Goal: Task Accomplishment & Management: Manage account settings

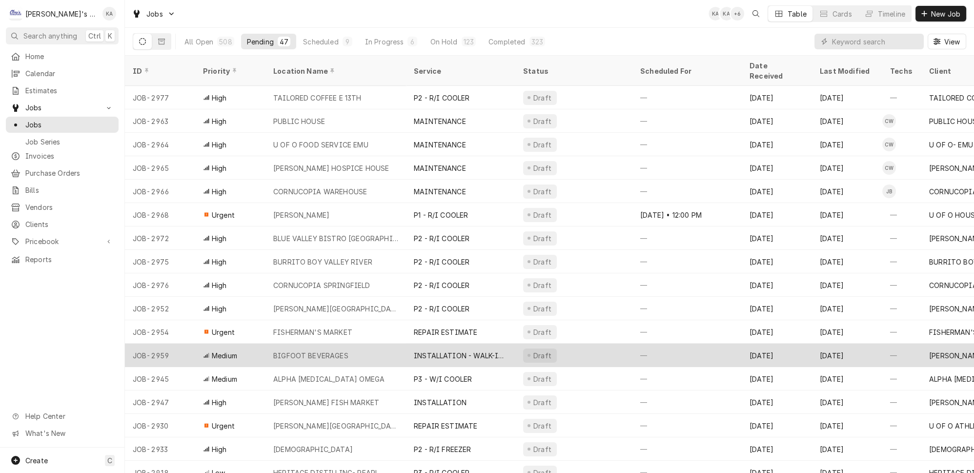
scroll to position [44, 0]
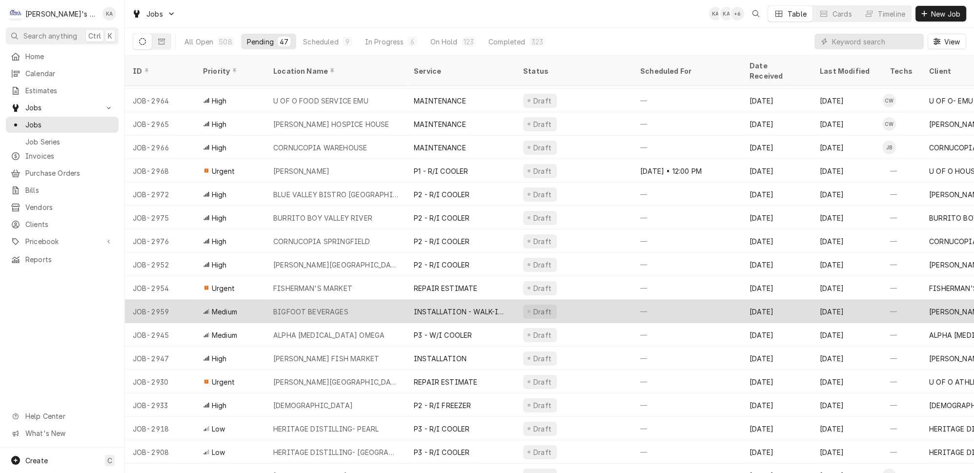
click at [390, 300] on div "BIGFOOT BEVERAGES" at bounding box center [336, 311] width 141 height 23
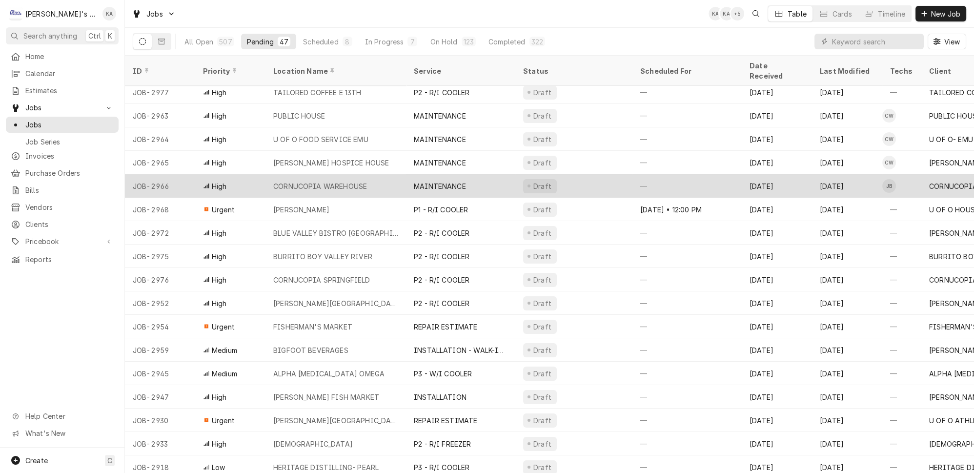
scroll to position [0, 0]
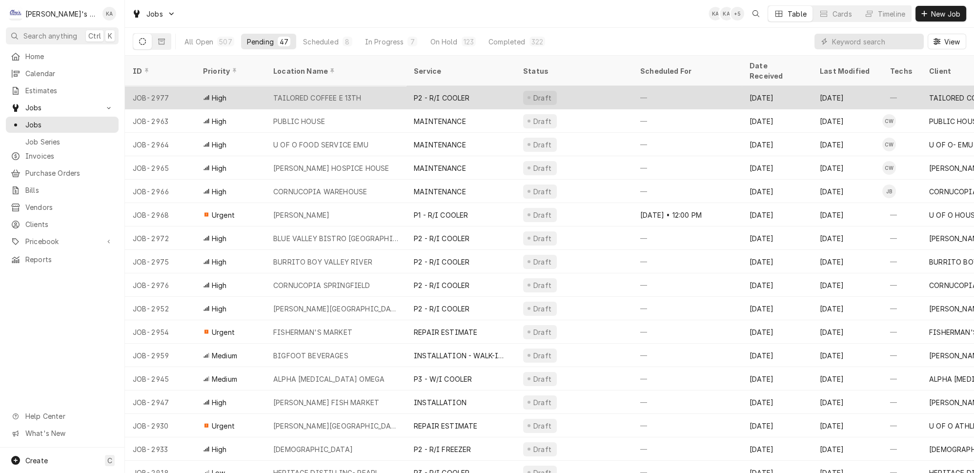
click at [298, 86] on div "TAILORED COFFEE E 13TH" at bounding box center [336, 97] width 141 height 23
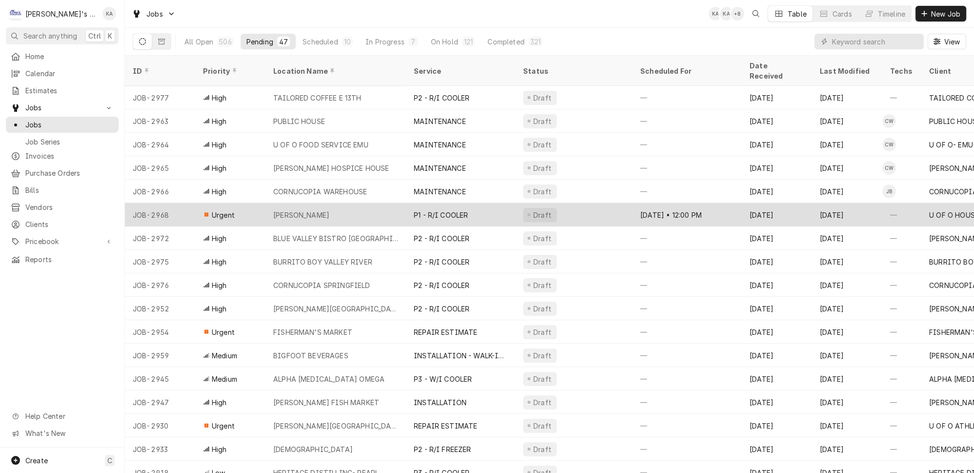
click at [339, 203] on div "BARNHART KITCHEN" at bounding box center [336, 214] width 141 height 23
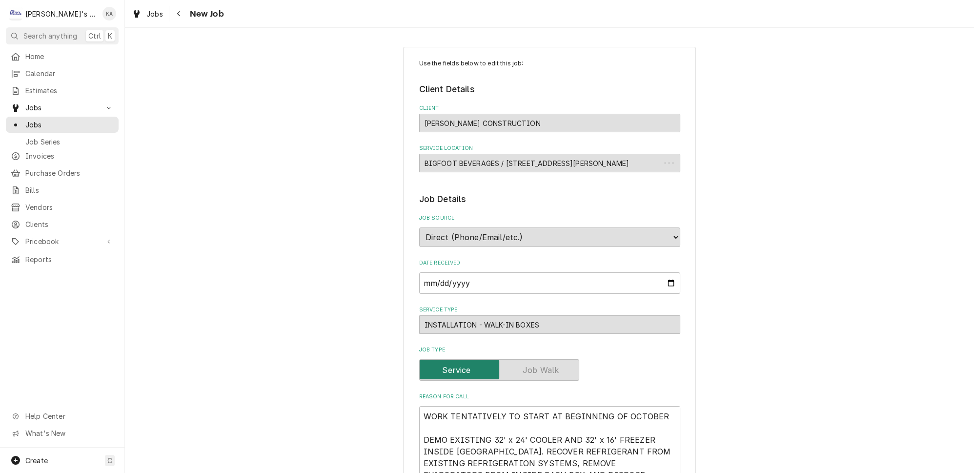
type textarea "x"
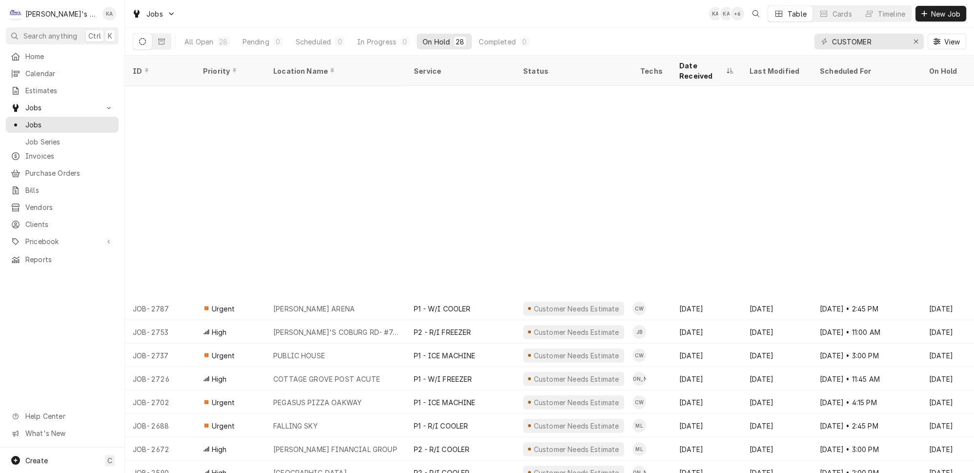
scroll to position [235, 0]
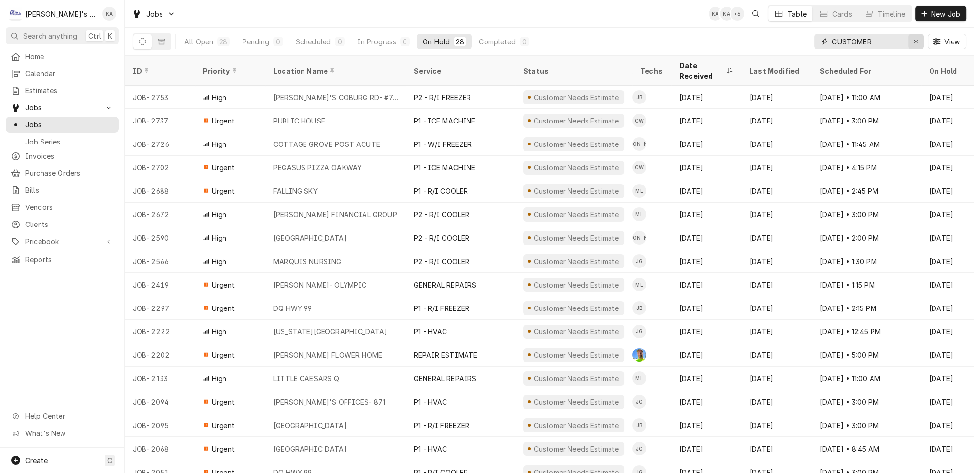
click at [918, 38] on icon "Erase input" at bounding box center [916, 41] width 5 height 7
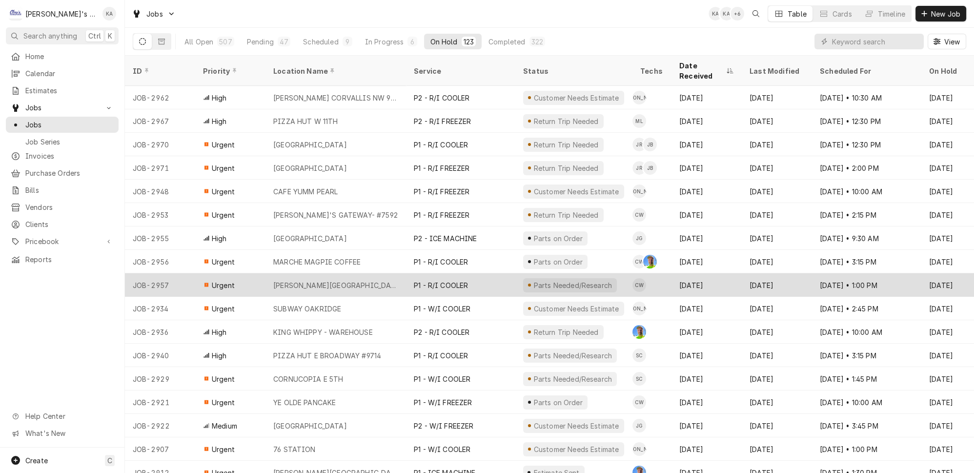
click at [430, 273] on div "P1 - R/I COOLER" at bounding box center [460, 284] width 109 height 23
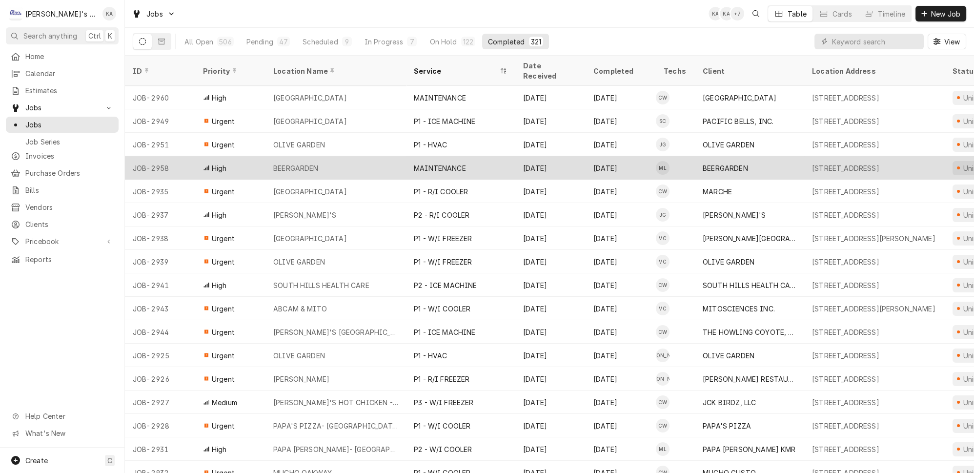
click at [456, 156] on div "MAINTENANCE" at bounding box center [460, 167] width 109 height 23
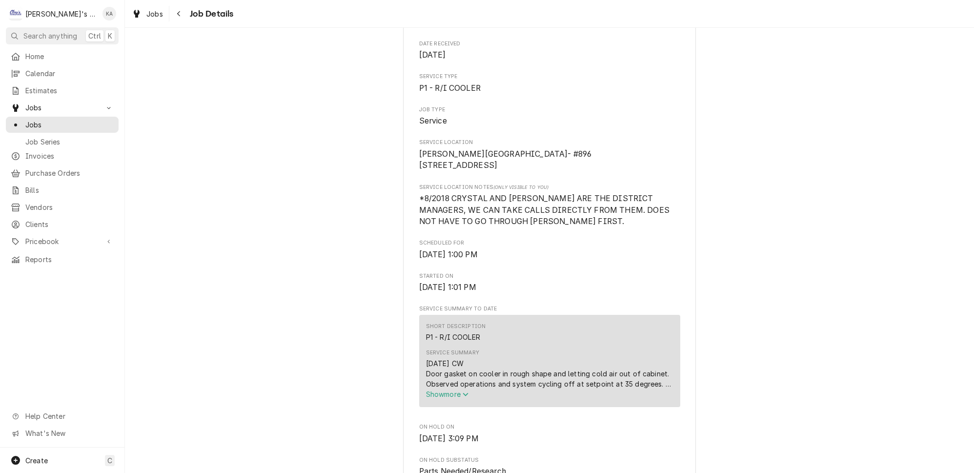
scroll to position [133, 0]
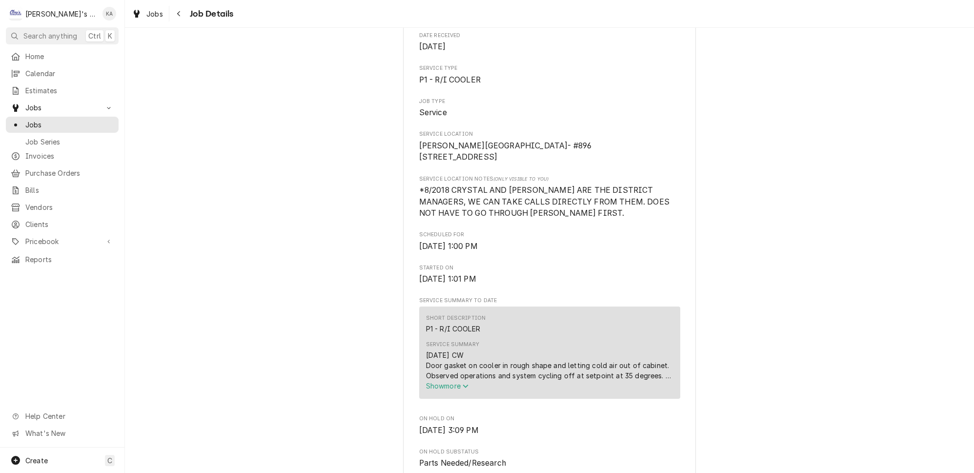
click at [452, 390] on span "Show more" at bounding box center [447, 386] width 43 height 8
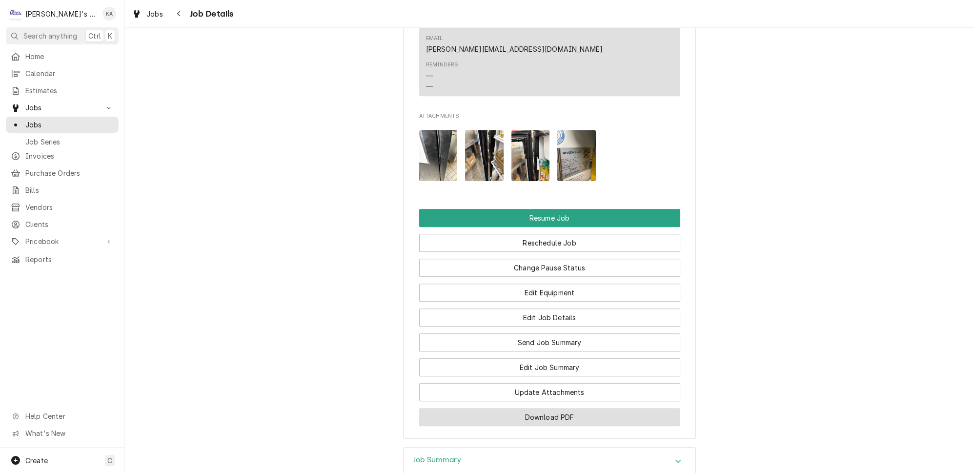
scroll to position [1157, 0]
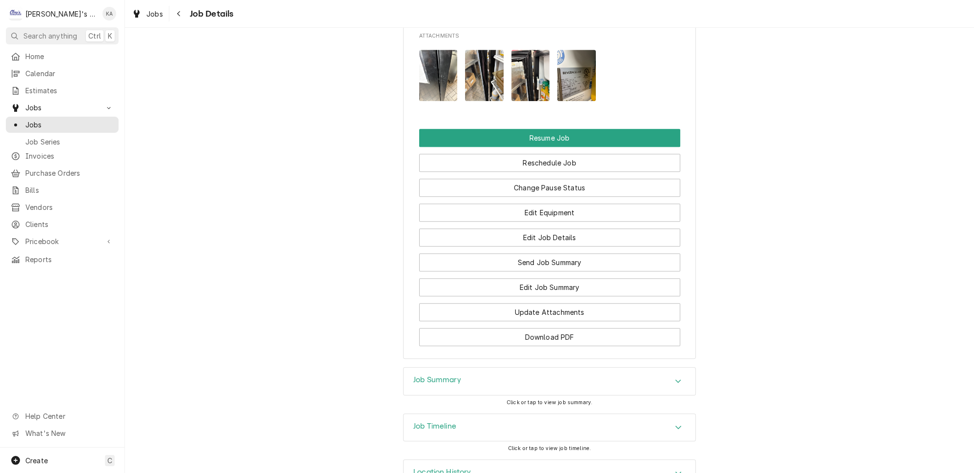
click at [470, 414] on div "Job Timeline" at bounding box center [550, 427] width 292 height 27
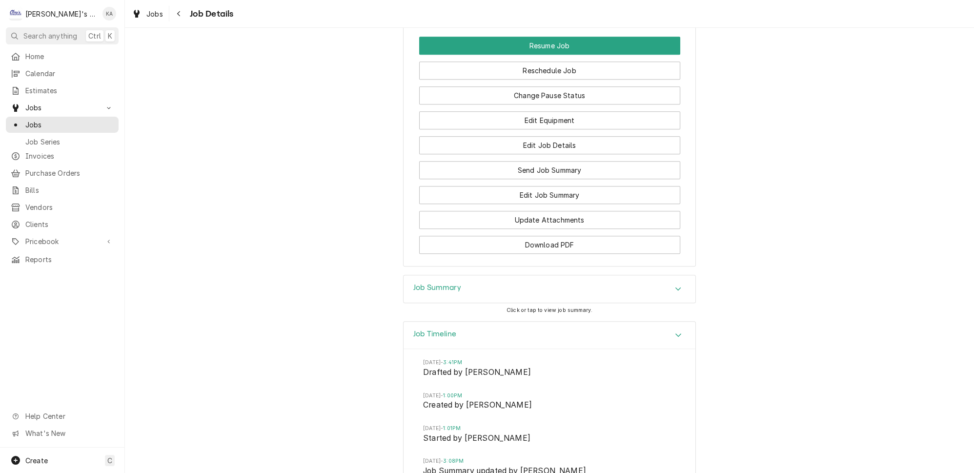
scroll to position [1353, 0]
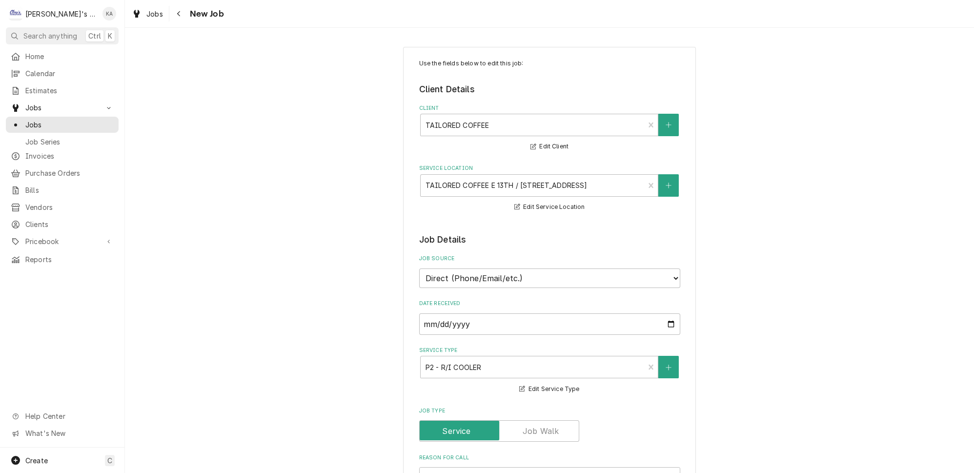
type textarea "x"
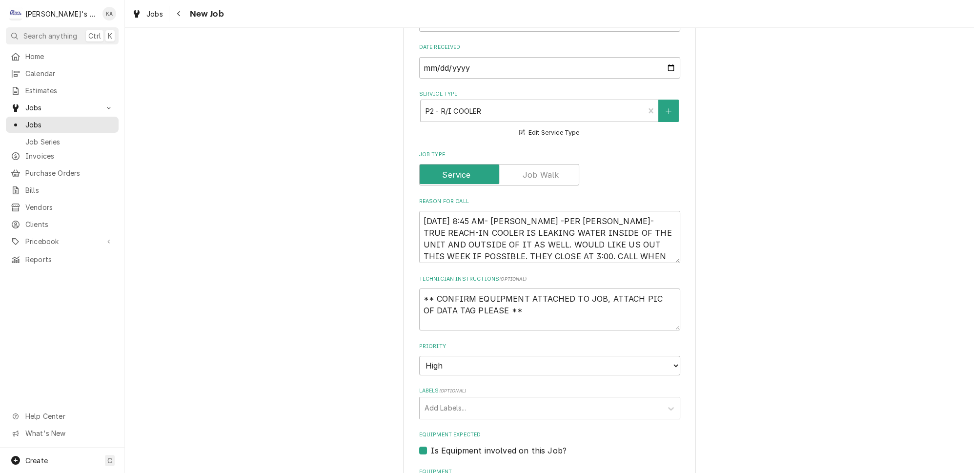
scroll to position [311, 0]
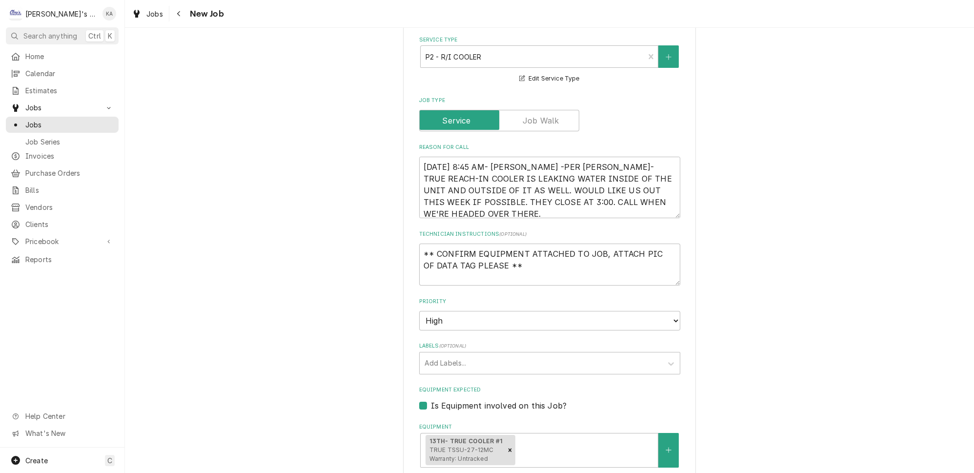
drag, startPoint x: 662, startPoint y: 197, endPoint x: 664, endPoint y: 207, distance: 9.5
click at [664, 207] on textarea "9/18/2025 8:45 AM- KASSIE -PER LEWIS- TRUE REACH-IN COOLER IS LEAKING WATER INS…" at bounding box center [549, 188] width 261 height 62
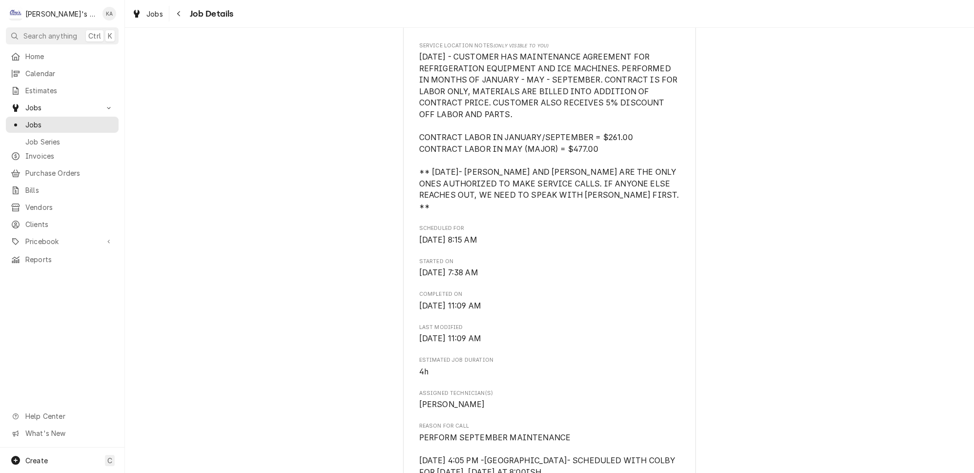
scroll to position [399, 0]
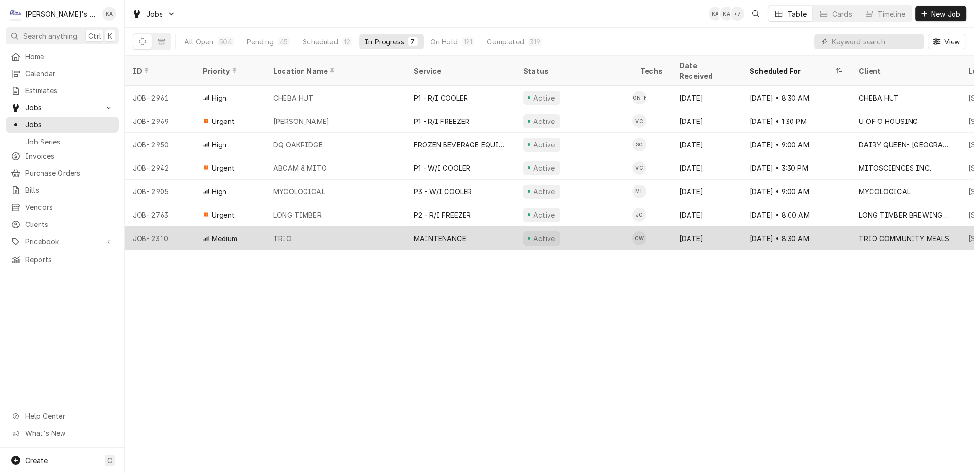
drag, startPoint x: 343, startPoint y: 203, endPoint x: 346, endPoint y: 224, distance: 21.3
click at [346, 221] on tbody "JOB-2961 High CHEBA HUT P1 - R/I COOLER Active JA Sep 17 Sep 18 • 8:30 AM CHEBA…" at bounding box center [549, 168] width 849 height 164
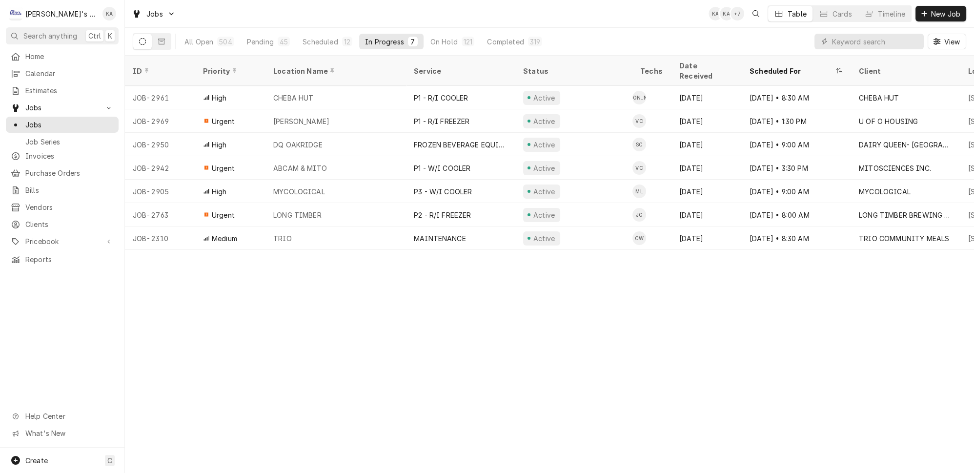
click at [342, 272] on div "ID Priority Location Name Service Status Techs Date Received Scheduled For Clie…" at bounding box center [549, 264] width 849 height 417
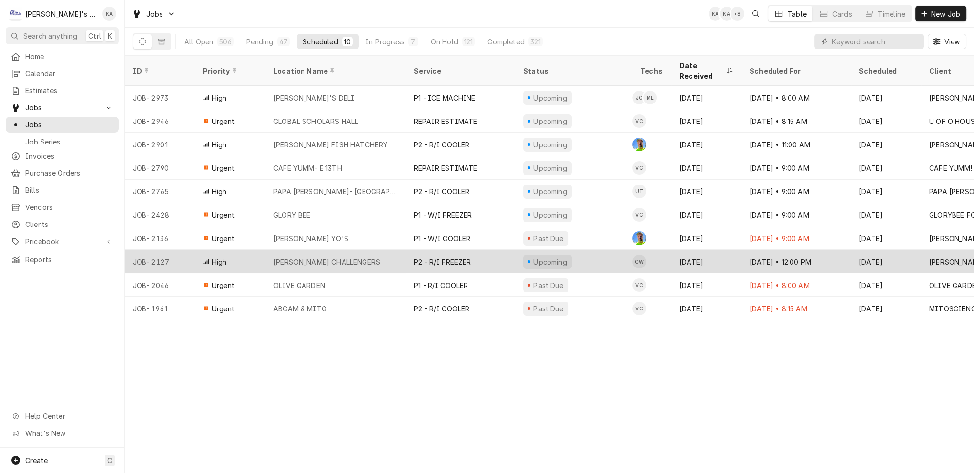
click at [474, 250] on div "P2 - R/I FREEZER" at bounding box center [460, 261] width 109 height 23
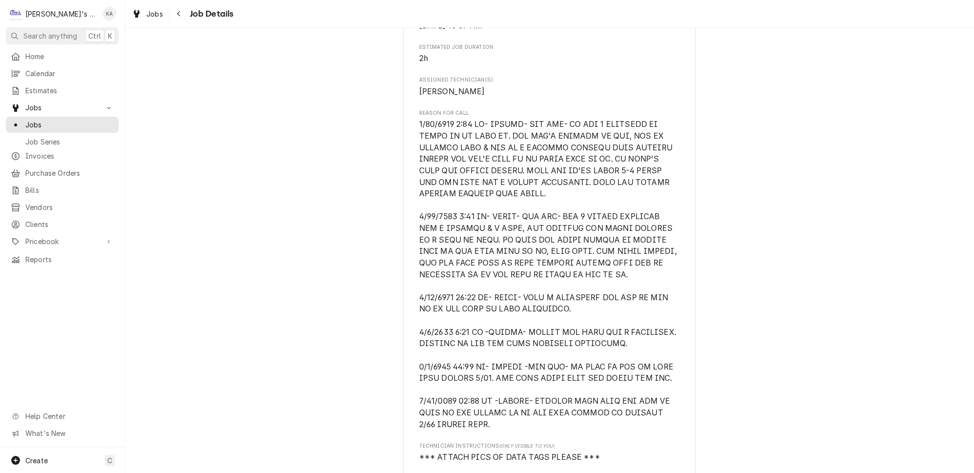
scroll to position [577, 0]
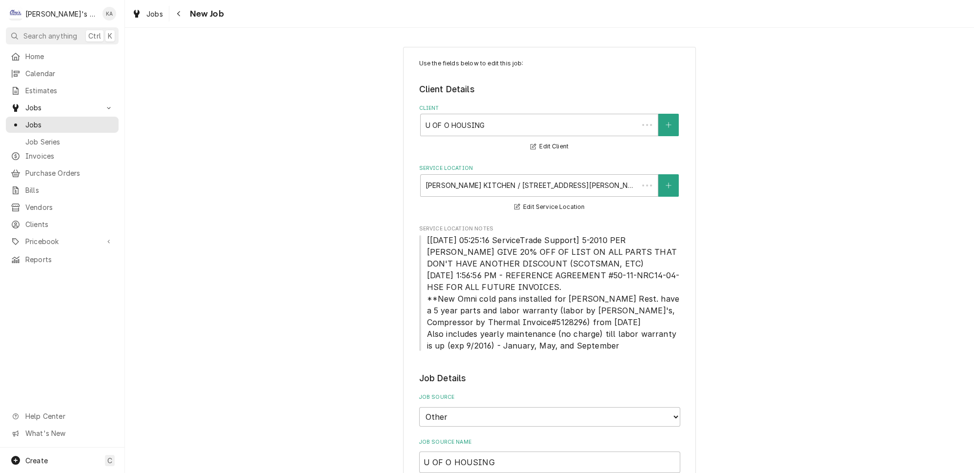
type textarea "x"
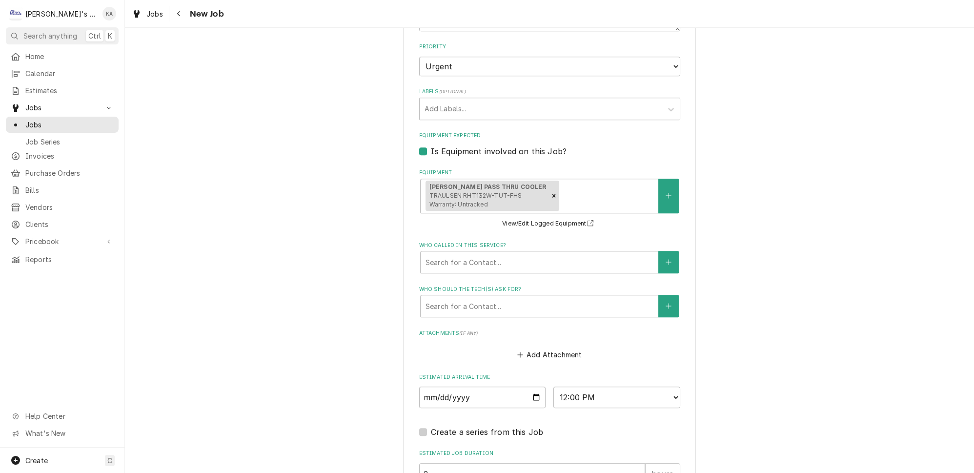
scroll to position [940, 0]
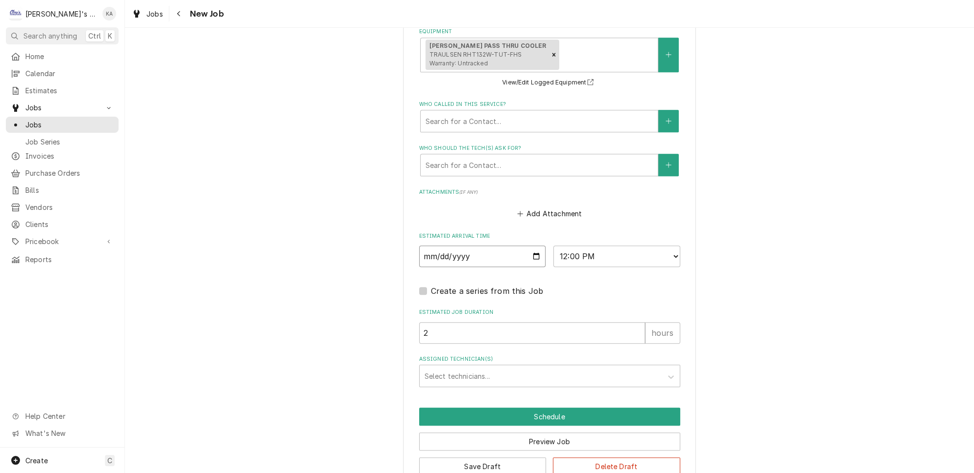
click at [530, 246] on input "[DATE]" at bounding box center [482, 256] width 127 height 21
type input "[DATE]"
type textarea "x"
click at [613, 246] on select "AM / PM 6:00 AM 6:15 AM 6:30 AM 6:45 AM 7:00 AM 7:15 AM 7:30 AM 7:45 AM 8:00 AM…" at bounding box center [617, 256] width 127 height 21
select select "14:00:00"
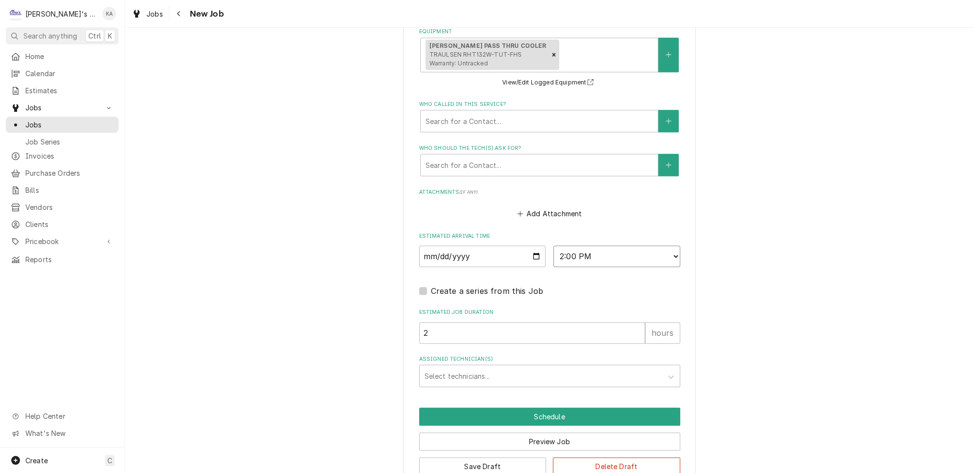
click at [554, 246] on select "AM / PM 6:00 AM 6:15 AM 6:30 AM 6:45 AM 7:00 AM 7:15 AM 7:30 AM 7:45 AM 8:00 AM…" at bounding box center [617, 256] width 127 height 21
click at [507, 367] on div "Assigned Technician(s)" at bounding box center [541, 376] width 233 height 18
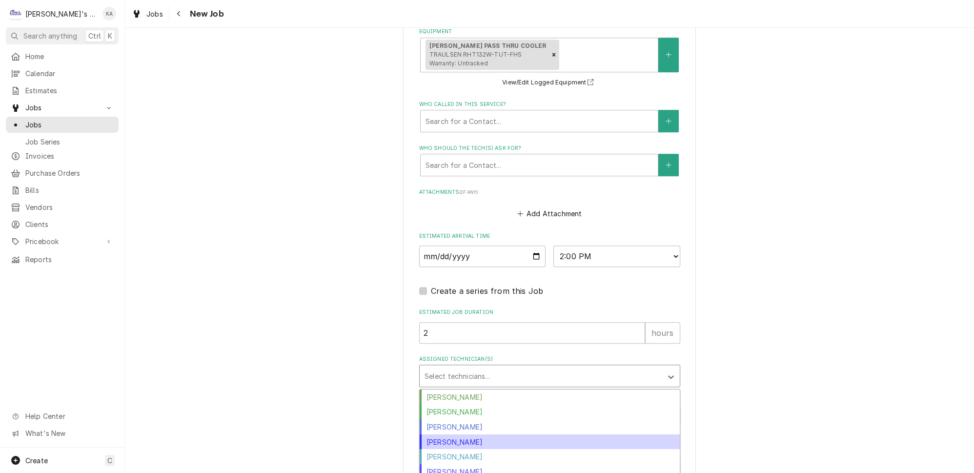
scroll to position [40, 0]
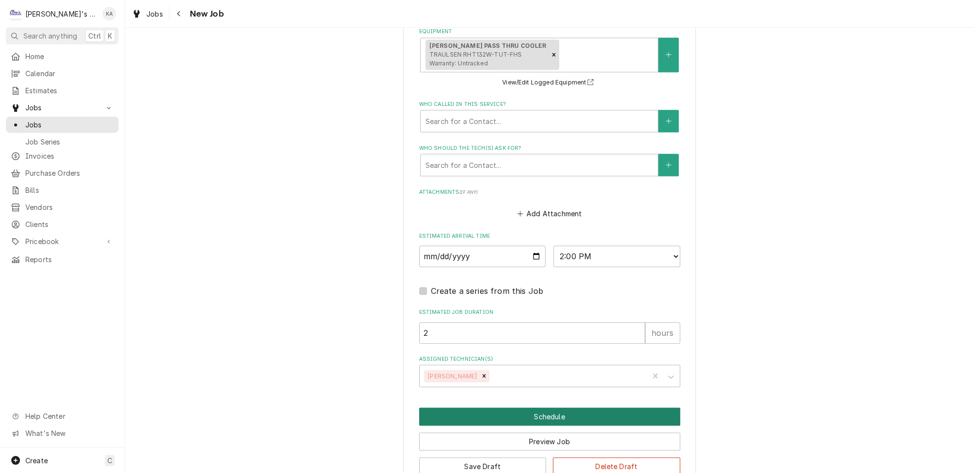
click at [521, 408] on button "Schedule" at bounding box center [549, 417] width 261 height 18
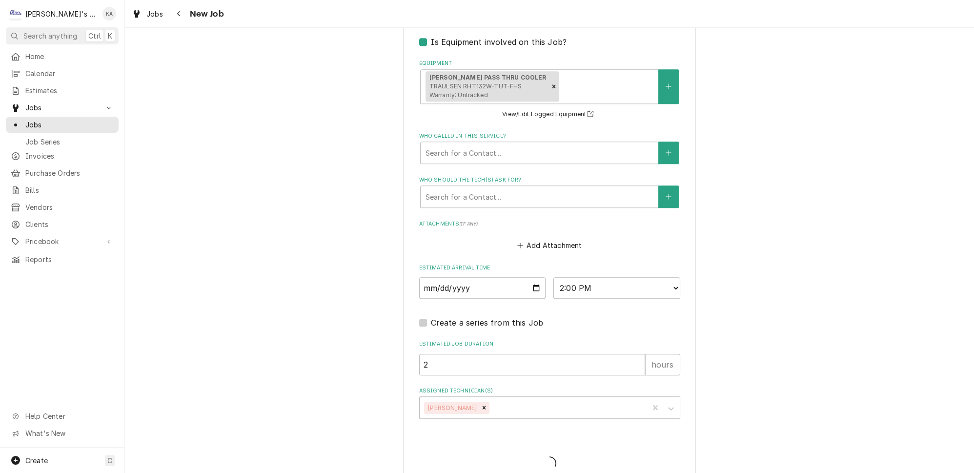
type textarea "x"
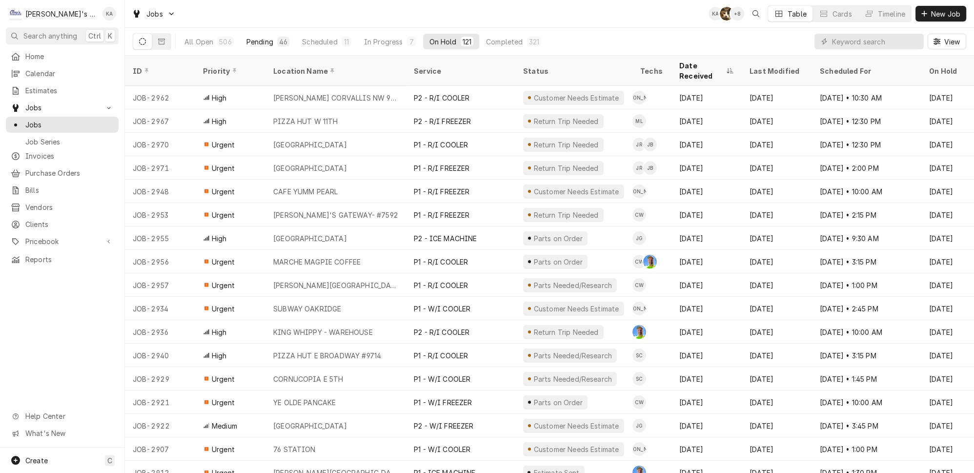
click at [253, 38] on div "Pending" at bounding box center [260, 42] width 27 height 10
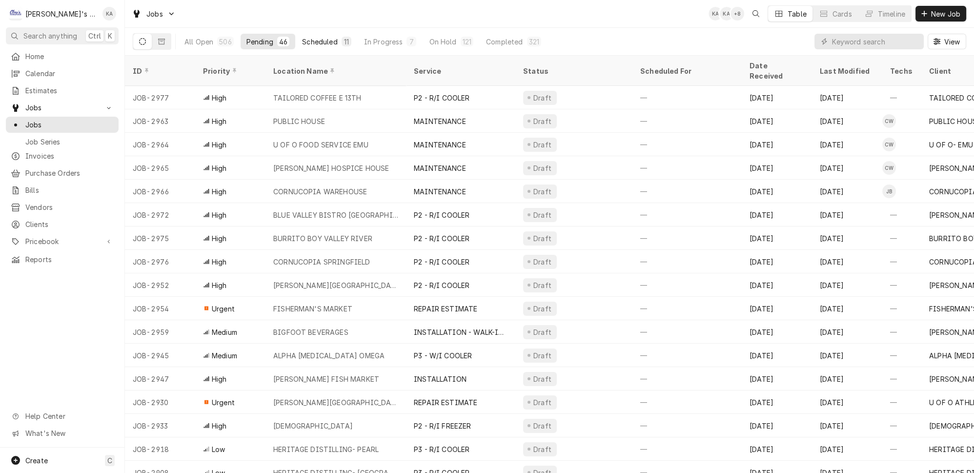
click at [312, 37] on div "Scheduled" at bounding box center [319, 42] width 35 height 10
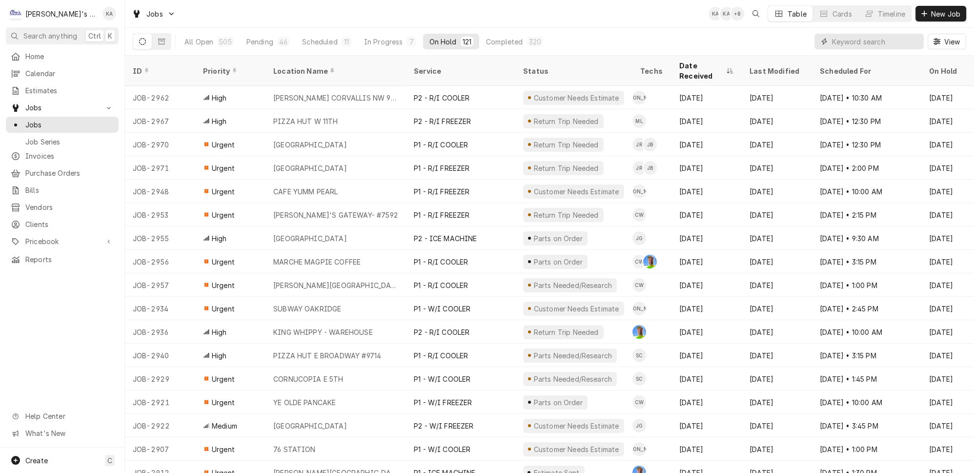
click at [879, 38] on input "Dynamic Content Wrapper" at bounding box center [875, 42] width 87 height 16
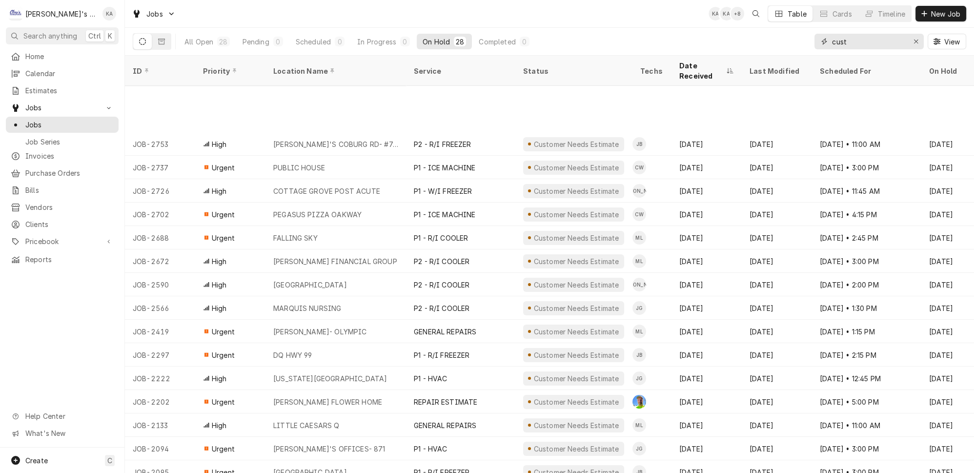
scroll to position [258, 0]
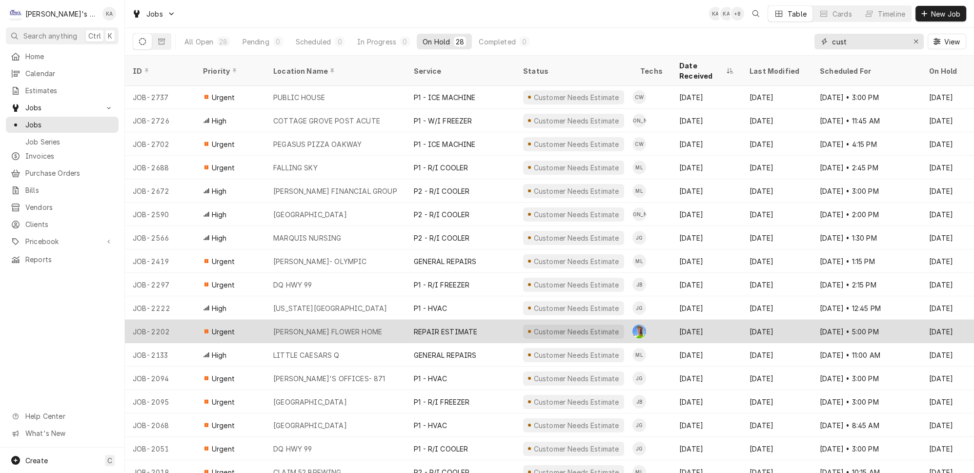
type input "cust"
click at [440, 327] on div "REPAIR ESTIMATE" at bounding box center [445, 332] width 63 height 10
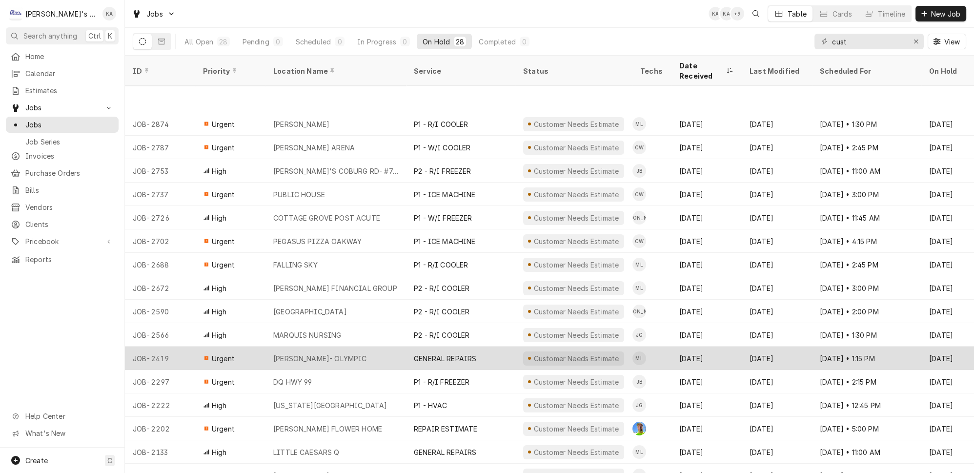
scroll to position [211, 0]
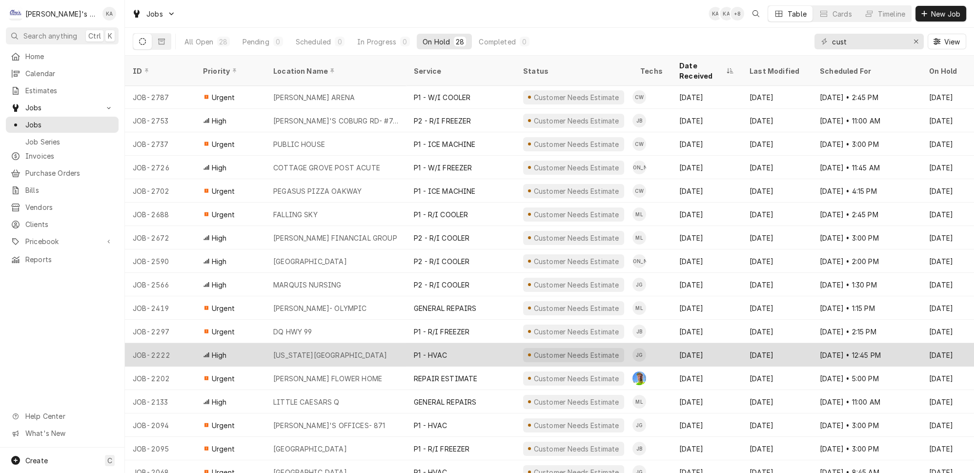
click at [472, 343] on div "P1 - HVAC" at bounding box center [460, 354] width 109 height 23
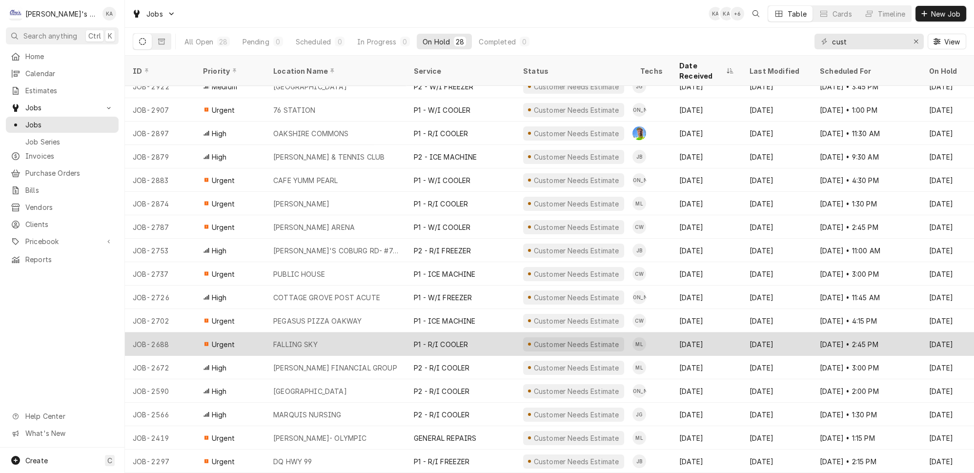
scroll to position [0, 0]
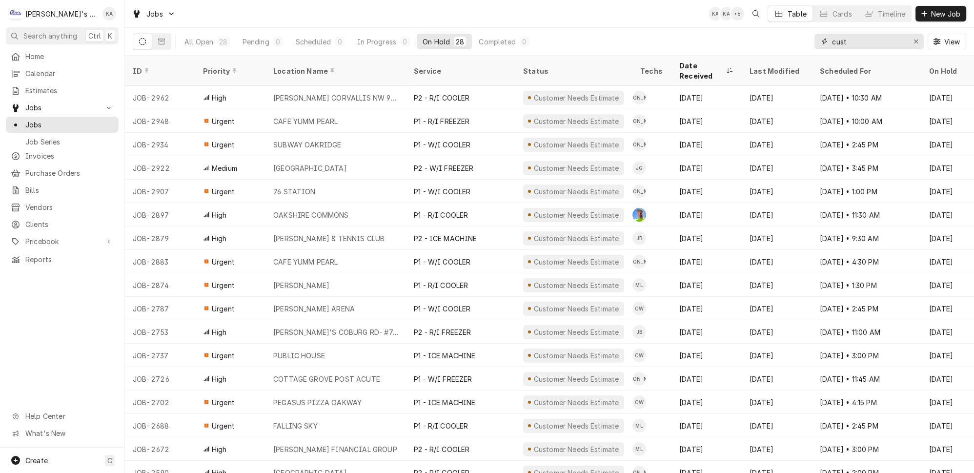
click at [921, 39] on div "Erase input" at bounding box center [917, 42] width 10 height 10
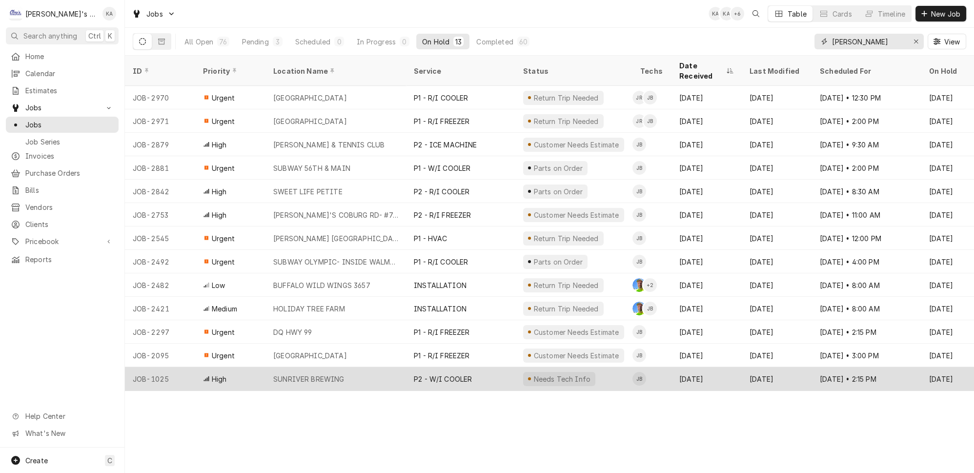
type input "joe"
click at [477, 367] on div "P2 - W/I COOLER" at bounding box center [460, 378] width 109 height 23
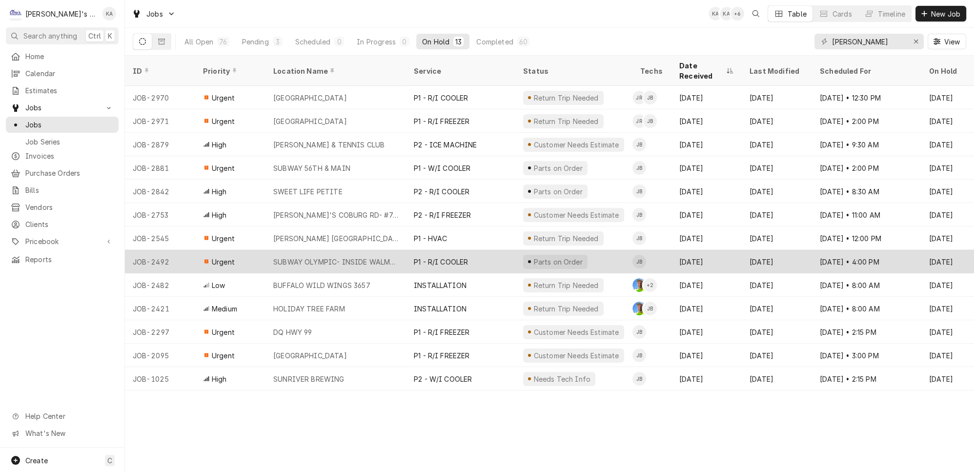
click at [446, 250] on div "P1 - R/I COOLER" at bounding box center [460, 261] width 109 height 23
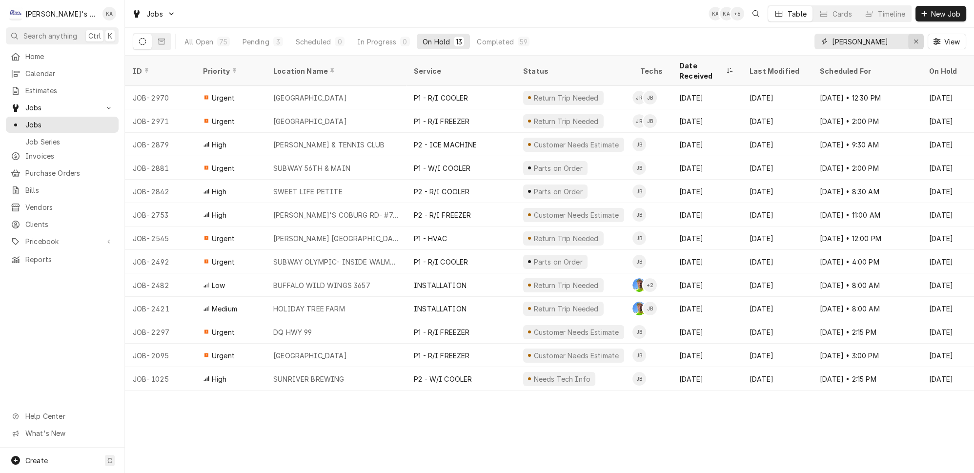
click at [916, 37] on div "Erase input" at bounding box center [917, 42] width 10 height 10
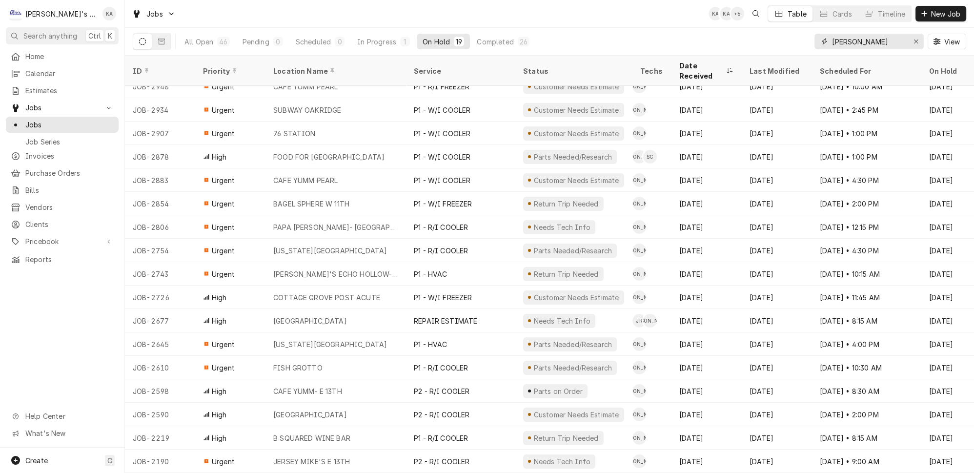
scroll to position [47, 0]
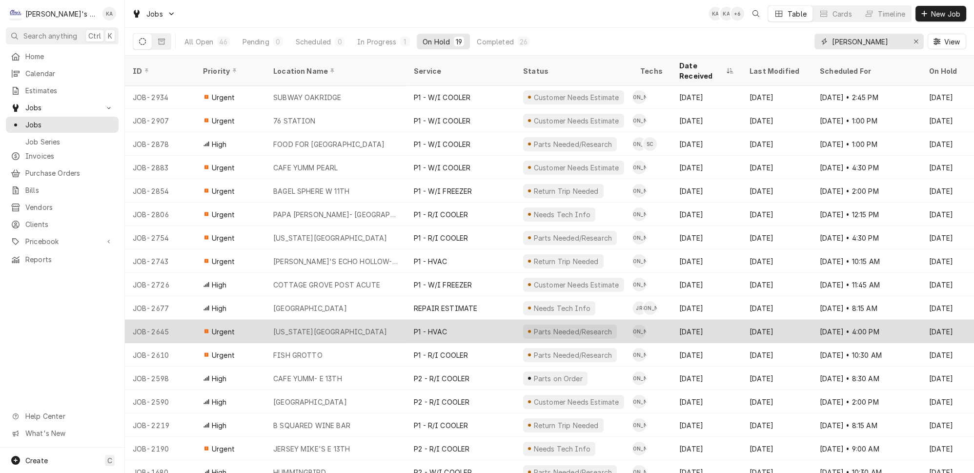
type input "justin"
click at [702, 320] on div "Aug 11" at bounding box center [707, 331] width 70 height 23
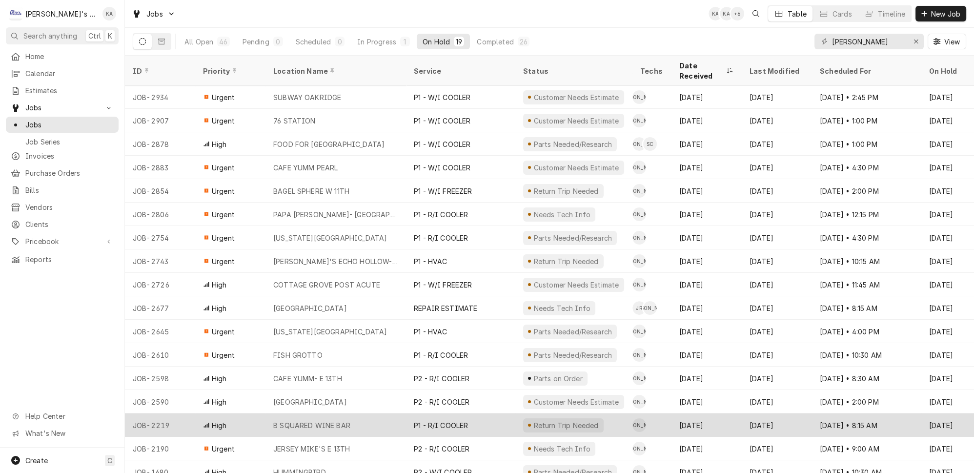
click at [698, 414] on div "Jun 23" at bounding box center [707, 425] width 70 height 23
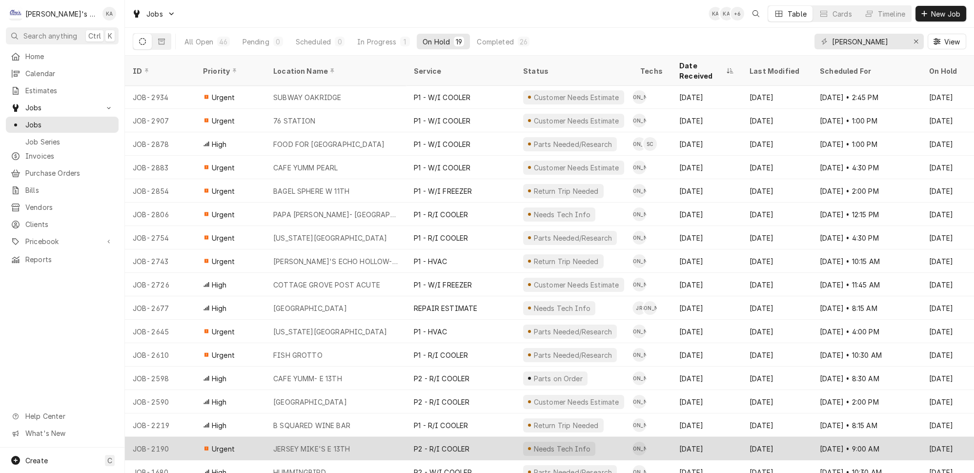
click at [698, 437] on div "Jun 19" at bounding box center [707, 448] width 70 height 23
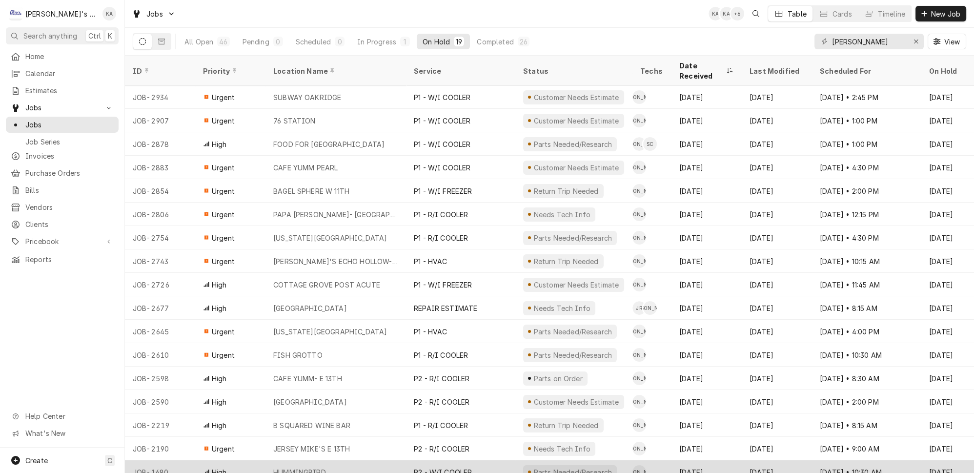
click at [706, 460] on div "Apr 22" at bounding box center [707, 471] width 70 height 23
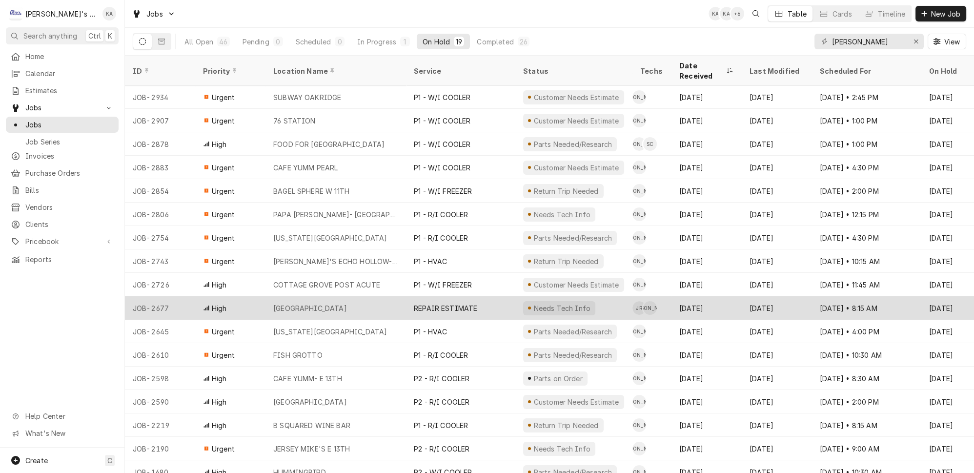
scroll to position [0, 0]
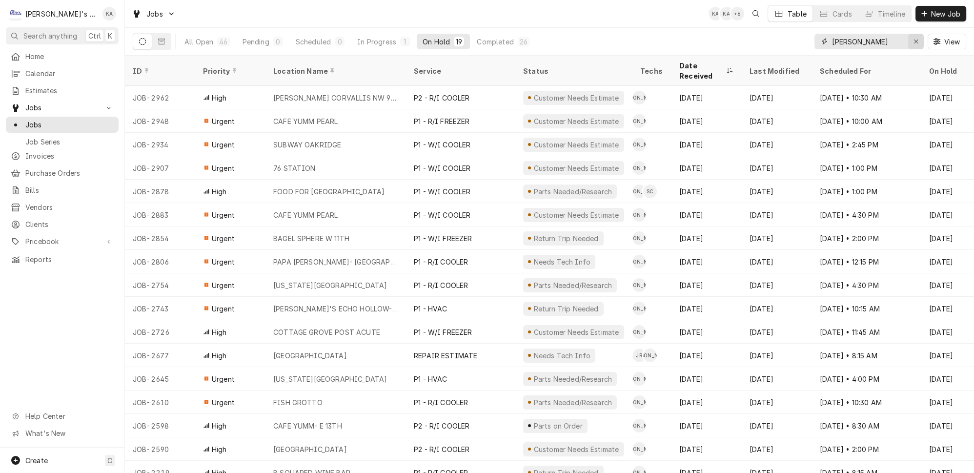
click at [915, 40] on button "Erase input" at bounding box center [917, 42] width 16 height 16
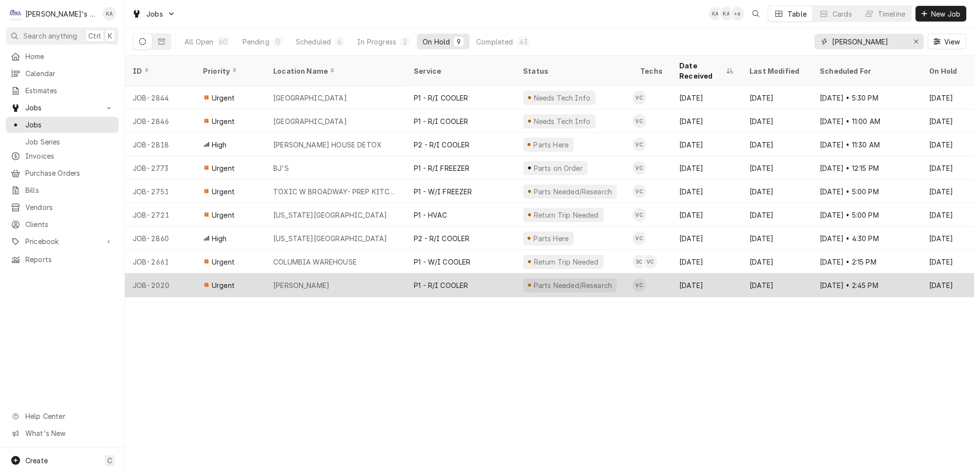
type input "valente"
click at [456, 280] on div "P1 - R/I COOLER" at bounding box center [441, 285] width 54 height 10
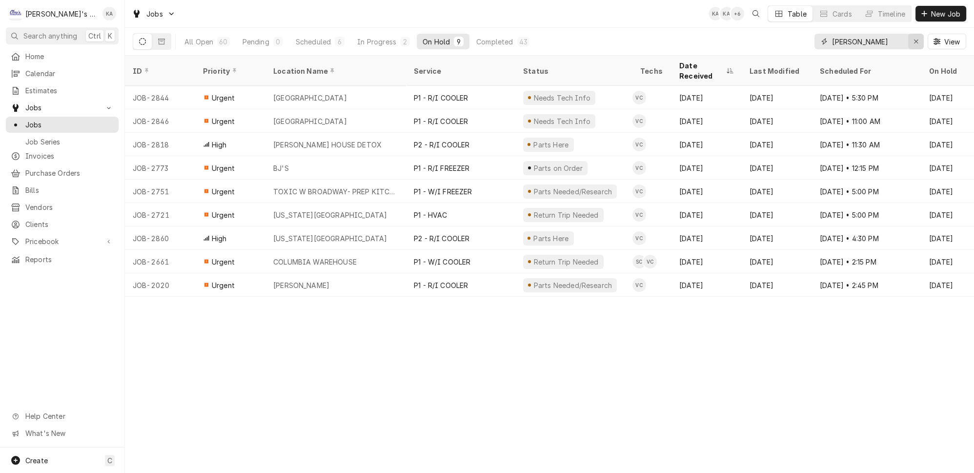
click at [918, 40] on icon "Erase input" at bounding box center [916, 41] width 5 height 7
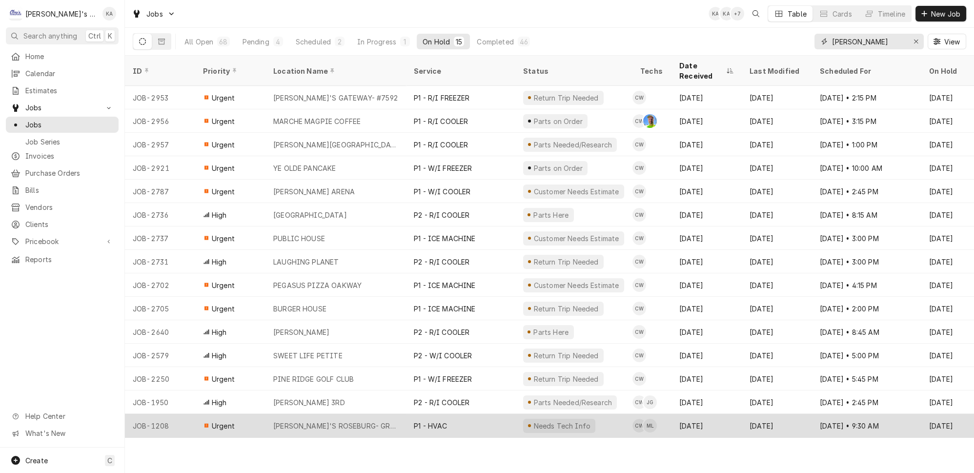
type input "cameron"
click at [439, 414] on div "P1 - HVAC" at bounding box center [460, 425] width 109 height 23
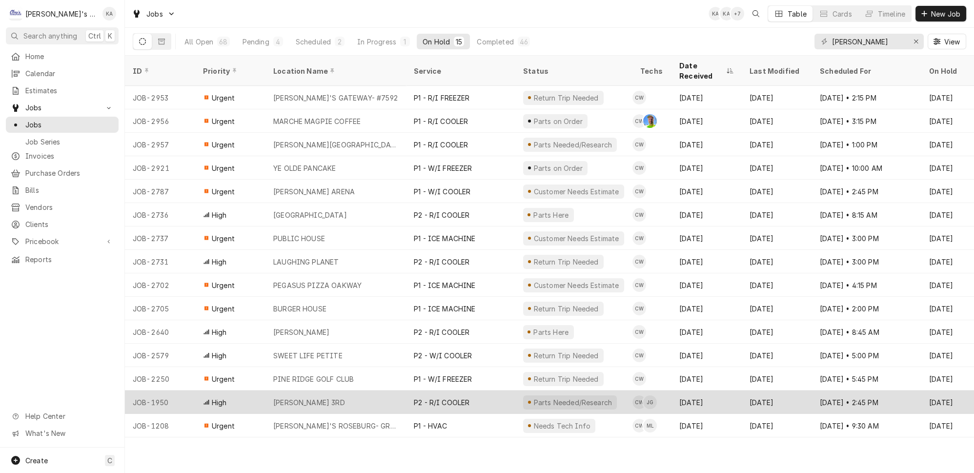
click at [477, 396] on div "P2 - R/I COOLER" at bounding box center [460, 402] width 109 height 23
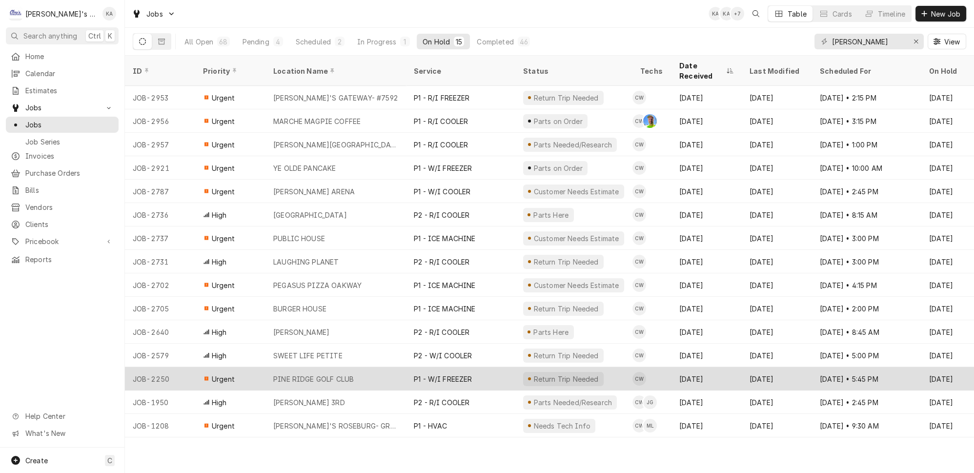
click at [486, 367] on div "P1 - W/I FREEZER" at bounding box center [460, 378] width 109 height 23
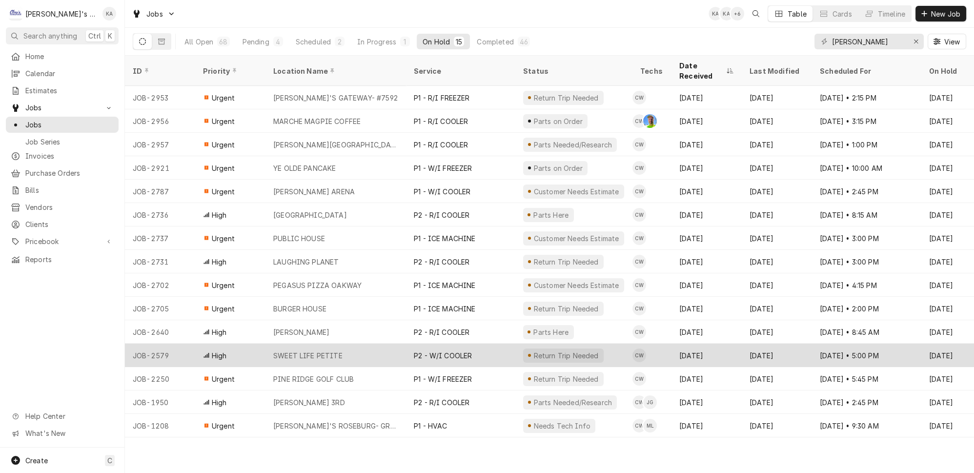
click at [486, 344] on div "P2 - W/I COOLER" at bounding box center [460, 355] width 109 height 23
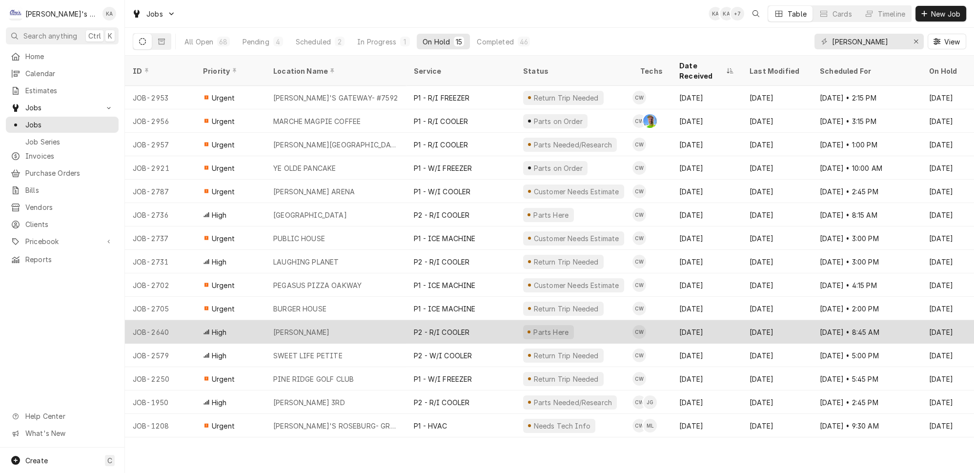
click at [486, 320] on div "P2 - R/I COOLER" at bounding box center [460, 331] width 109 height 23
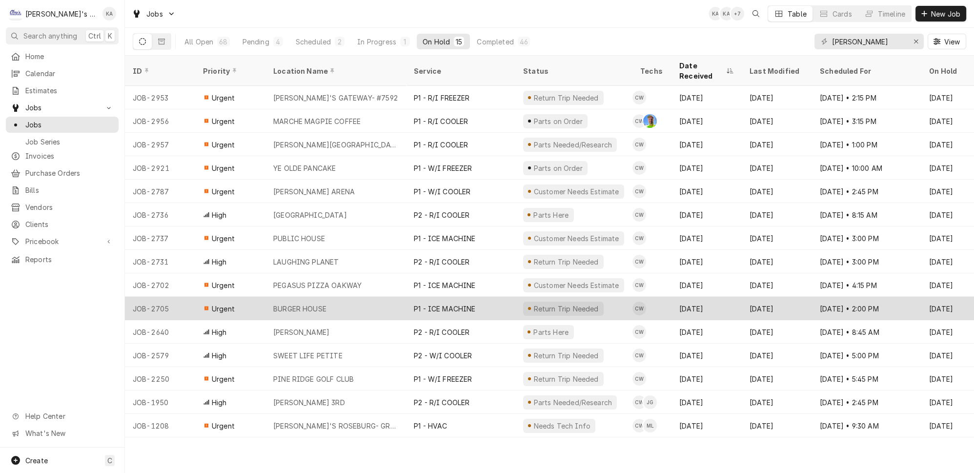
click at [482, 297] on div "P1 - ICE MACHINE" at bounding box center [460, 308] width 109 height 23
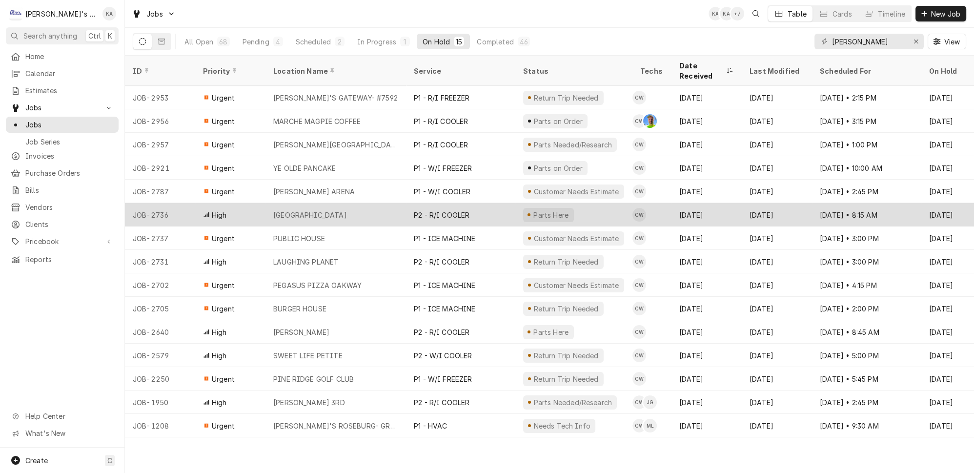
click at [492, 205] on div "P2 - R/I COOLER" at bounding box center [460, 214] width 109 height 23
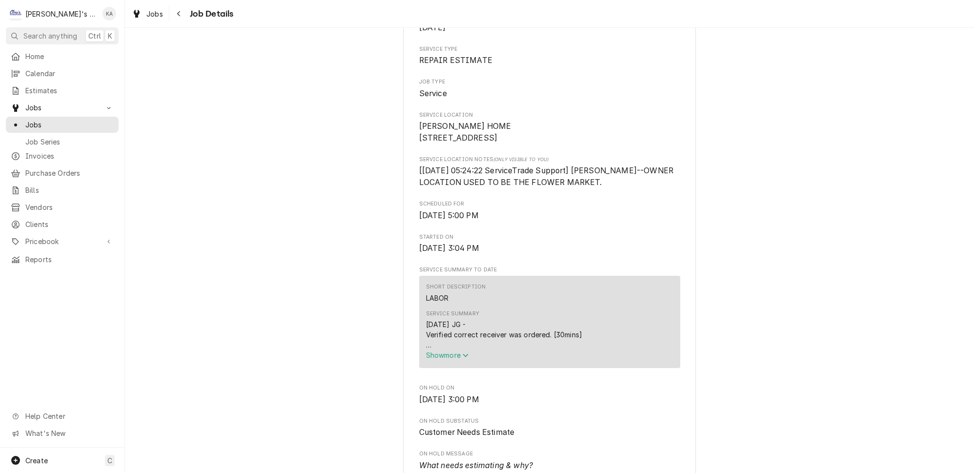
scroll to position [222, 0]
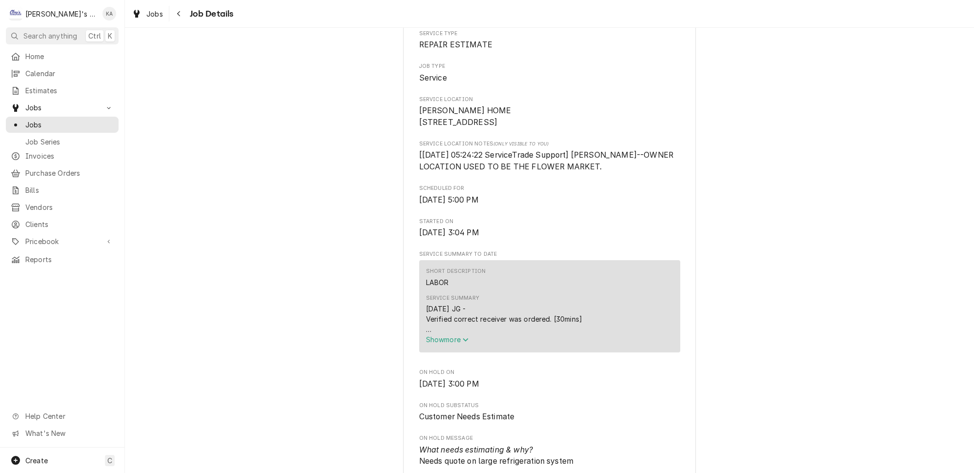
click at [449, 344] on span "Show more" at bounding box center [447, 339] width 43 height 8
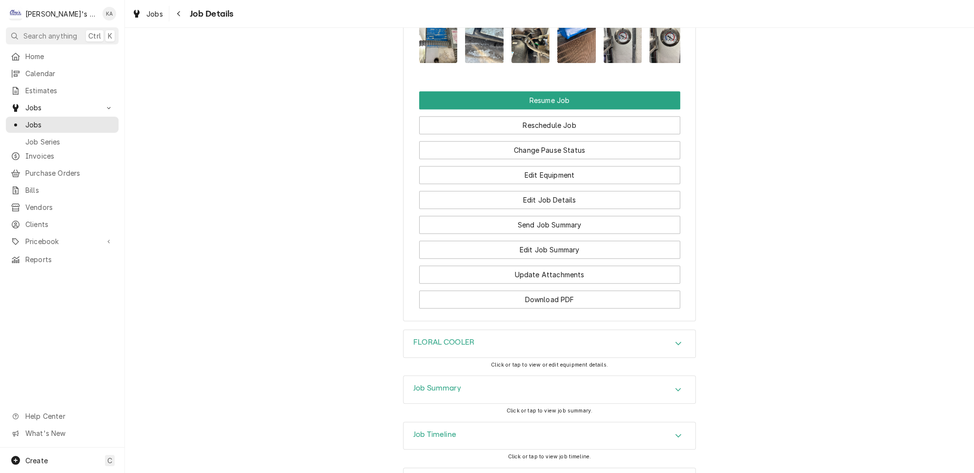
scroll to position [1686, 0]
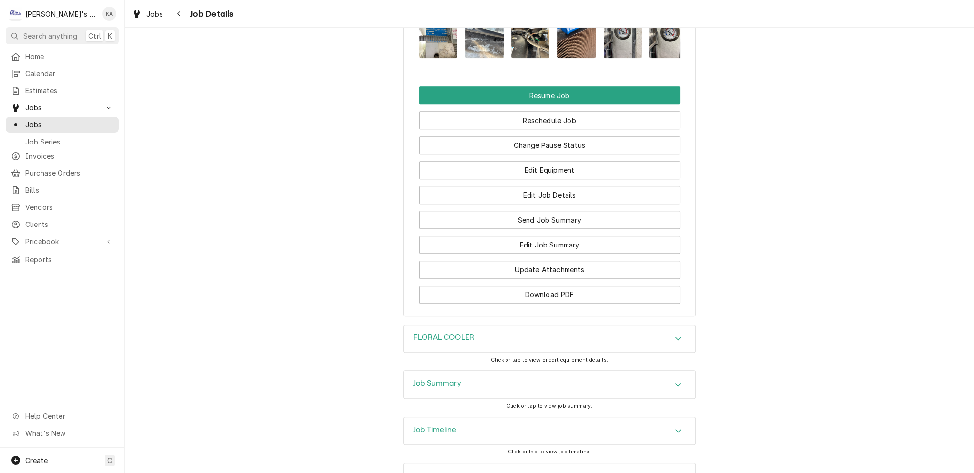
click at [500, 372] on div "Job Summary" at bounding box center [550, 384] width 292 height 27
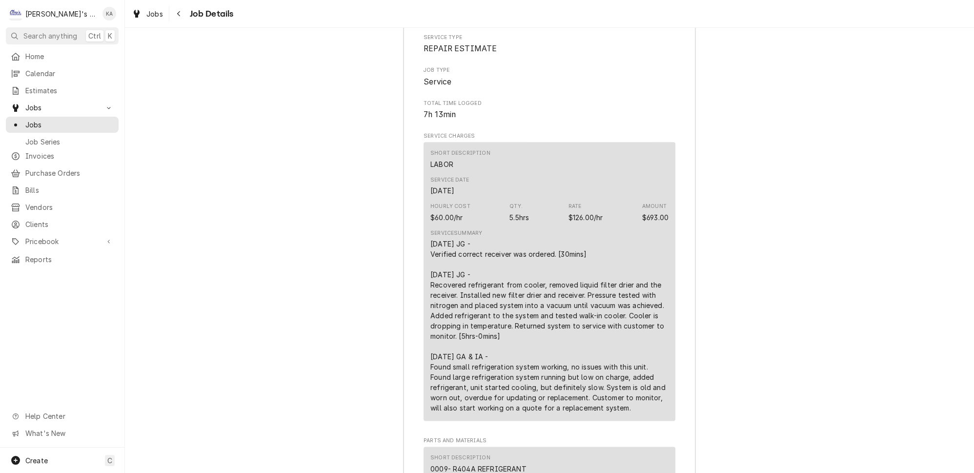
scroll to position [2130, 0]
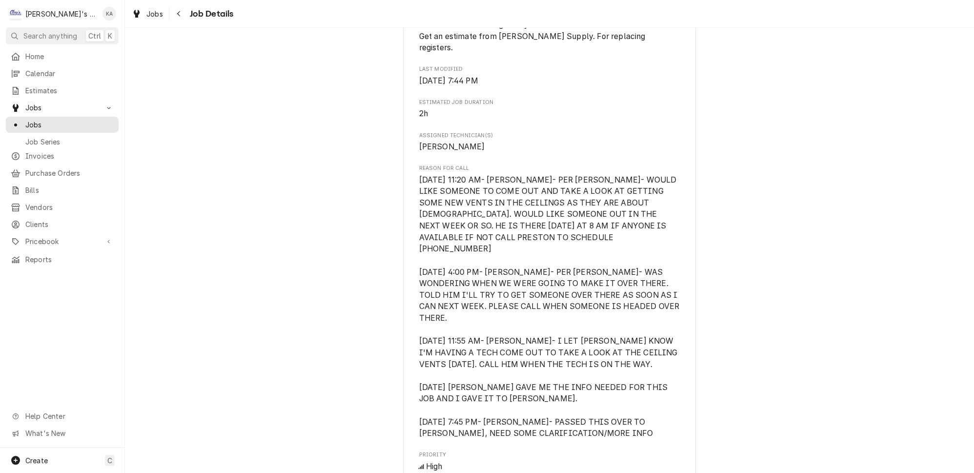
scroll to position [1020, 0]
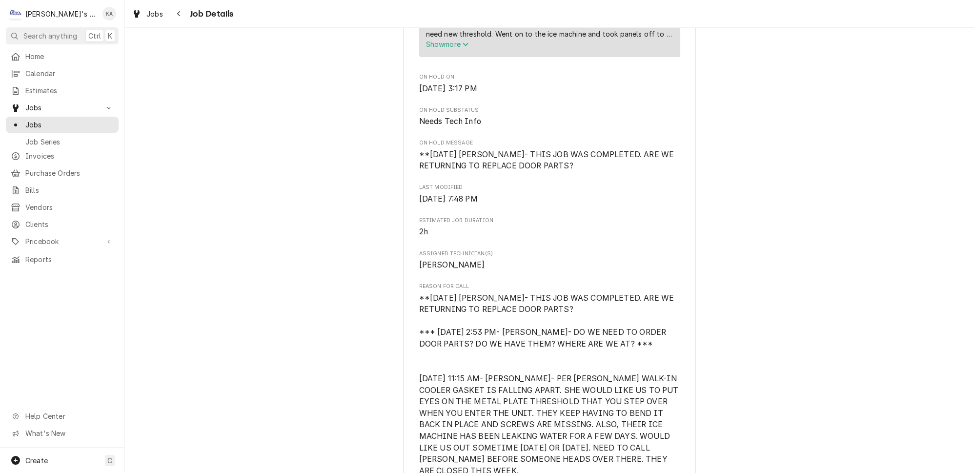
scroll to position [532, 0]
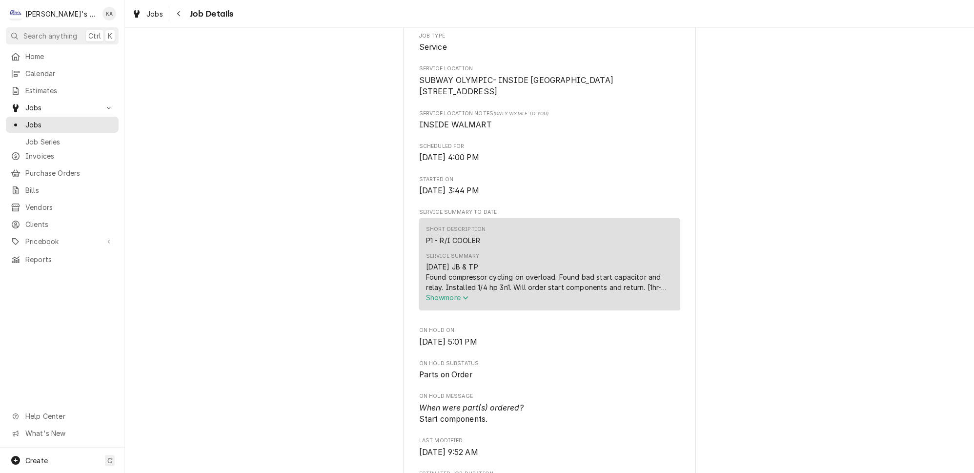
scroll to position [222, 0]
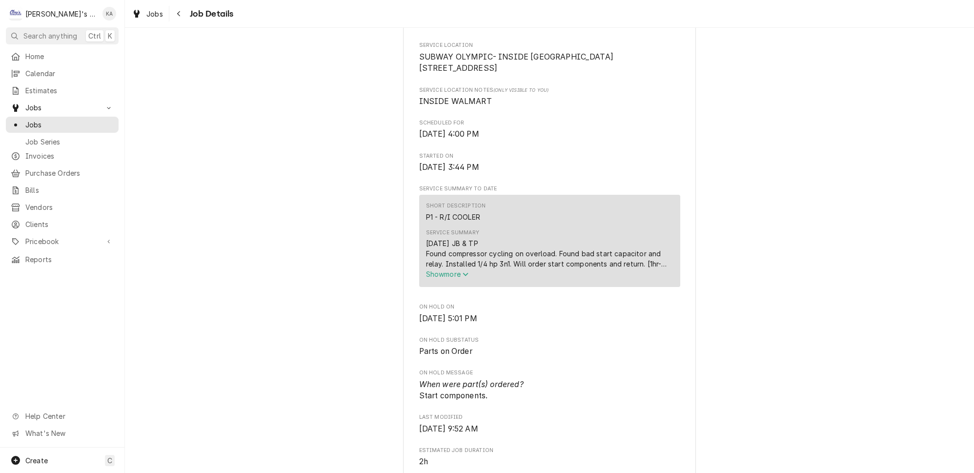
click at [452, 278] on span "Show more" at bounding box center [447, 274] width 43 height 8
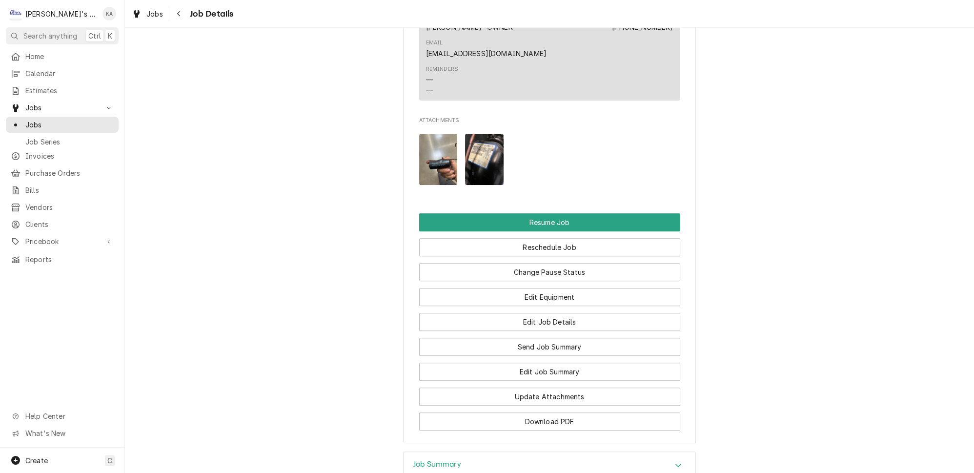
scroll to position [1140, 0]
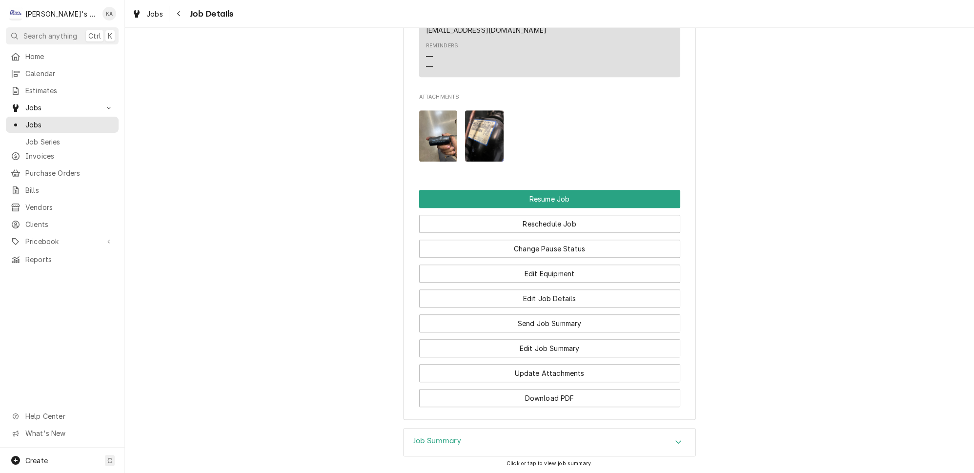
click at [515, 429] on div "Job Summary" at bounding box center [550, 442] width 292 height 27
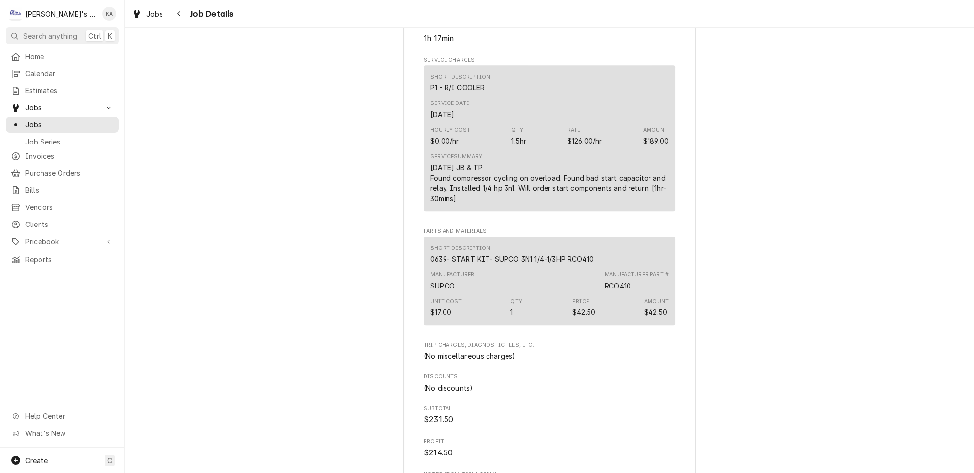
scroll to position [1743, 0]
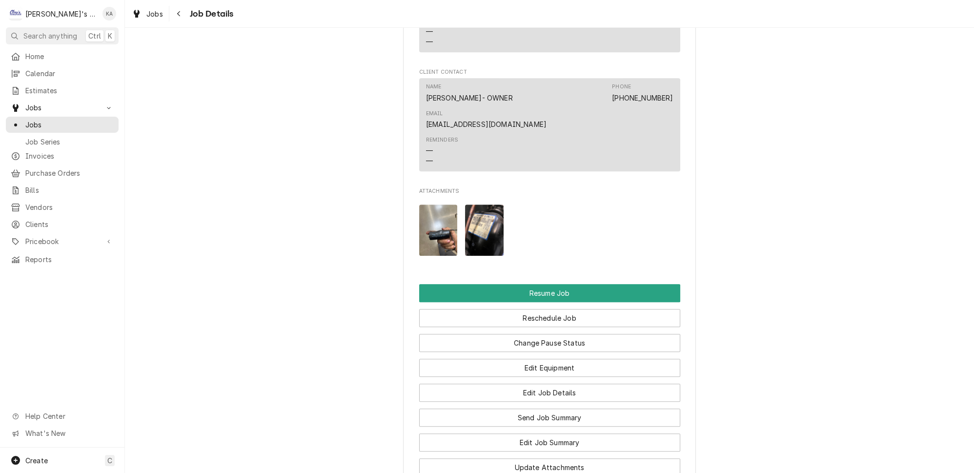
scroll to position [1154, 0]
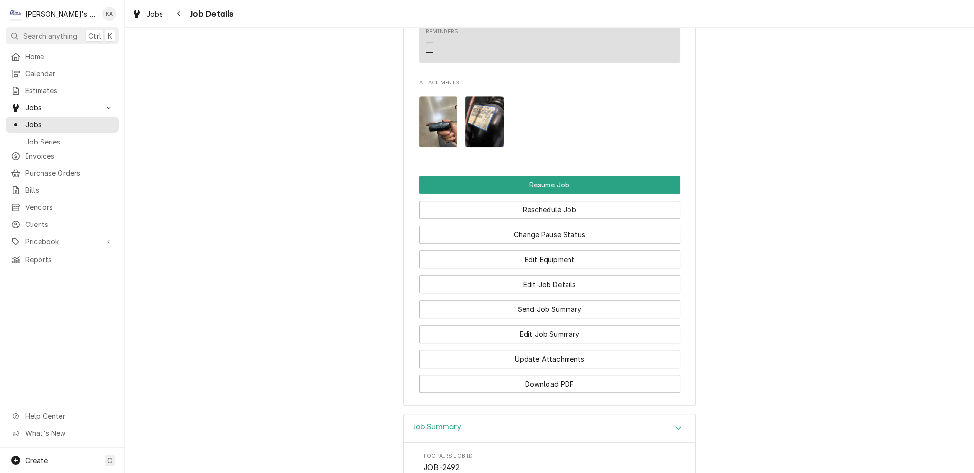
click at [605, 414] on div "Job Summary" at bounding box center [550, 428] width 292 height 28
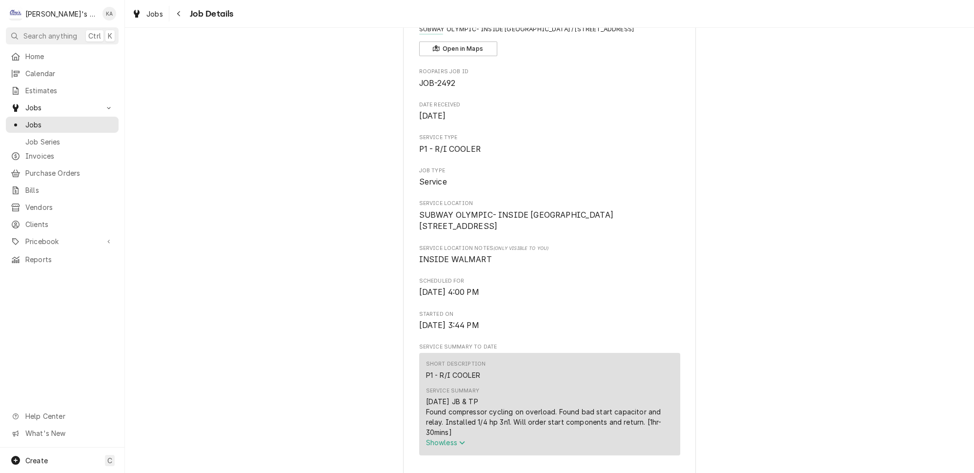
scroll to position [0, 0]
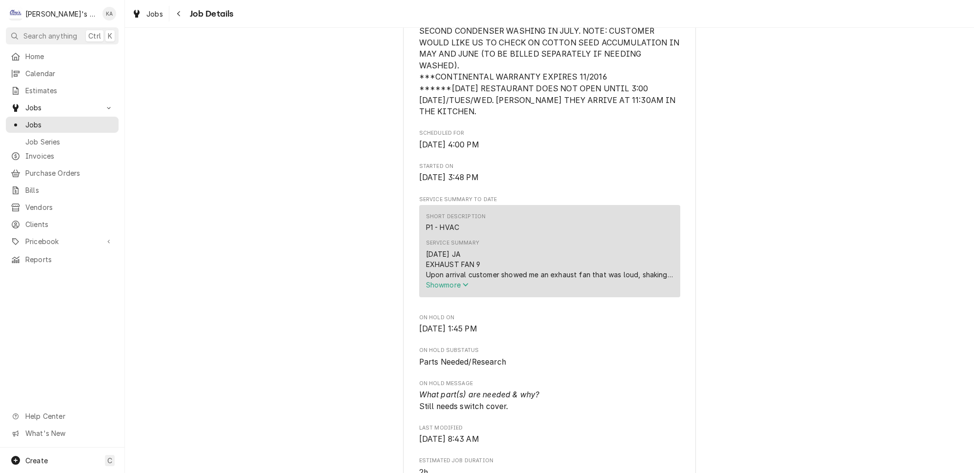
scroll to position [399, 0]
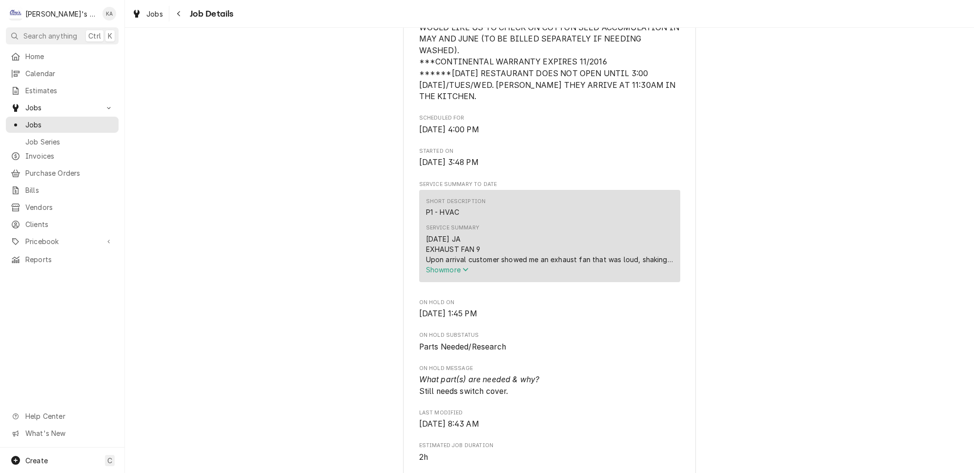
click at [440, 266] on span "Show more" at bounding box center [447, 270] width 43 height 8
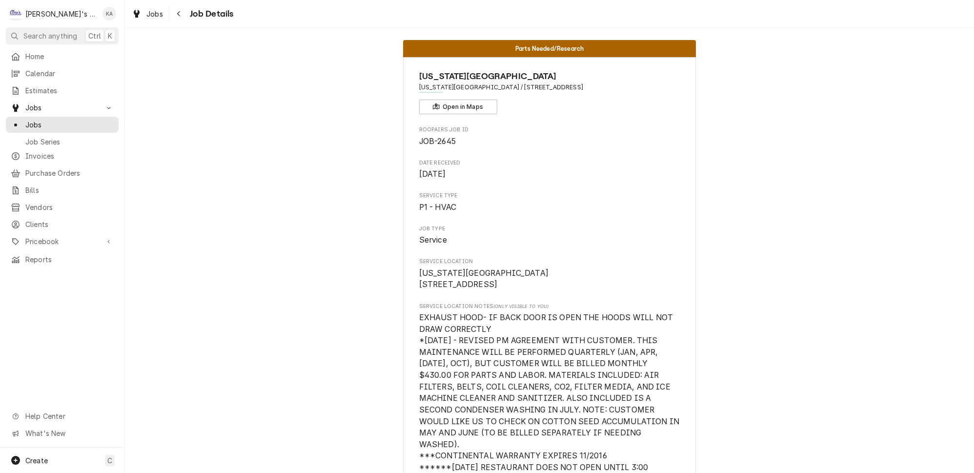
scroll to position [0, 0]
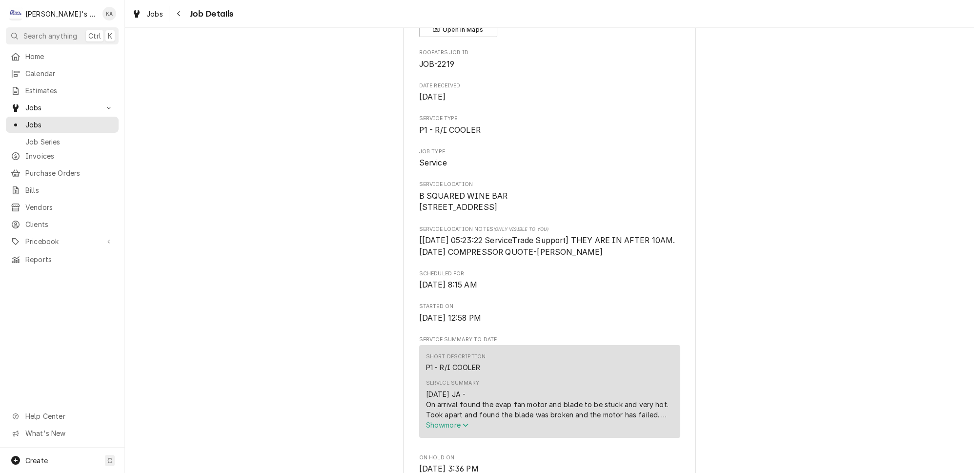
scroll to position [266, 0]
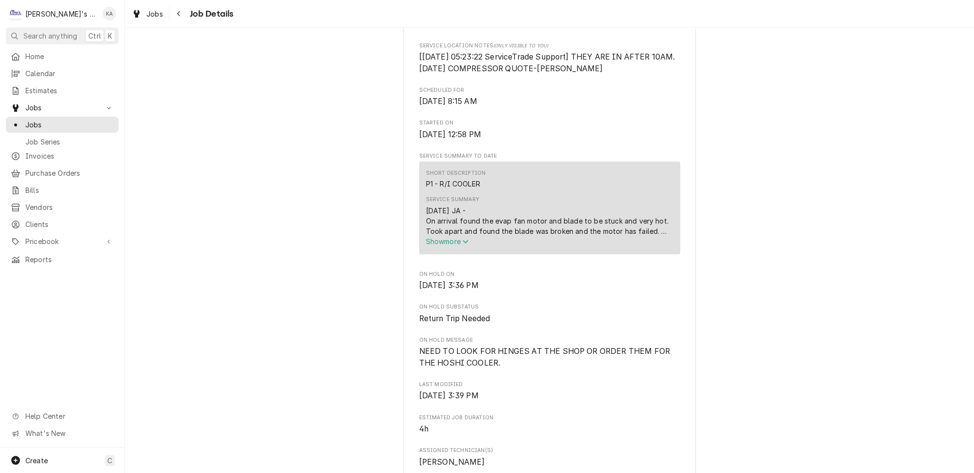
click at [449, 246] on span "Show more" at bounding box center [447, 241] width 43 height 8
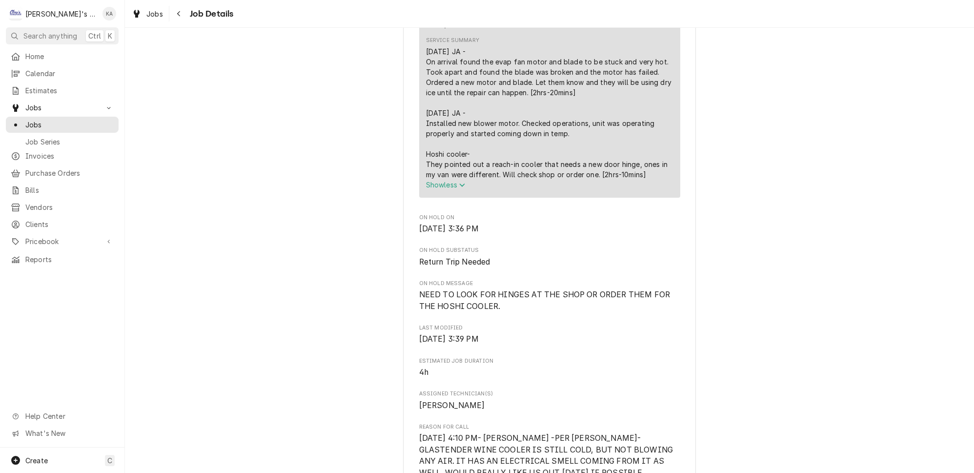
scroll to position [355, 0]
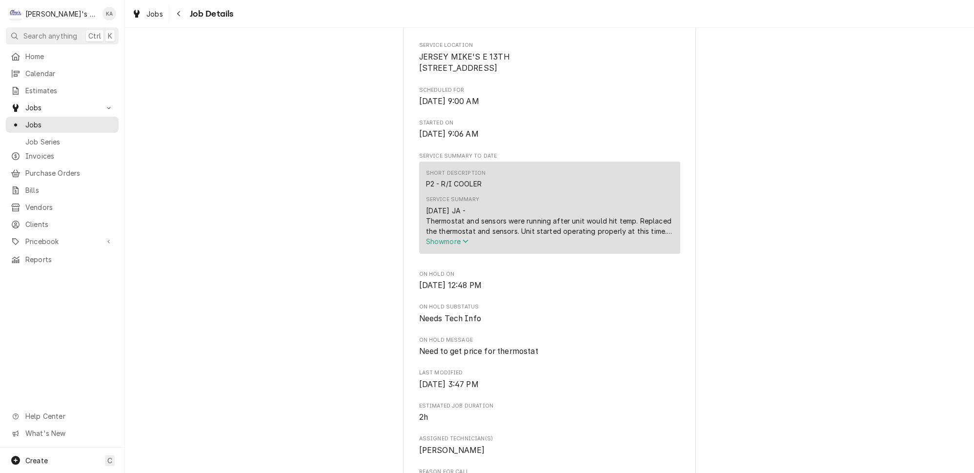
scroll to position [266, 0]
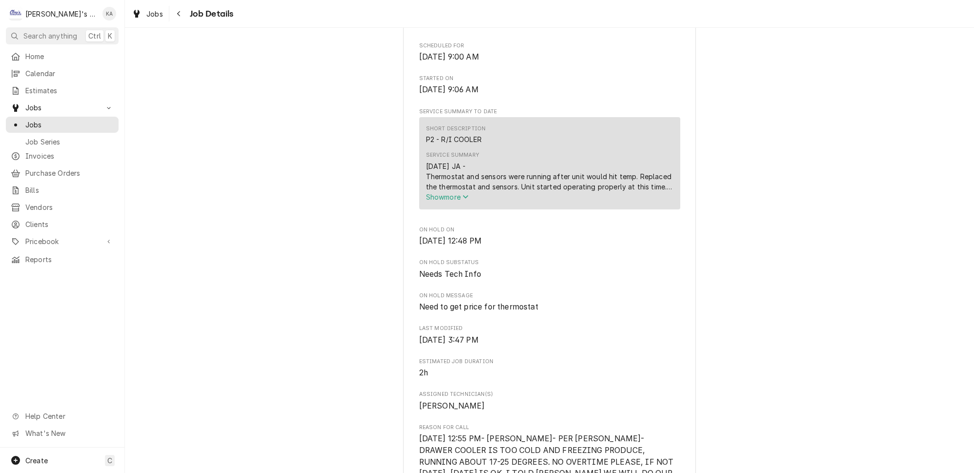
click at [457, 201] on span "Show more" at bounding box center [447, 197] width 43 height 8
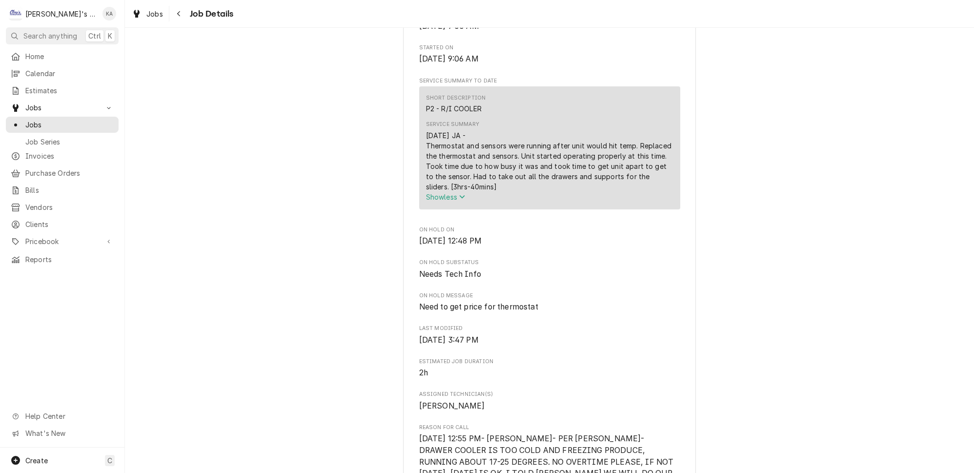
scroll to position [173, 0]
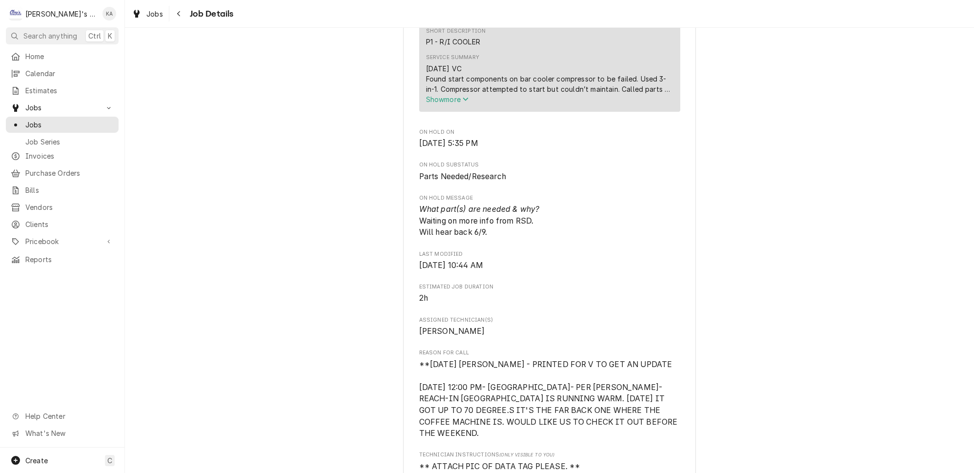
scroll to position [444, 0]
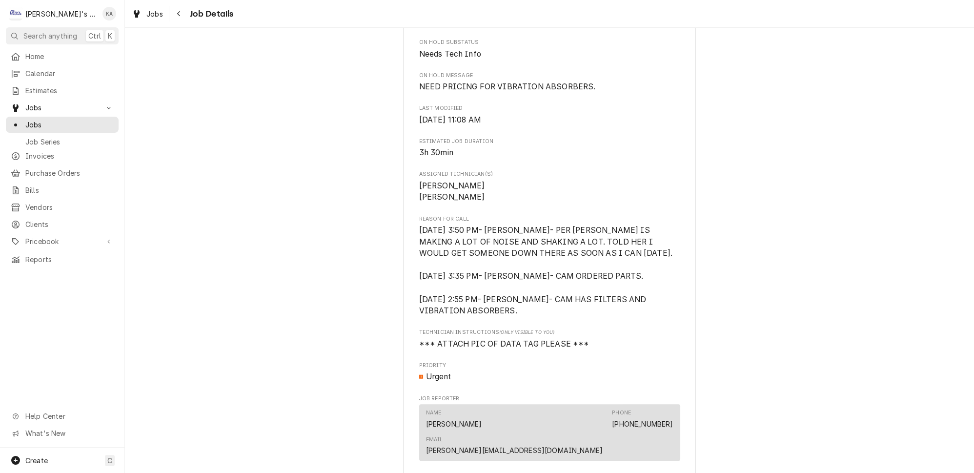
scroll to position [488, 0]
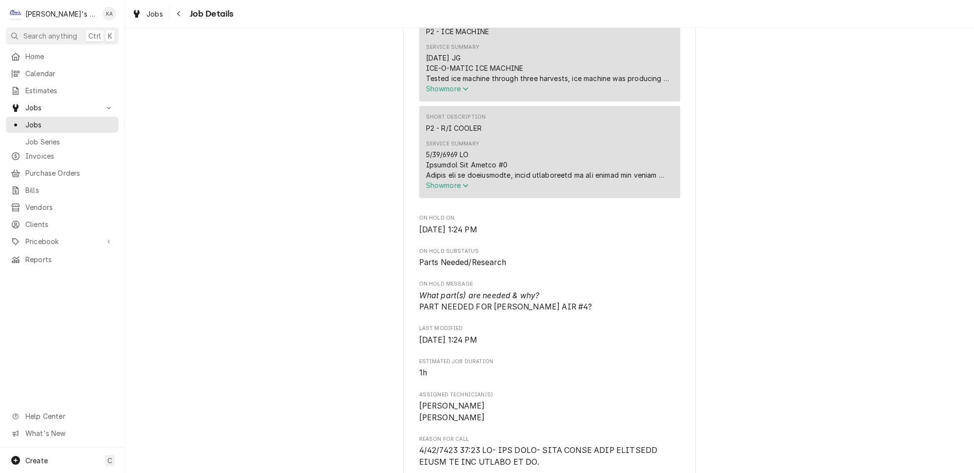
scroll to position [444, 0]
click at [447, 187] on span "Show more" at bounding box center [447, 183] width 43 height 8
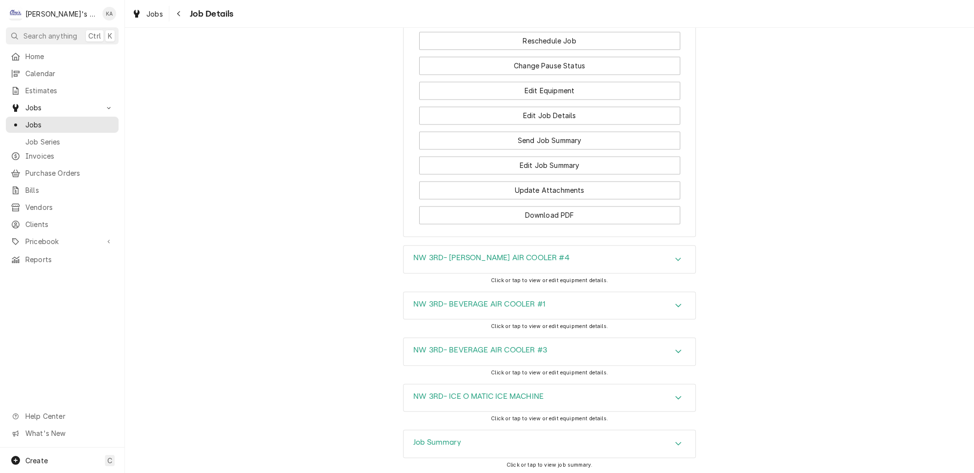
scroll to position [2308, 0]
click at [468, 428] on div "Job Summary" at bounding box center [550, 441] width 292 height 27
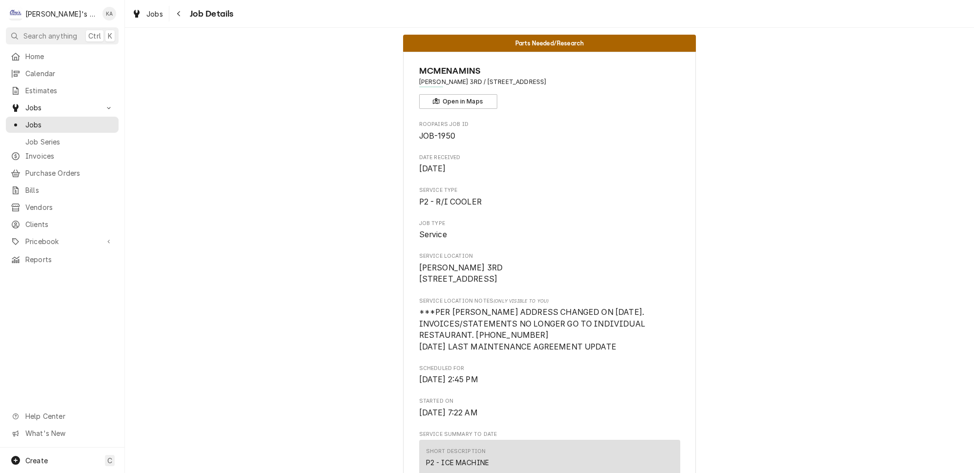
scroll to position [0, 0]
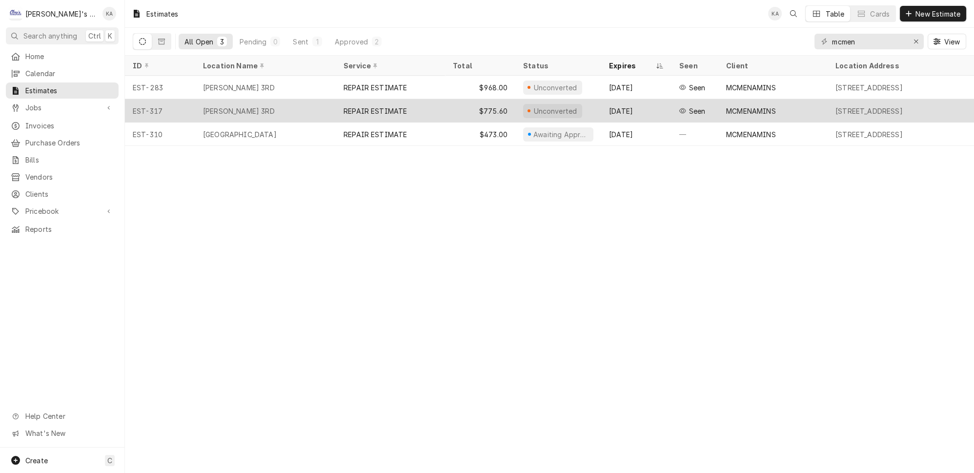
type input "mcmen"
click at [421, 105] on div "REPAIR ESTIMATE" at bounding box center [390, 110] width 109 height 23
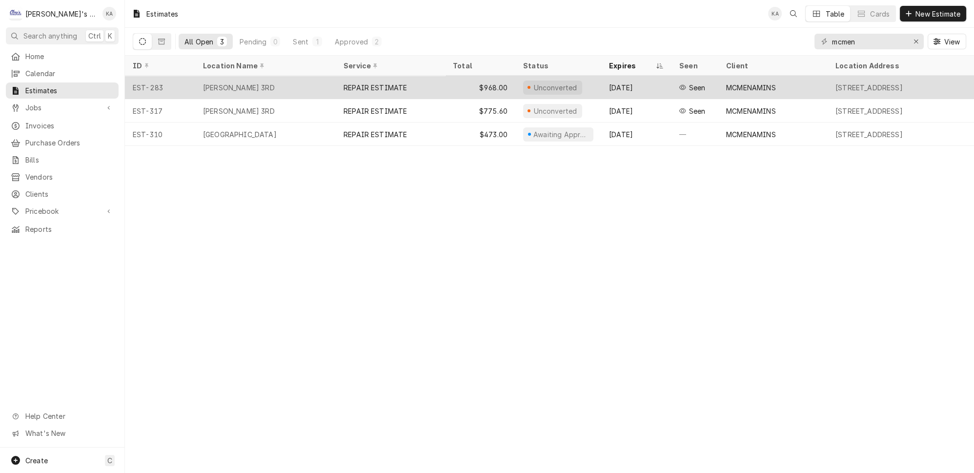
click at [421, 82] on div "REPAIR ESTIMATE" at bounding box center [390, 87] width 109 height 23
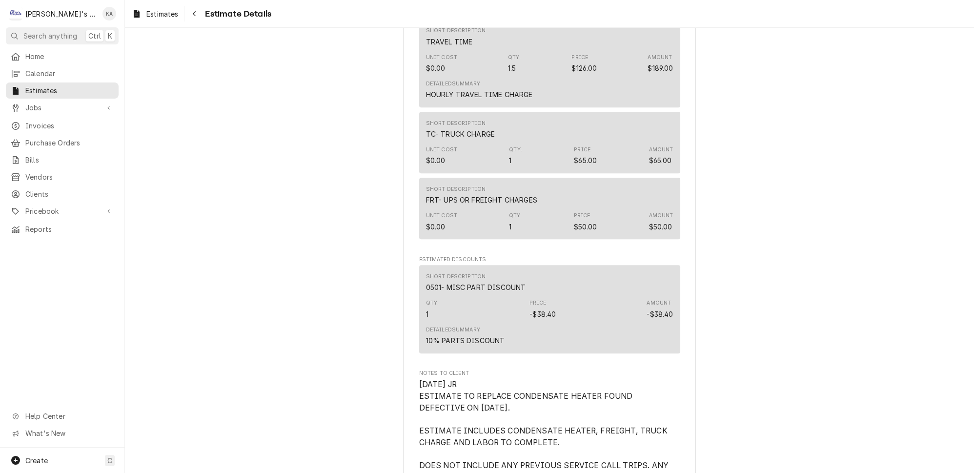
scroll to position [1020, 0]
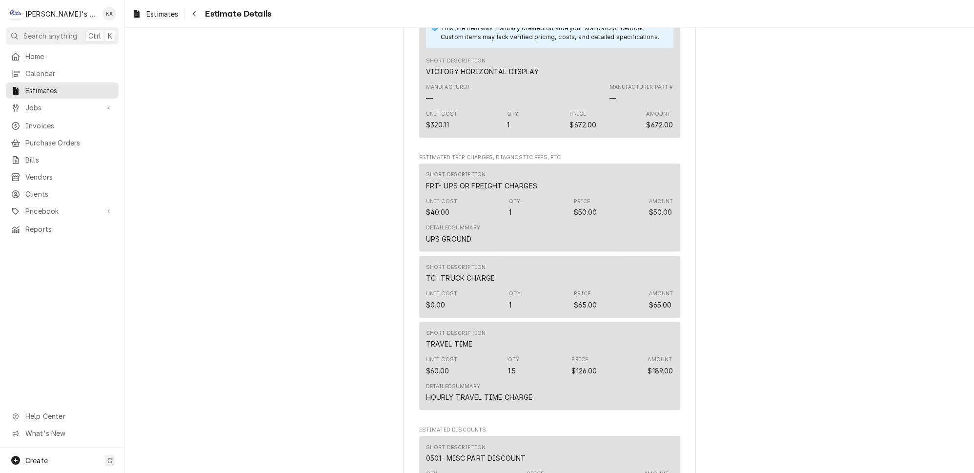
scroll to position [1020, 0]
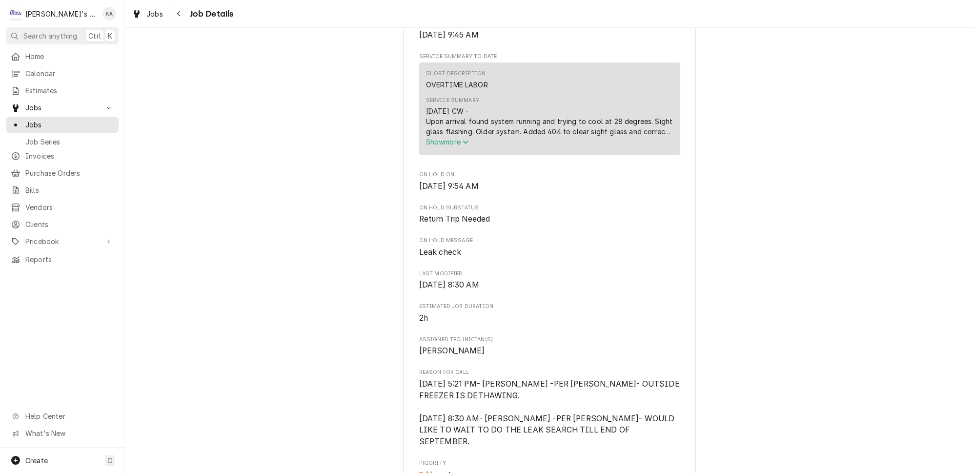
scroll to position [355, 0]
click at [464, 145] on icon "Service Summary" at bounding box center [466, 141] width 6 height 7
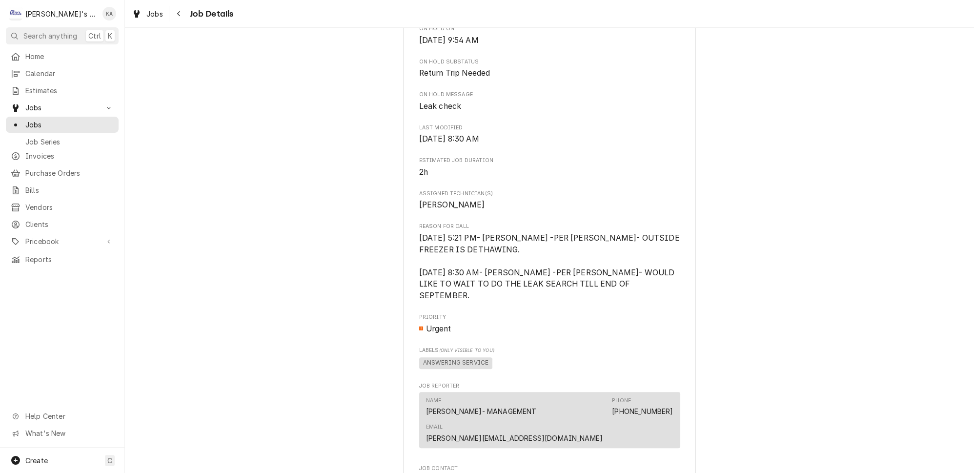
scroll to position [532, 0]
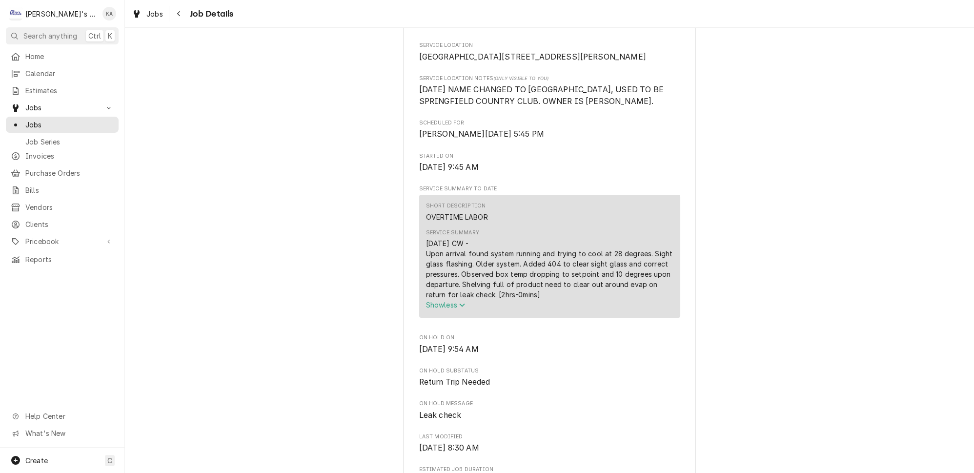
scroll to position [44, 0]
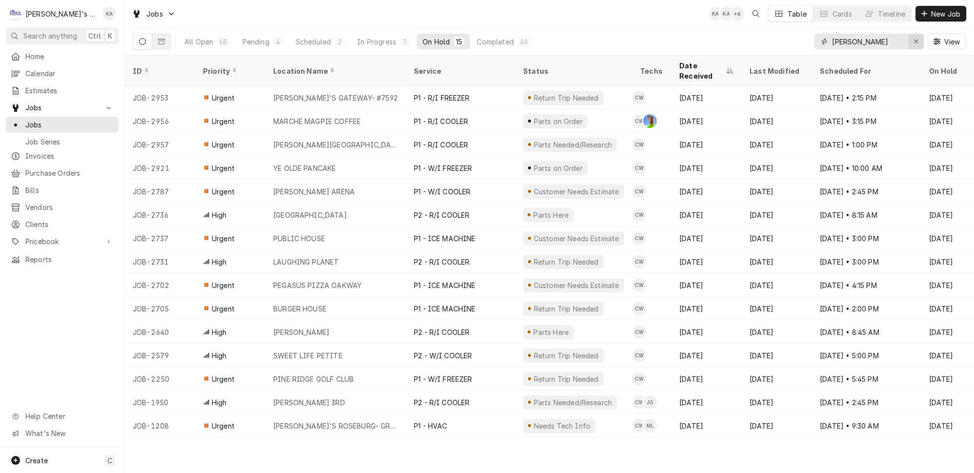
click at [915, 36] on button "Erase input" at bounding box center [917, 42] width 16 height 16
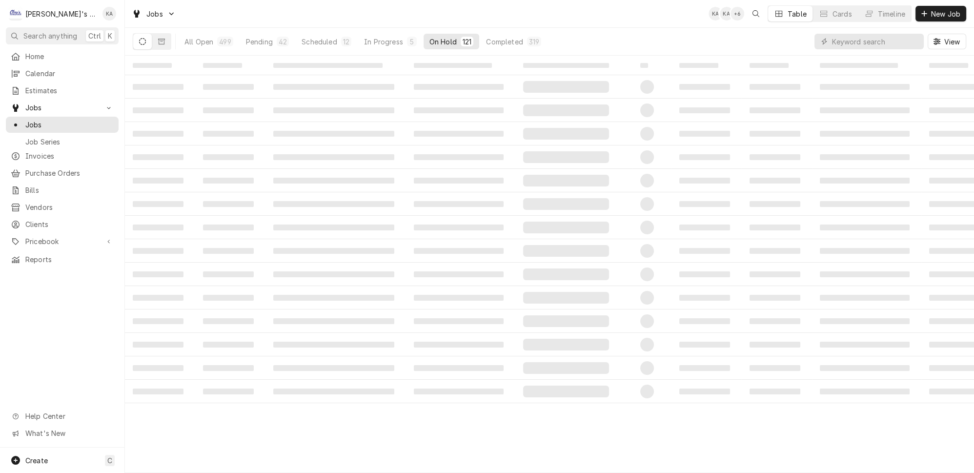
click at [744, 34] on div "All Open 499 Pending 42 Scheduled 12 In Progress 5 On Hold 121 Completed 319 Vi…" at bounding box center [550, 41] width 834 height 27
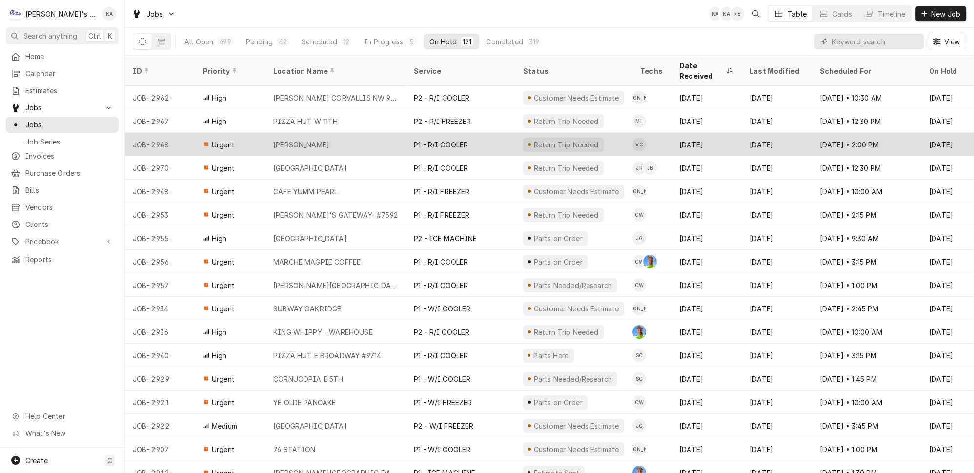
click at [376, 135] on div "BARNHART KITCHEN" at bounding box center [336, 144] width 141 height 23
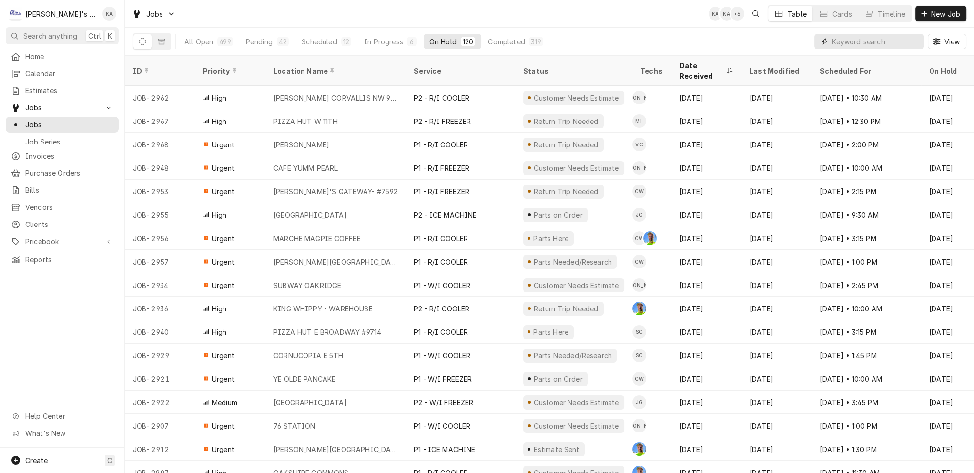
click at [860, 41] on input "Dynamic Content Wrapper" at bounding box center [875, 42] width 87 height 16
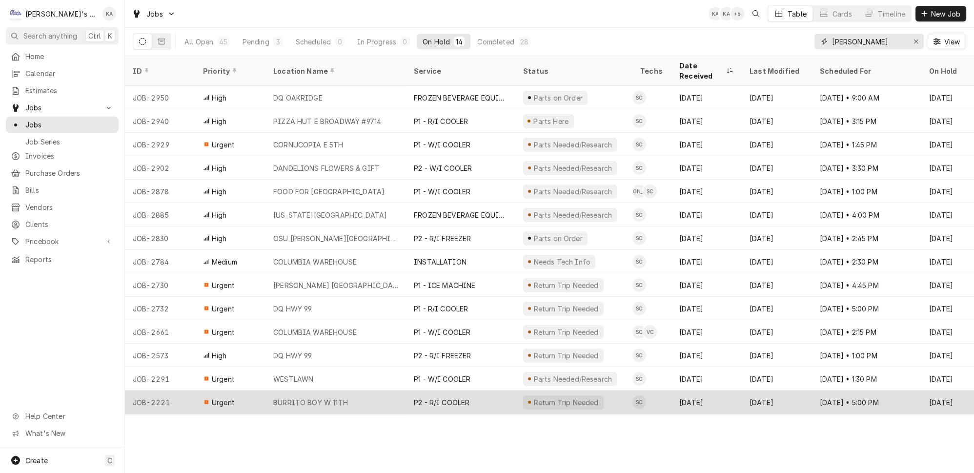
type input "steven"
click at [477, 391] on div "P2 - R/I COOLER" at bounding box center [460, 402] width 109 height 23
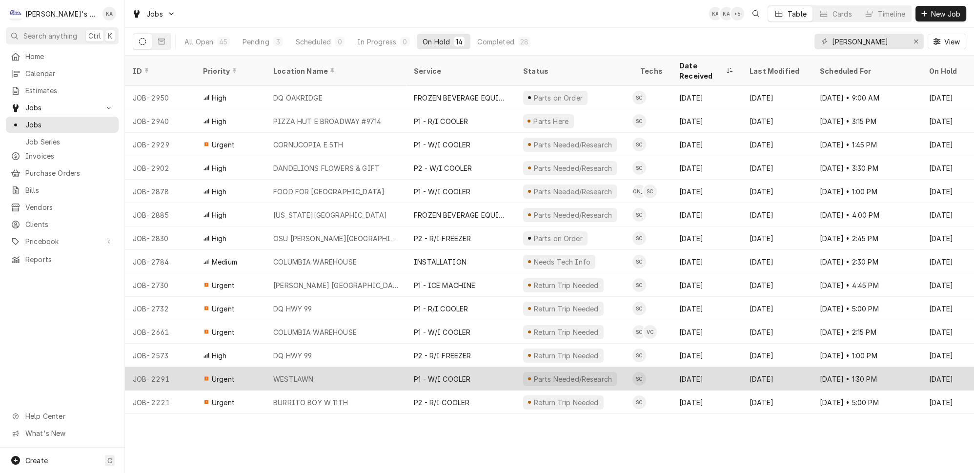
click at [480, 367] on div "P1 - W/I COOLER" at bounding box center [460, 378] width 109 height 23
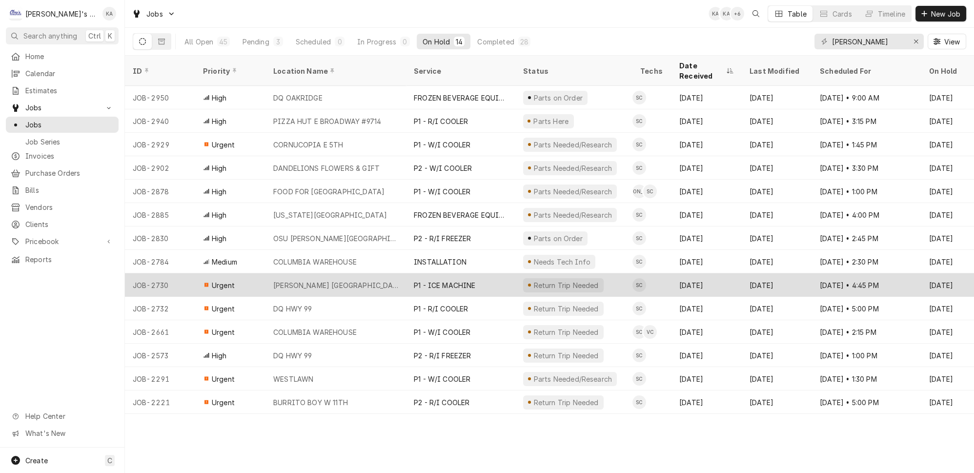
click at [466, 273] on div "P1 - ICE MACHINE" at bounding box center [460, 284] width 109 height 23
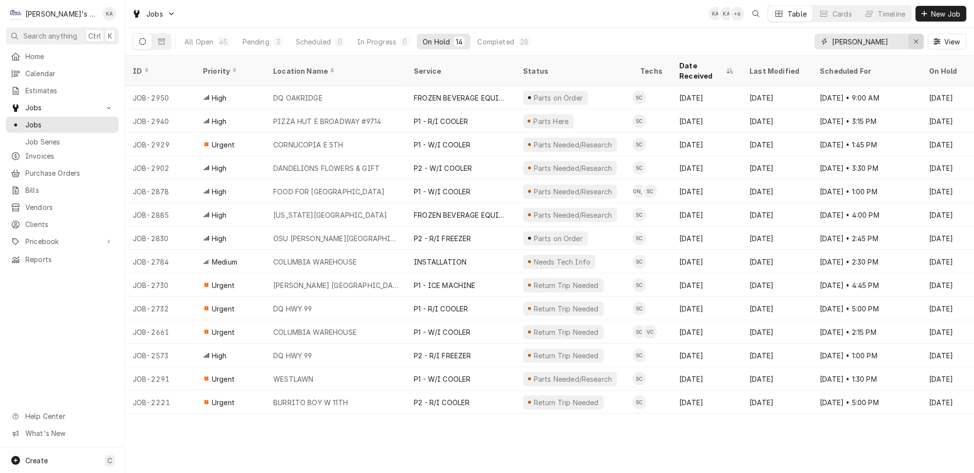
click at [924, 34] on button "Erase input" at bounding box center [917, 42] width 16 height 16
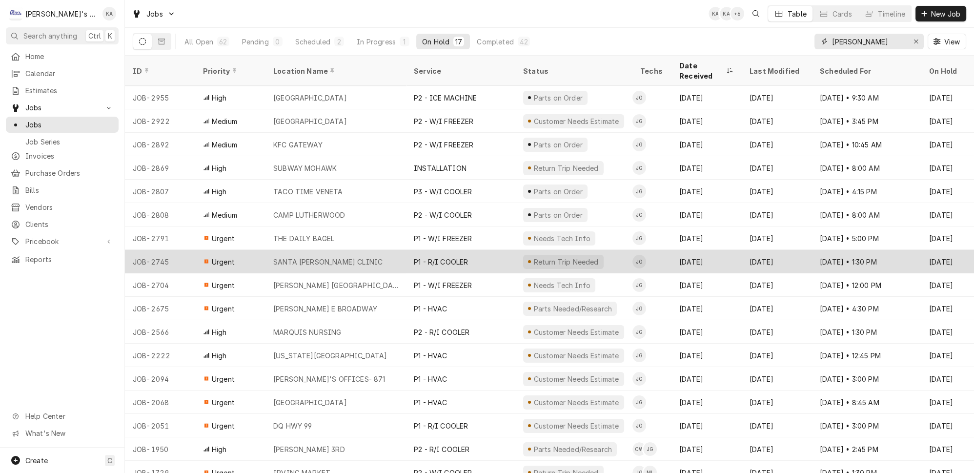
scroll to position [0, 0]
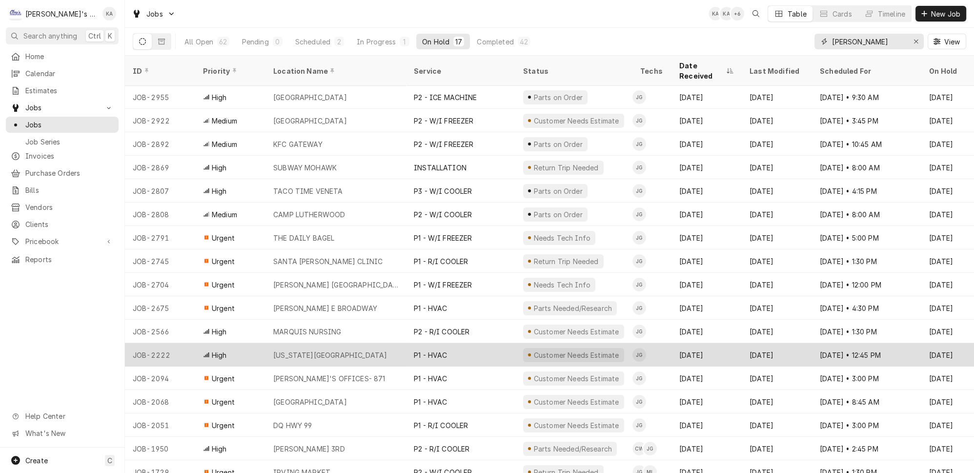
type input "johnny"
click at [460, 343] on div "P1 - HVAC" at bounding box center [460, 354] width 109 height 23
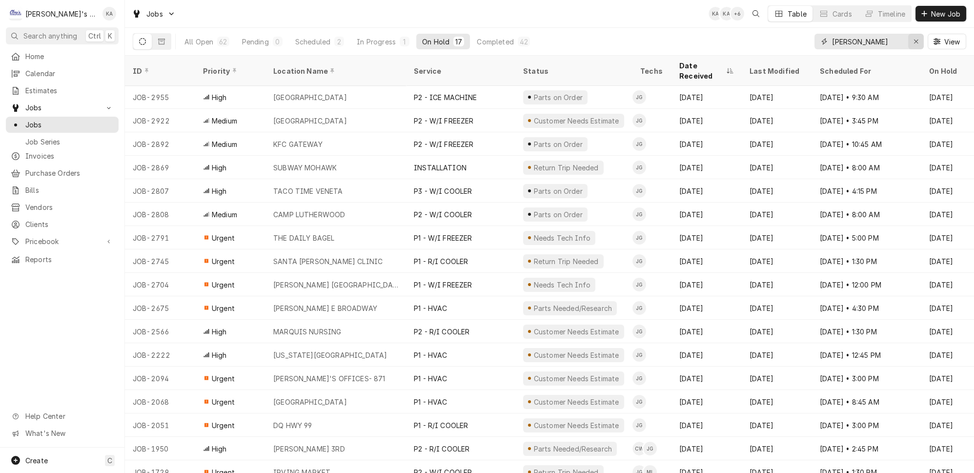
click at [918, 40] on icon "Erase input" at bounding box center [916, 42] width 4 height 4
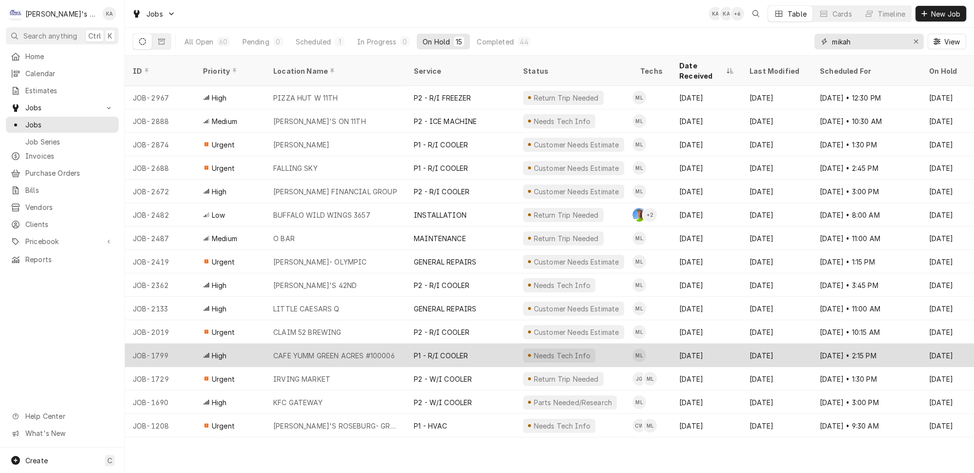
type input "mikah"
click at [470, 347] on div "P1 - R/I COOLER" at bounding box center [460, 355] width 109 height 23
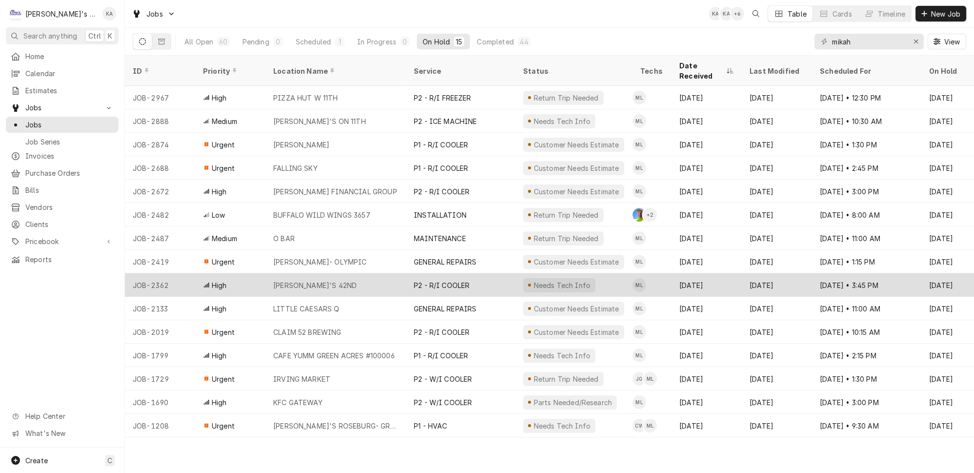
click at [448, 275] on div "P2 - R/I COOLER" at bounding box center [460, 284] width 109 height 23
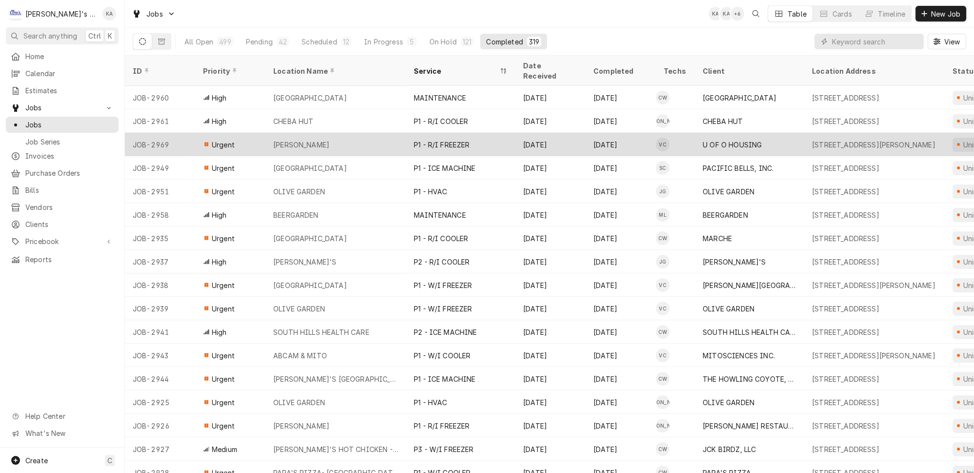
click at [358, 133] on div "[PERSON_NAME]" at bounding box center [336, 144] width 141 height 23
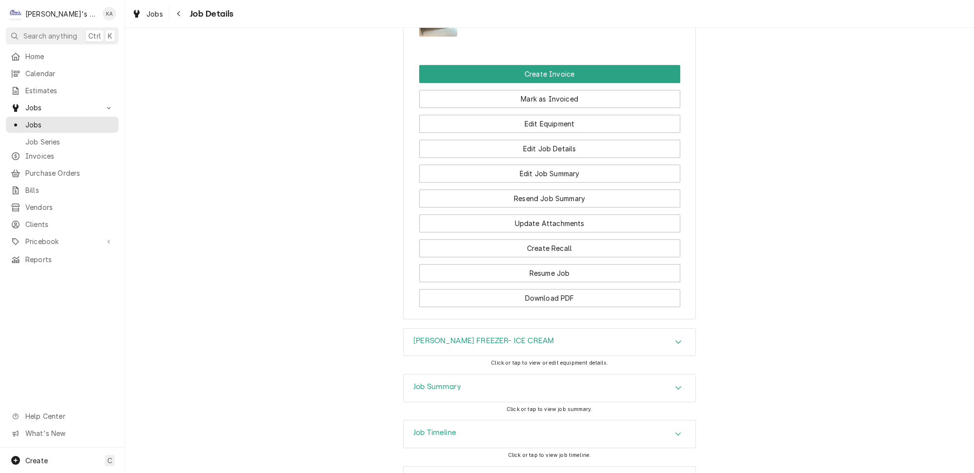
scroll to position [1162, 0]
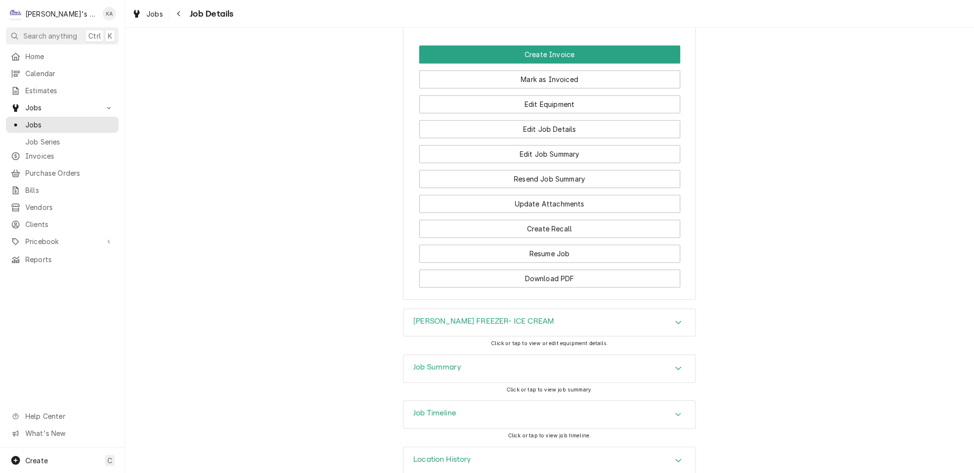
click at [427, 362] on div "Job Summary" at bounding box center [550, 368] width 292 height 27
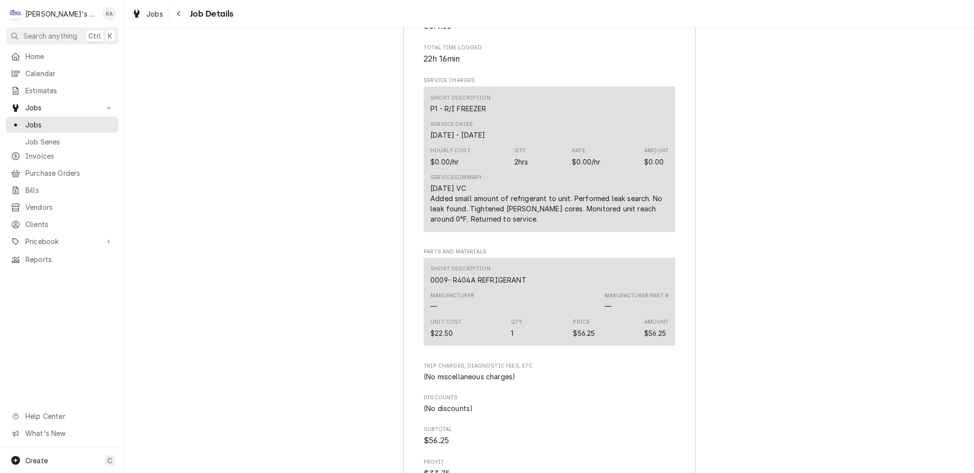
scroll to position [1650, 0]
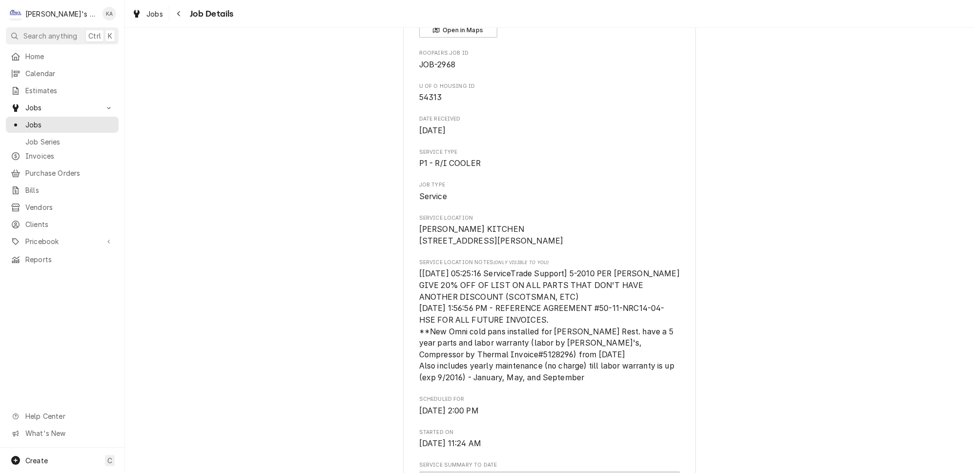
scroll to position [311, 0]
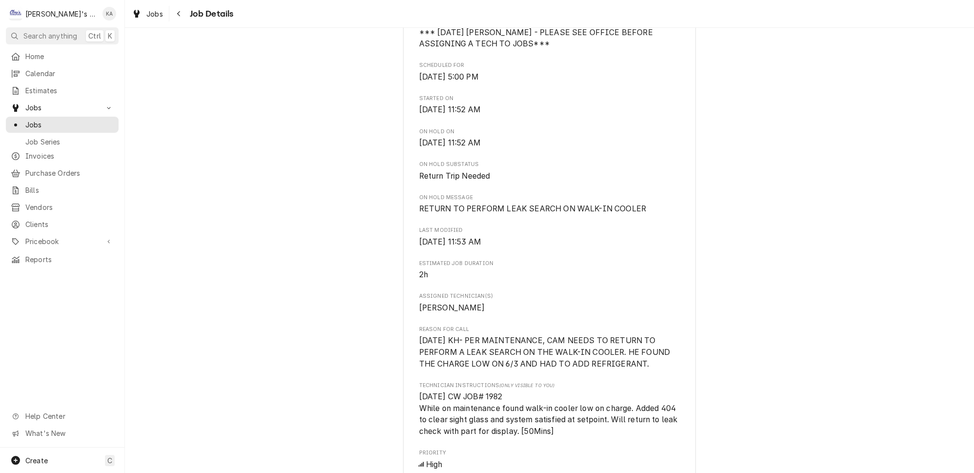
scroll to position [311, 0]
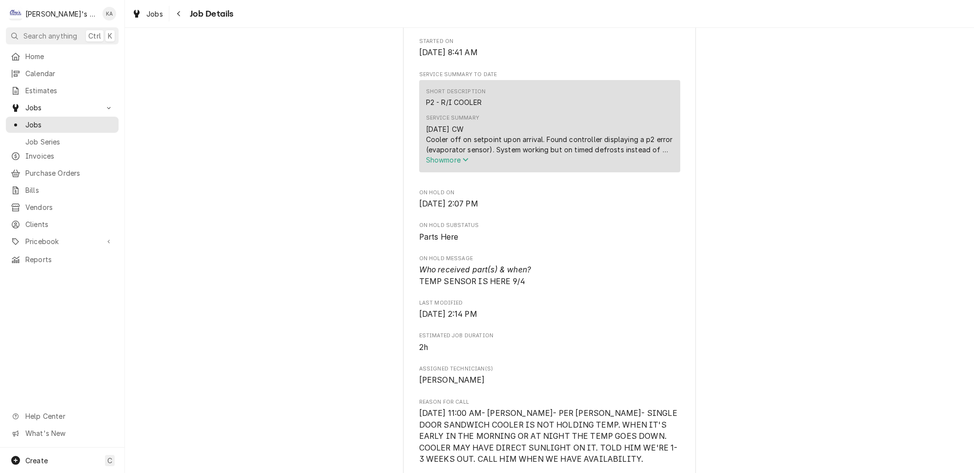
scroll to position [399, 0]
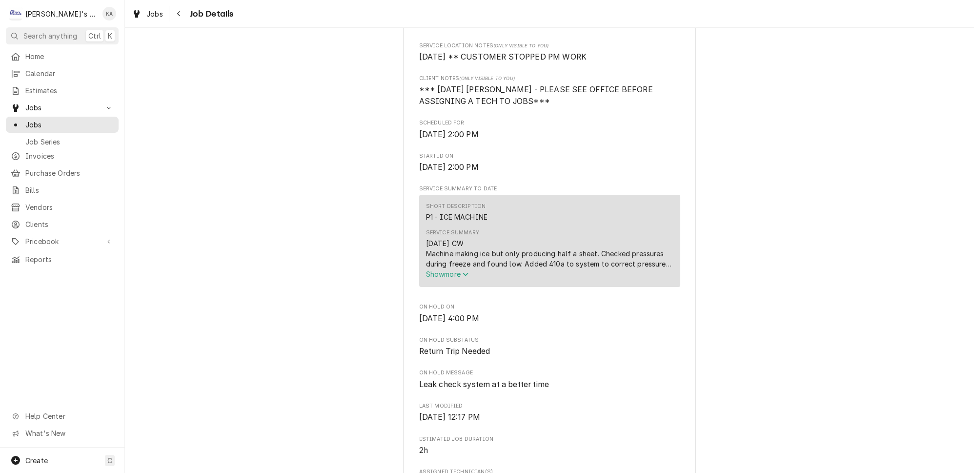
scroll to position [222, 0]
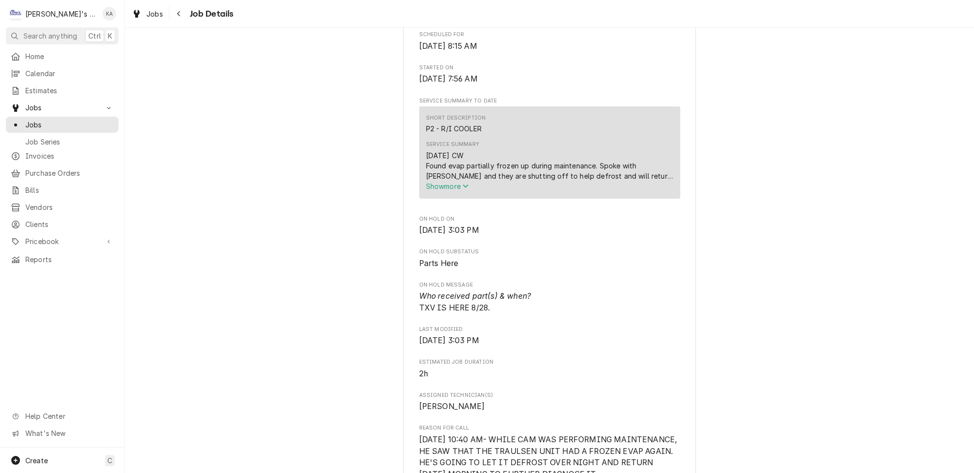
scroll to position [311, 0]
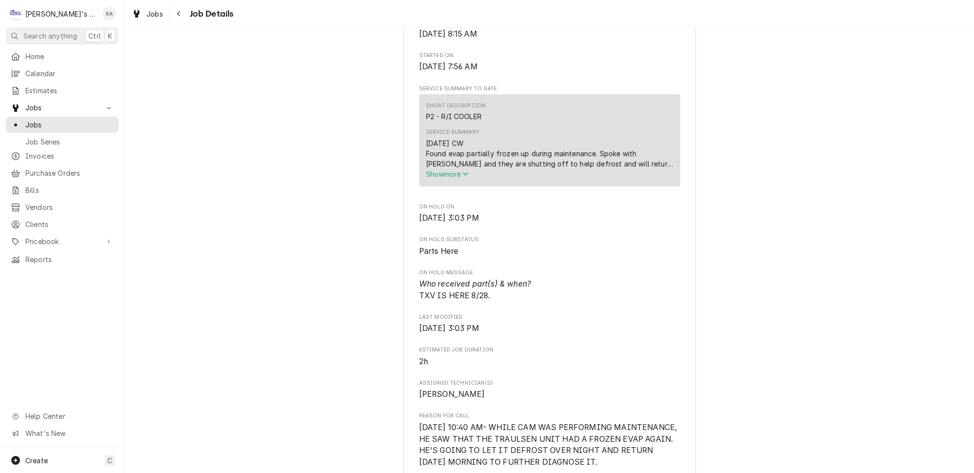
click at [454, 178] on span "Show more" at bounding box center [447, 174] width 43 height 8
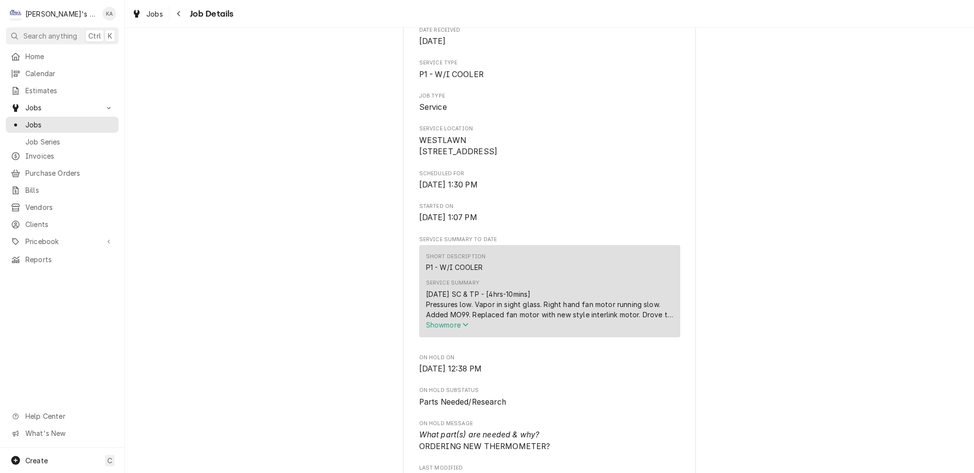
scroll to position [266, 0]
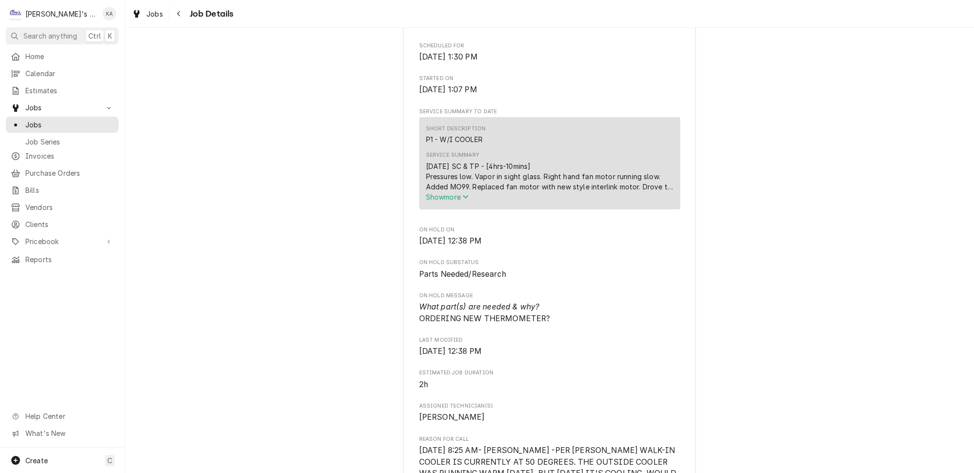
click at [464, 200] on icon "Service Summary" at bounding box center [466, 196] width 6 height 7
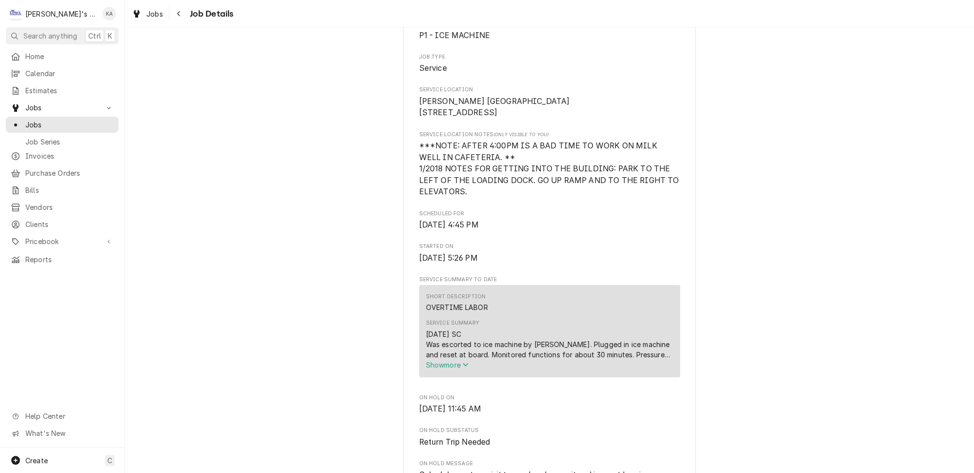
scroll to position [222, 0]
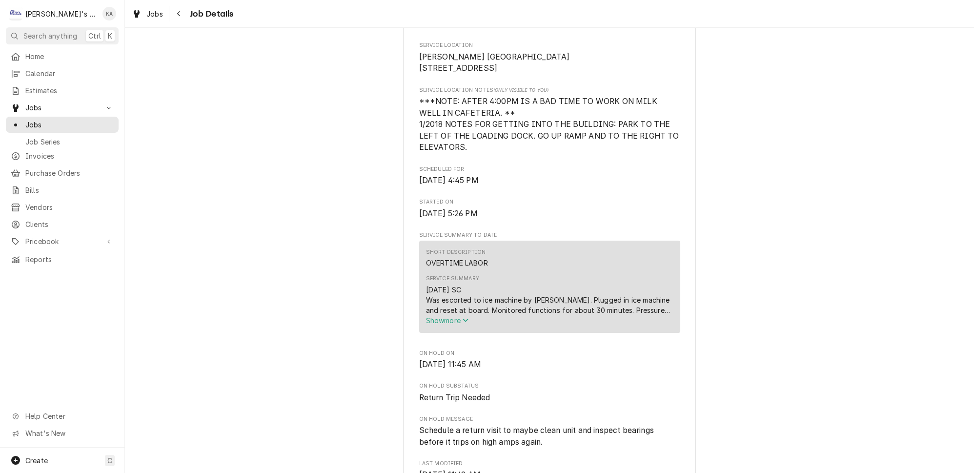
click at [459, 323] on span "Show more" at bounding box center [447, 320] width 43 height 8
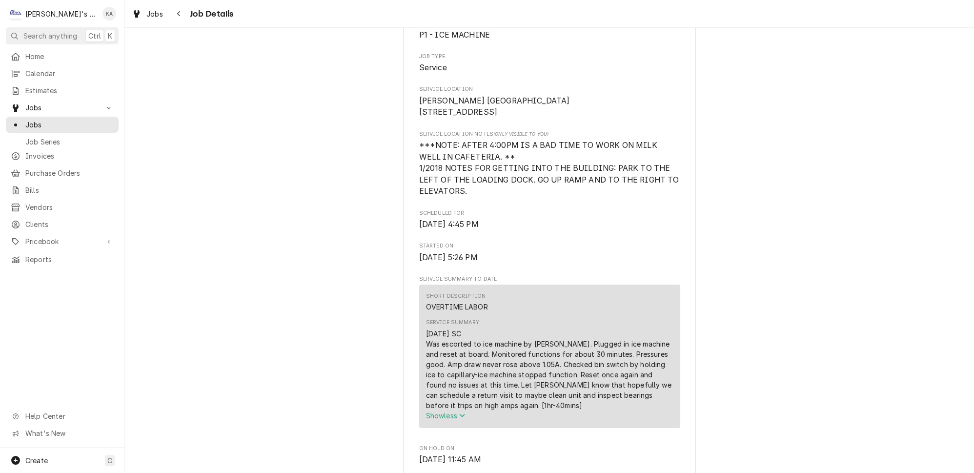
scroll to position [0, 0]
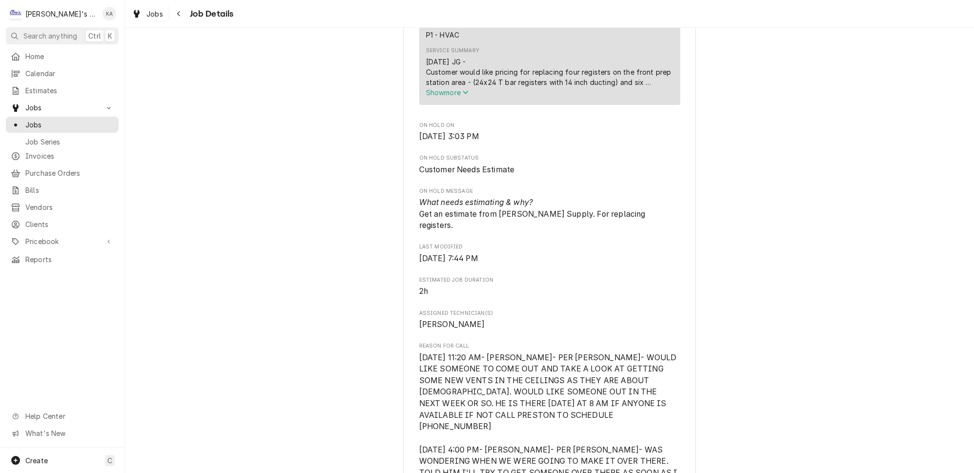
scroll to position [532, 0]
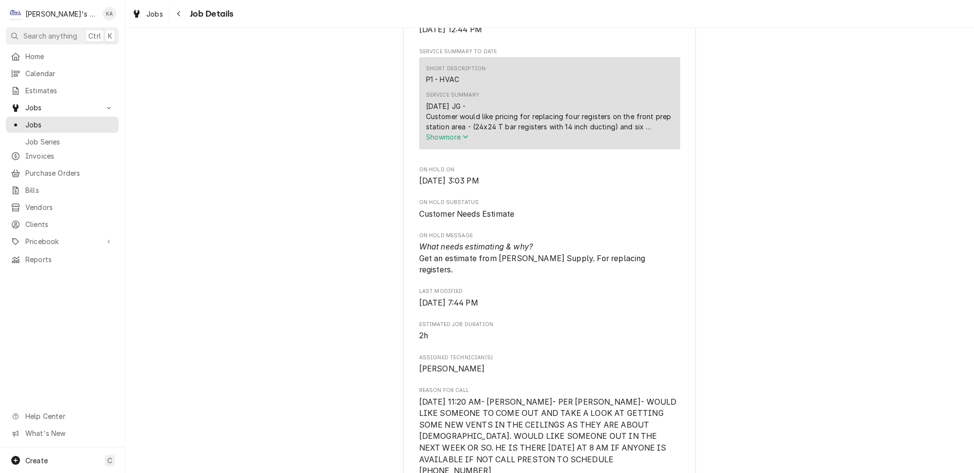
click at [456, 133] on span "Show more" at bounding box center [447, 137] width 43 height 8
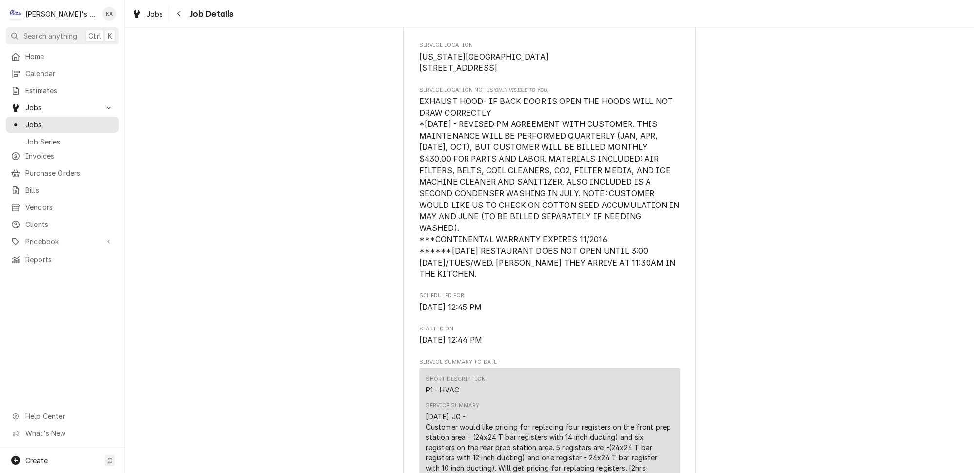
scroll to position [0, 0]
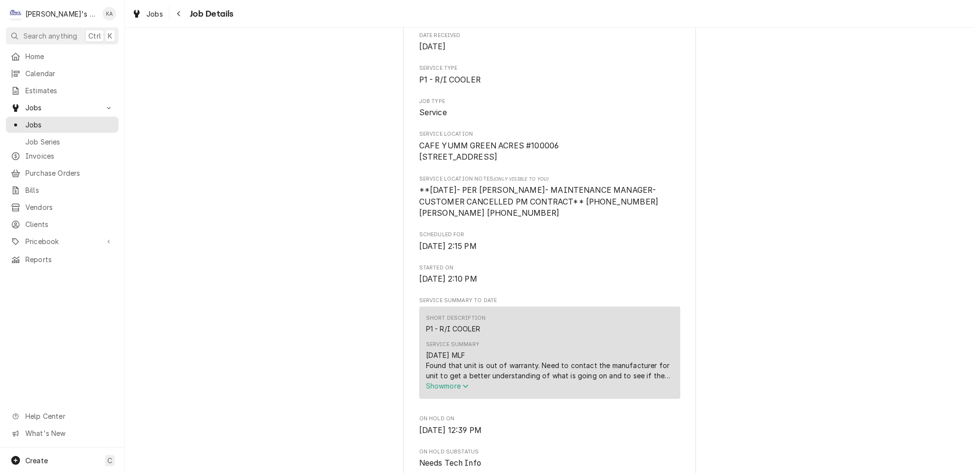
scroll to position [266, 0]
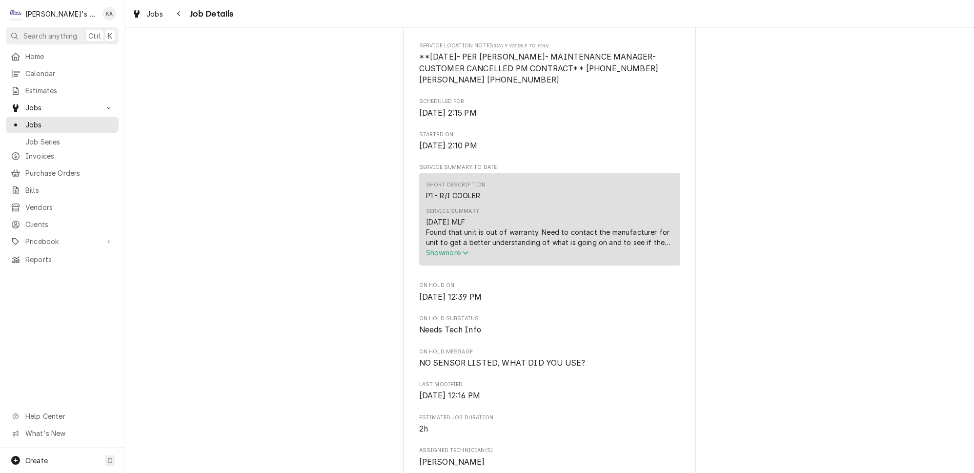
click at [454, 257] on span "Show more" at bounding box center [447, 253] width 43 height 8
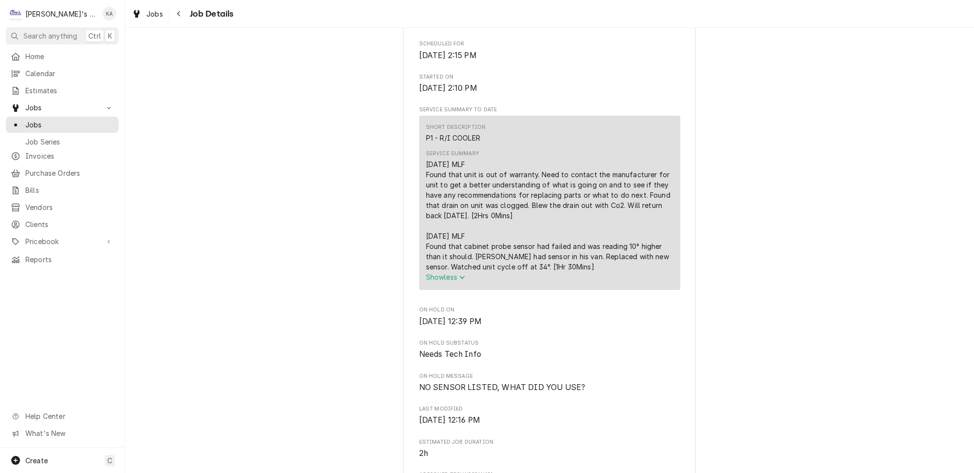
scroll to position [355, 0]
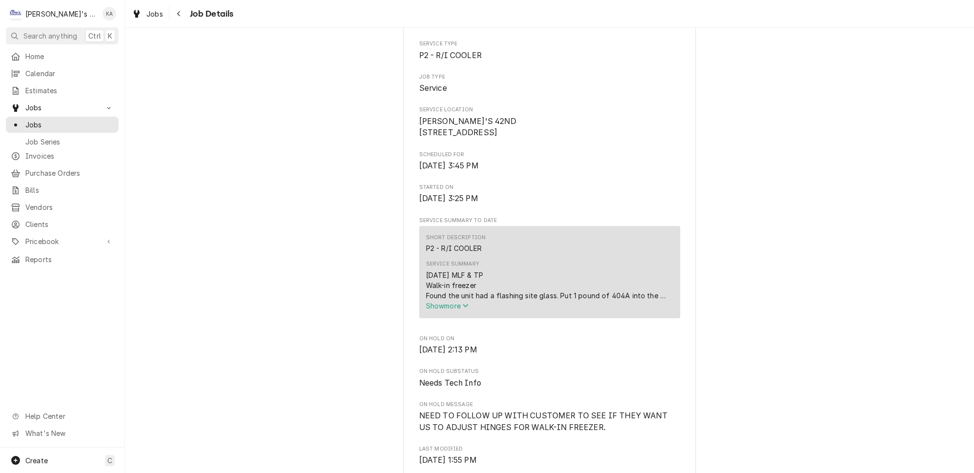
scroll to position [177, 0]
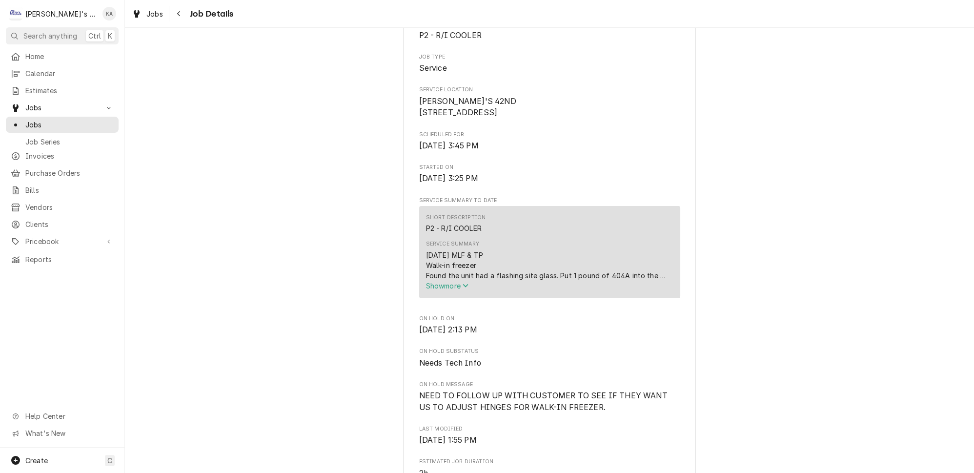
click at [461, 290] on span "Show more" at bounding box center [447, 286] width 43 height 8
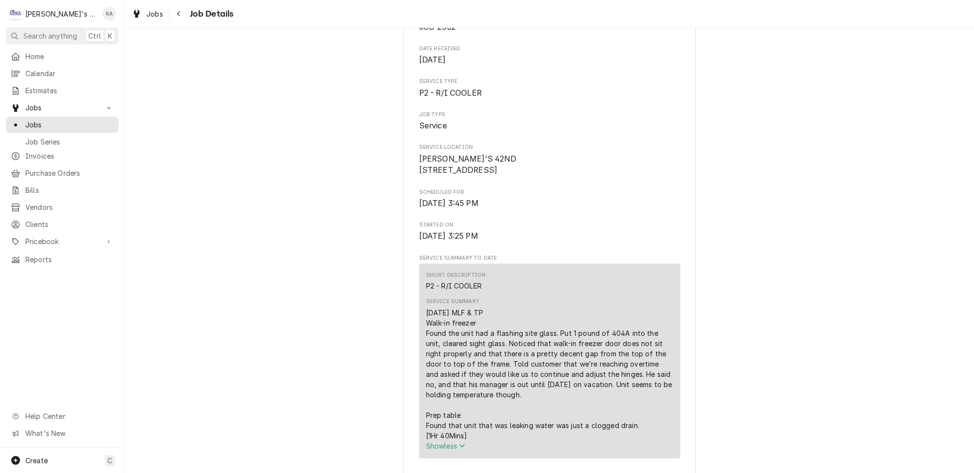
scroll to position [355, 0]
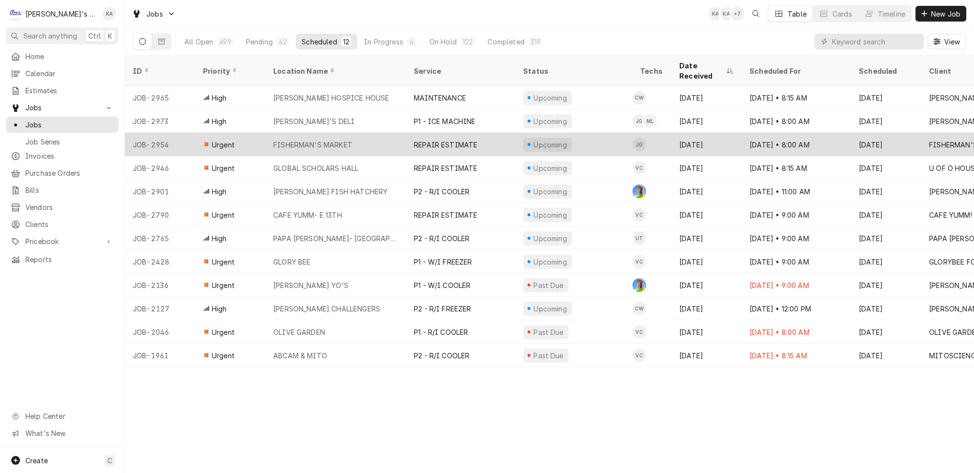
click at [310, 133] on div "FISHERMAN'S MARKET" at bounding box center [336, 144] width 141 height 23
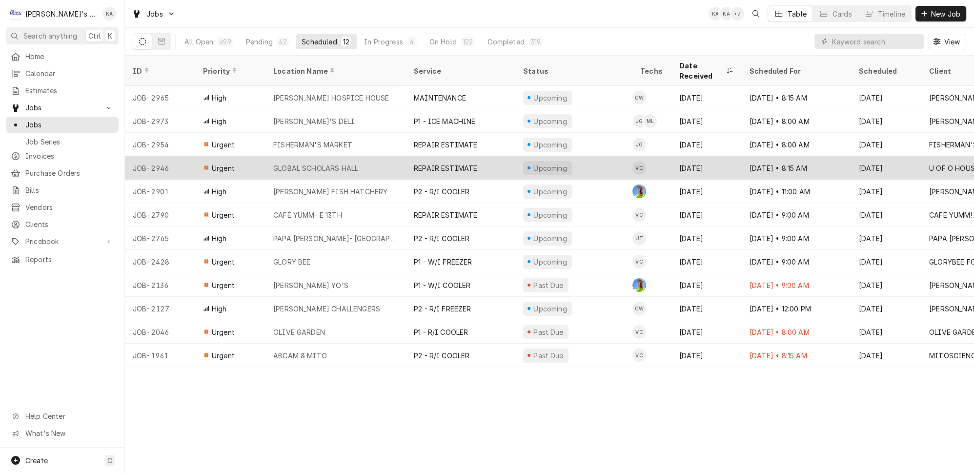
click at [370, 157] on div "GLOBAL SCHOLARS HALL" at bounding box center [336, 167] width 141 height 23
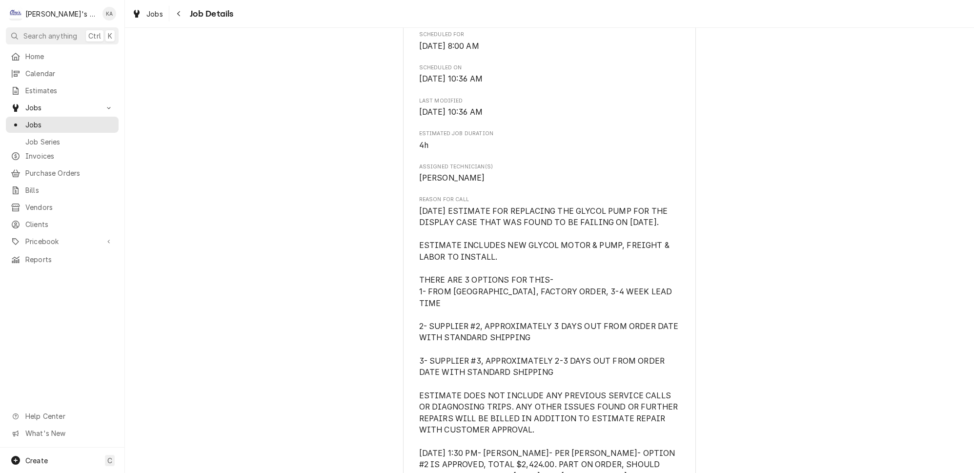
scroll to position [488, 0]
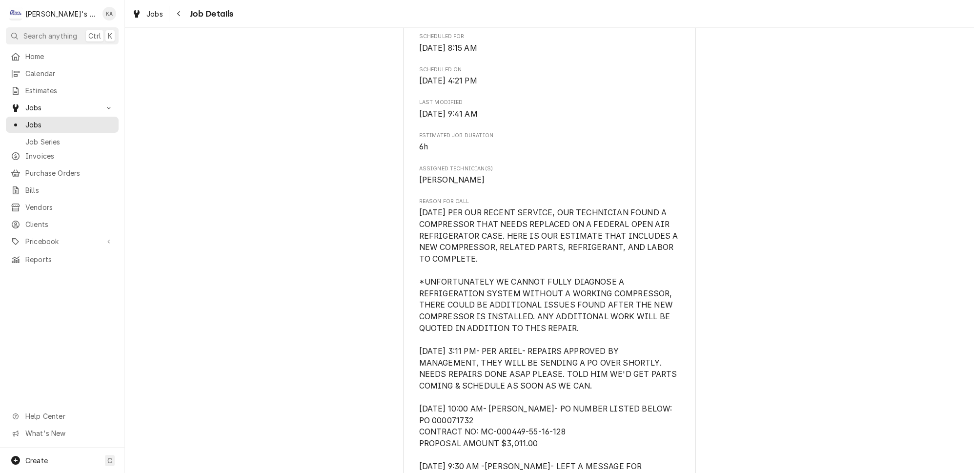
scroll to position [444, 0]
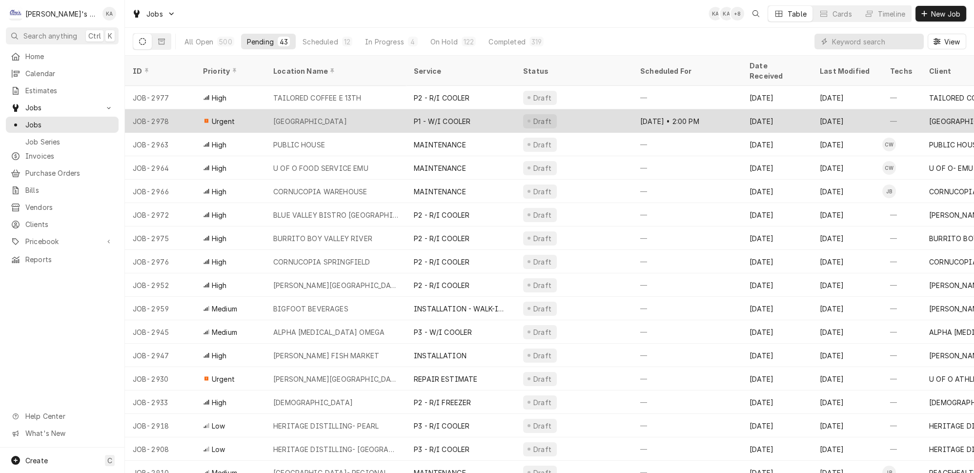
click at [385, 109] on div "[GEOGRAPHIC_DATA]" at bounding box center [336, 120] width 141 height 23
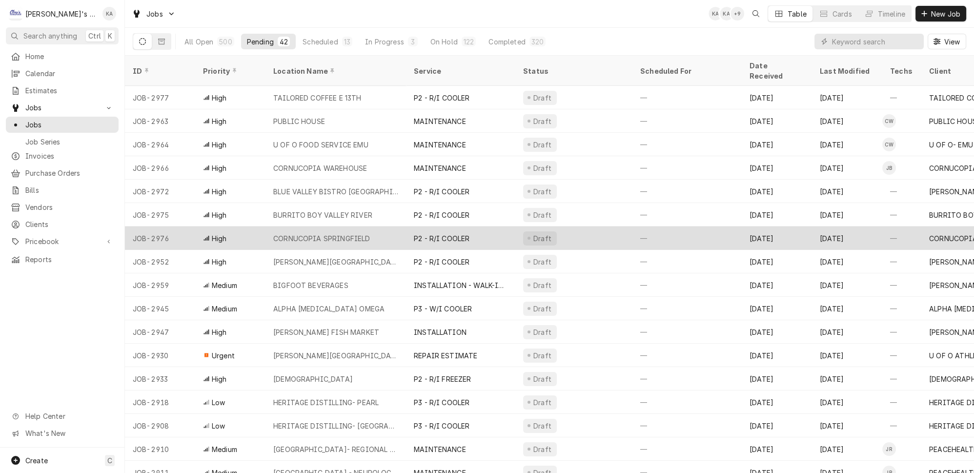
click at [372, 227] on div "CORNUCOPIA SPRINGFIELD" at bounding box center [336, 238] width 141 height 23
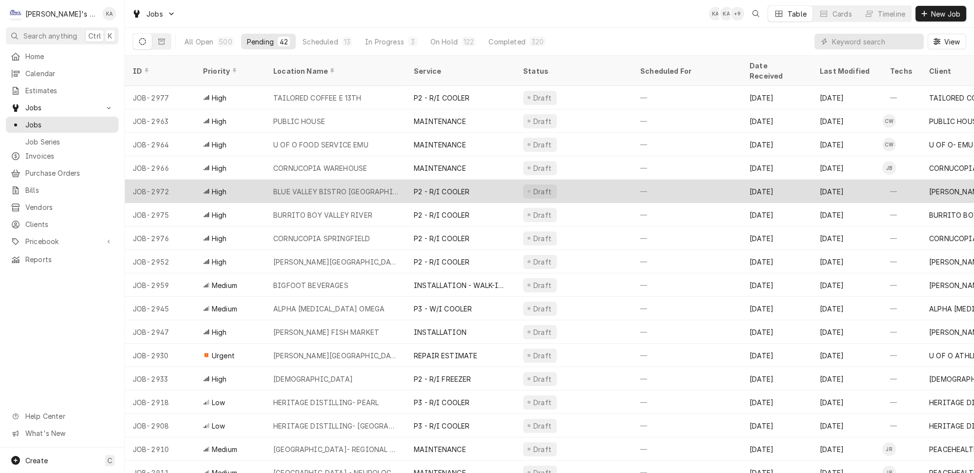
click at [369, 180] on div "BLUE VALLEY BISTRO COBURG" at bounding box center [336, 191] width 141 height 23
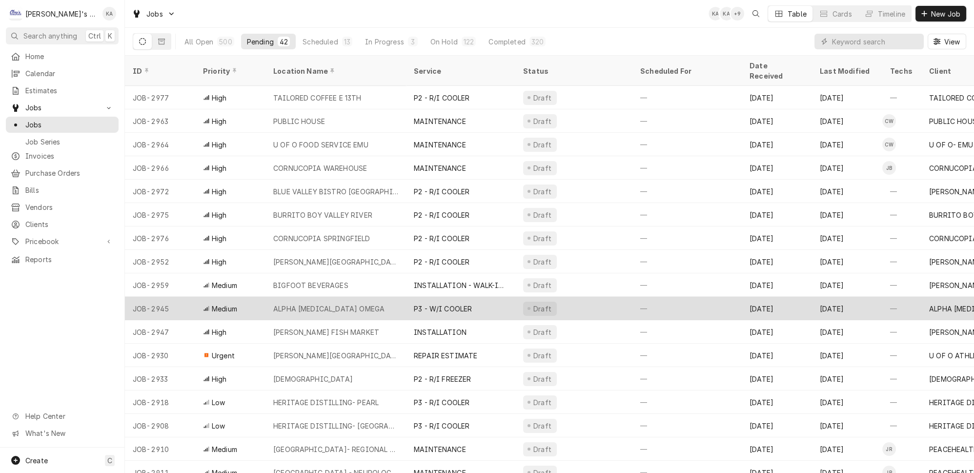
click at [369, 297] on div "ALPHA TAO OMEGA" at bounding box center [336, 308] width 141 height 23
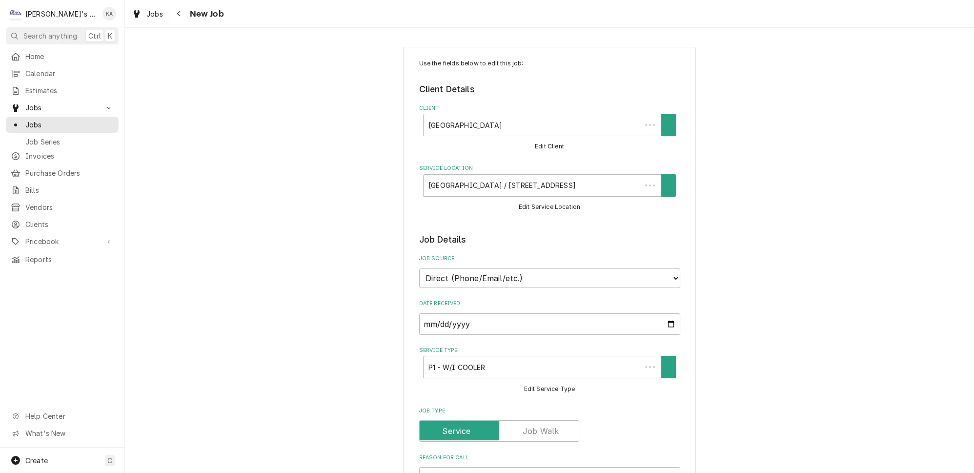
type textarea "x"
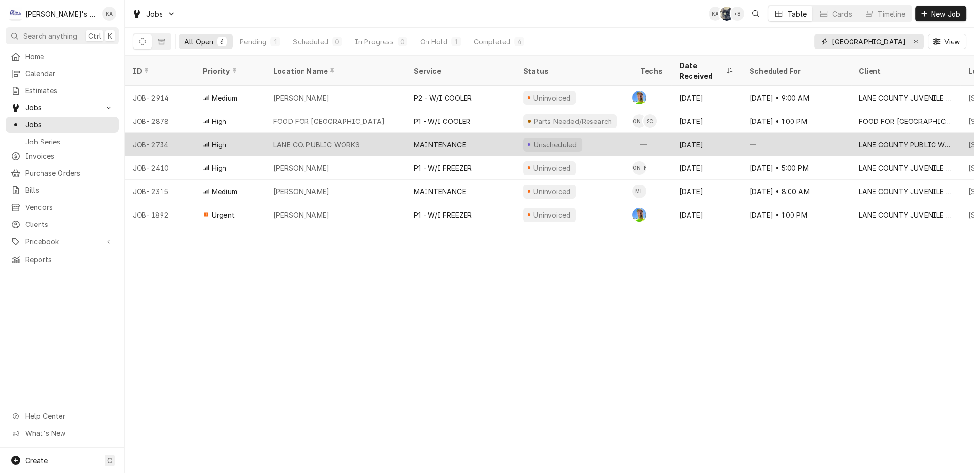
type input "lane county"
click at [347, 140] on div "LANE CO. PUBLIC WORKS" at bounding box center [316, 145] width 86 height 10
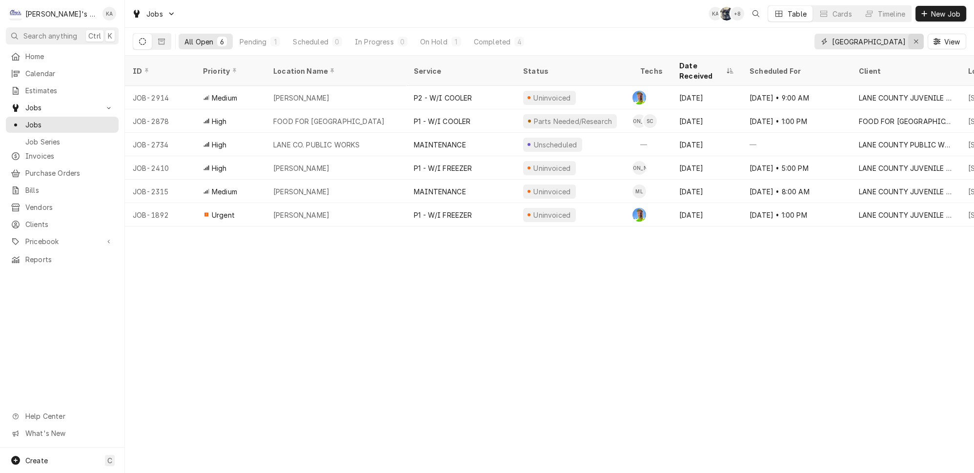
click at [924, 38] on button "Erase input" at bounding box center [917, 42] width 16 height 16
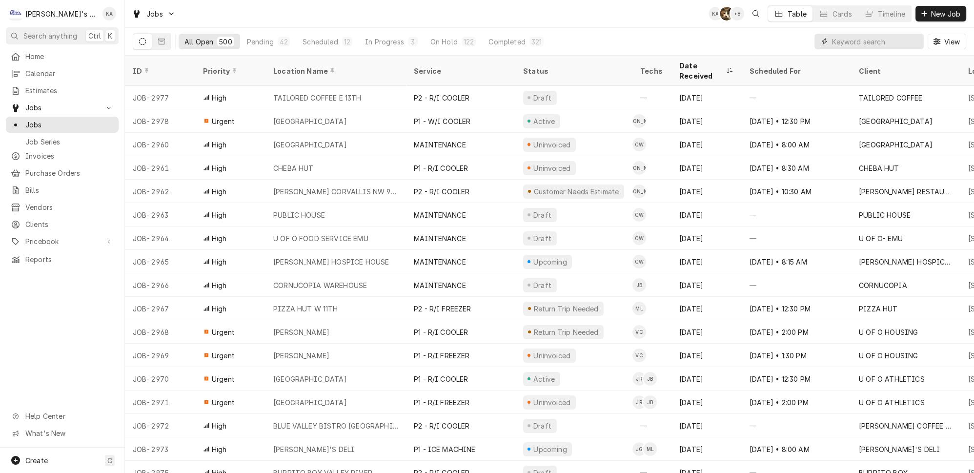
click at [862, 42] on input "Dynamic Content Wrapper" at bounding box center [875, 42] width 87 height 16
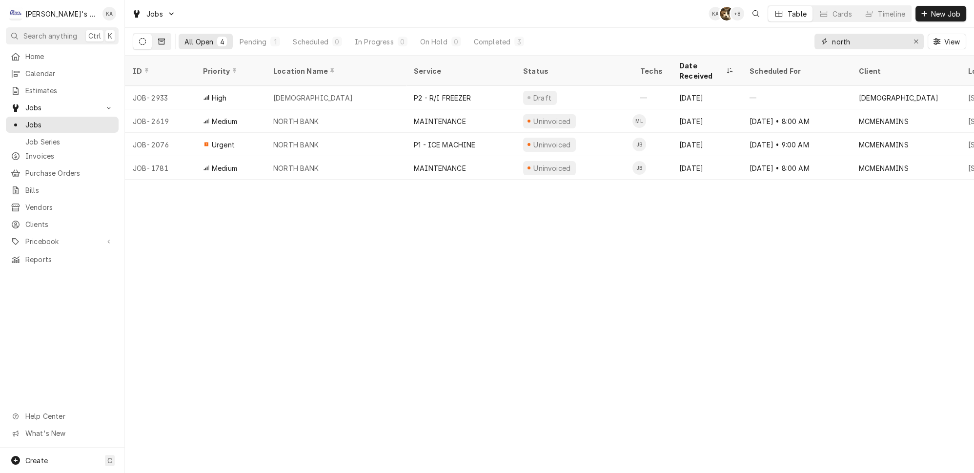
type input "north"
click at [156, 40] on button "Dynamic Content Wrapper" at bounding box center [161, 42] width 19 height 16
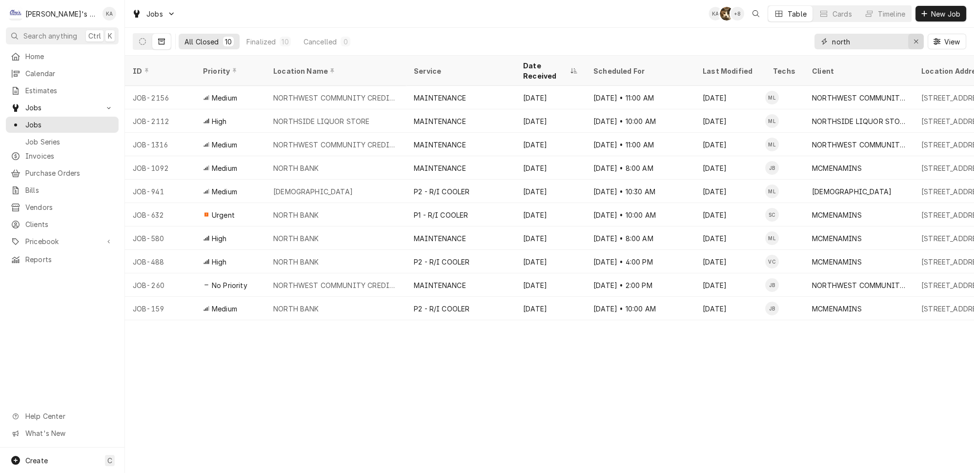
click at [923, 43] on button "Erase input" at bounding box center [917, 42] width 16 height 16
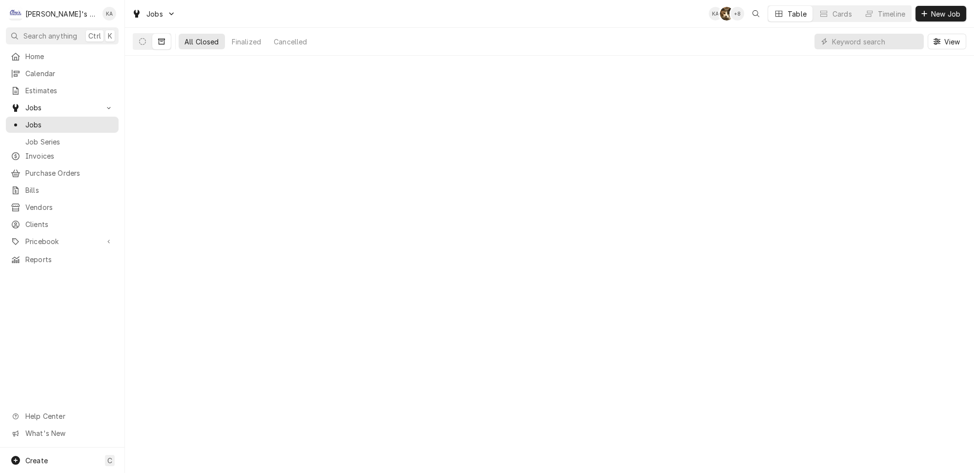
click at [773, 33] on div "All Closed Finalized Cancelled View" at bounding box center [550, 41] width 834 height 27
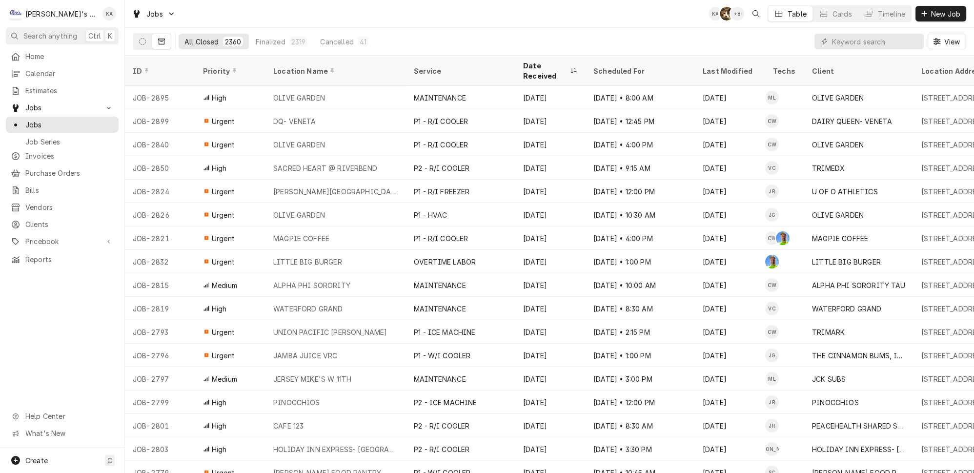
drag, startPoint x: 136, startPoint y: 41, endPoint x: 127, endPoint y: 51, distance: 13.9
click at [127, 51] on div "All Closed 2360 Finalized 2319 Cancelled 41 View" at bounding box center [549, 42] width 849 height 28
click at [139, 40] on icon "Dynamic Content Wrapper" at bounding box center [142, 41] width 7 height 7
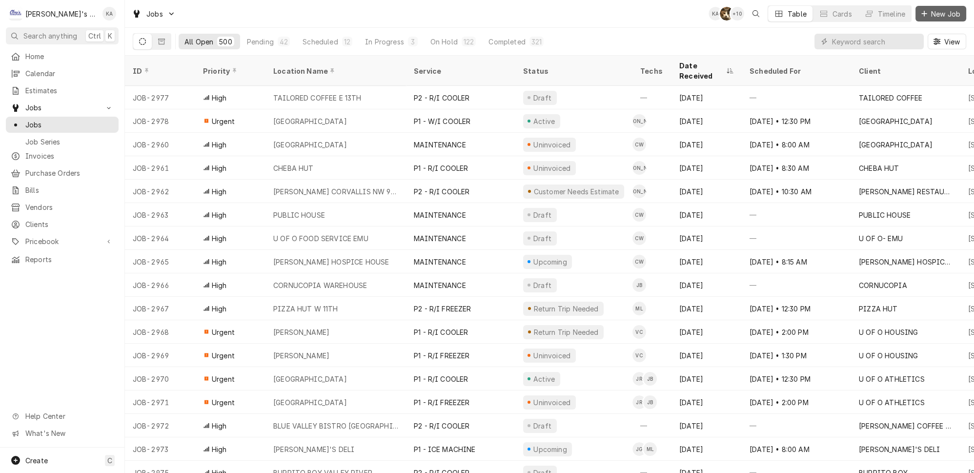
click at [931, 19] on button "New Job" at bounding box center [941, 14] width 51 height 16
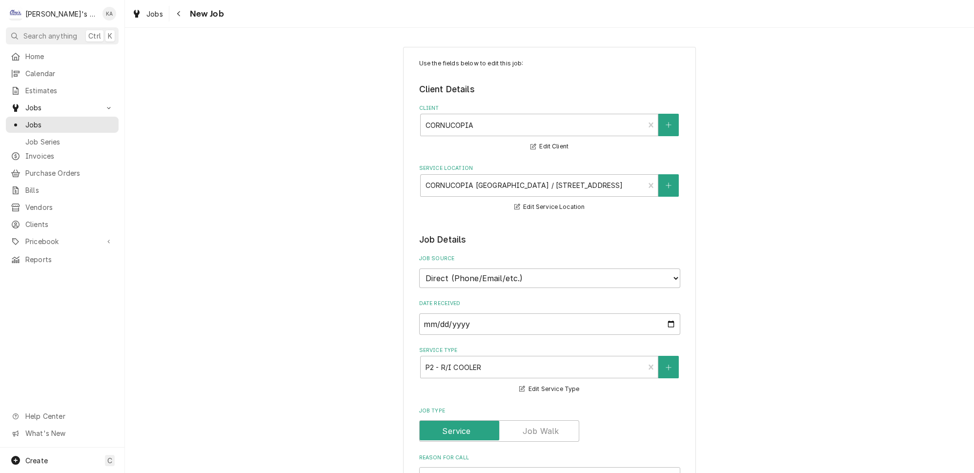
type textarea "x"
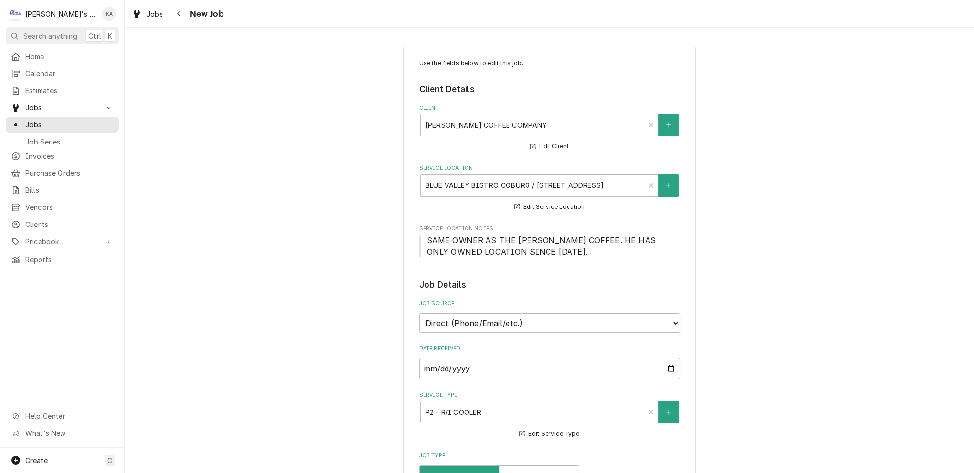
type textarea "x"
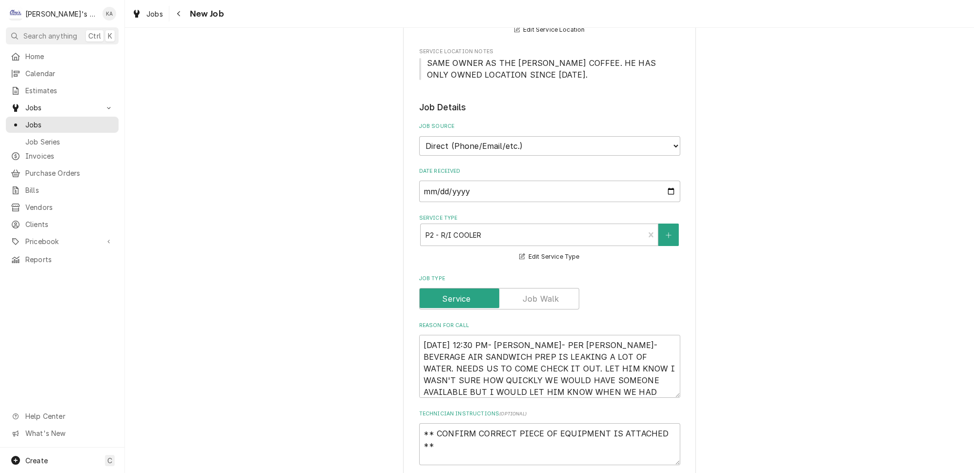
scroll to position [11, 0]
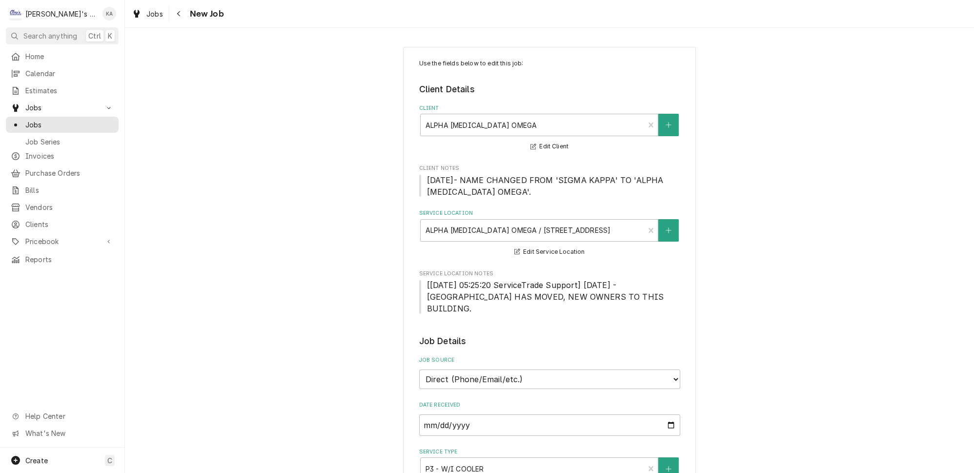
type textarea "x"
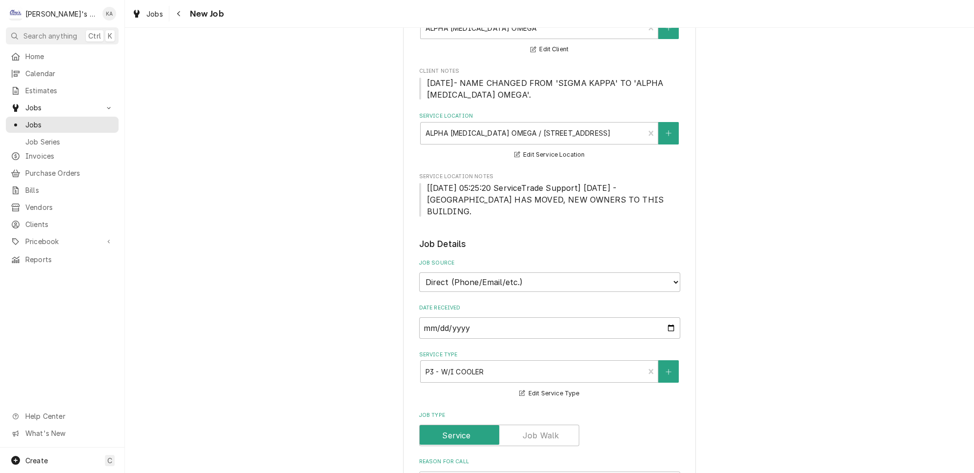
scroll to position [44, 0]
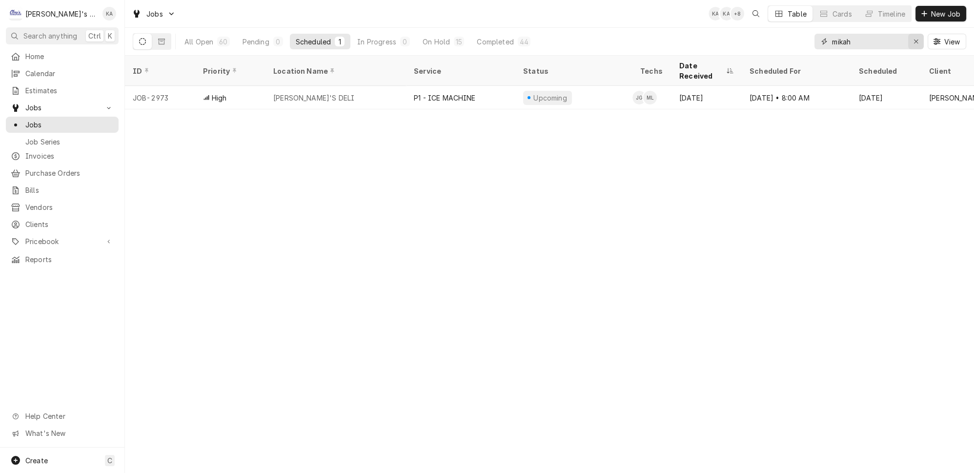
click at [922, 34] on button "Erase input" at bounding box center [917, 42] width 16 height 16
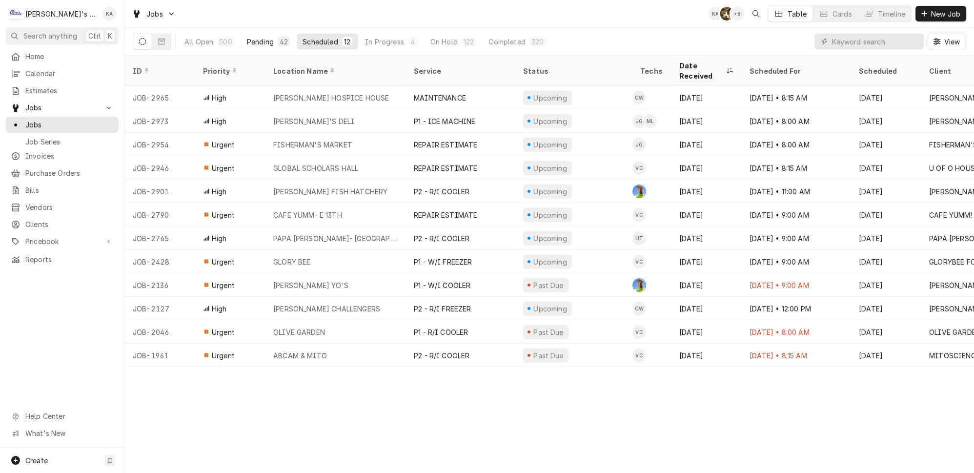
click at [253, 39] on div "Pending" at bounding box center [260, 42] width 27 height 10
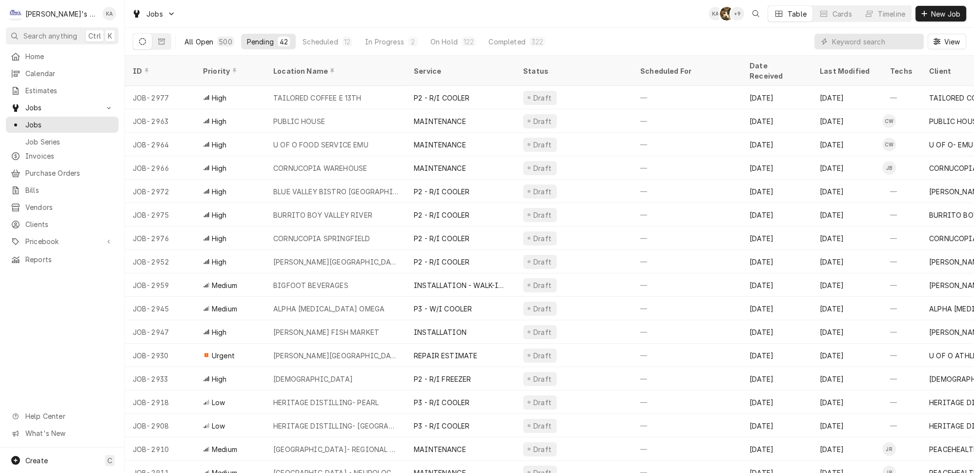
click at [195, 37] on div "All Open" at bounding box center [199, 42] width 29 height 10
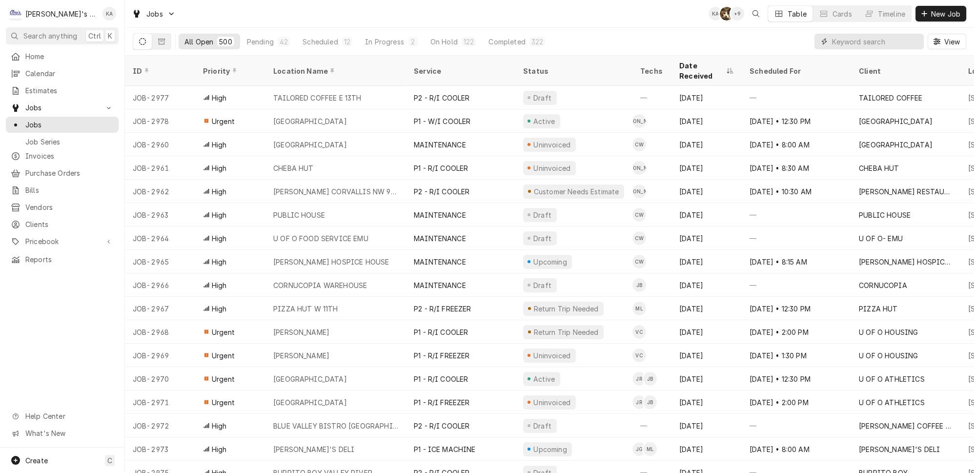
click at [869, 41] on input "Dynamic Content Wrapper" at bounding box center [875, 42] width 87 height 16
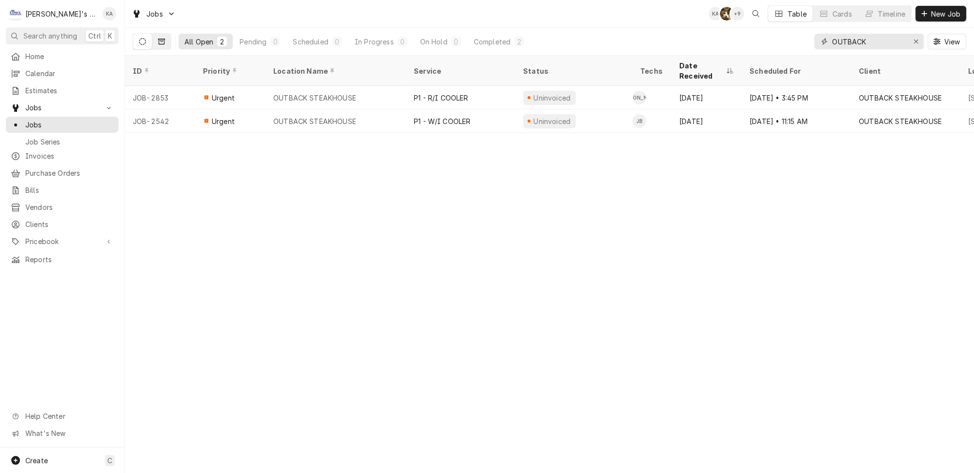
type input "OUTBACK"
click at [155, 37] on button "Dynamic Content Wrapper" at bounding box center [161, 42] width 19 height 16
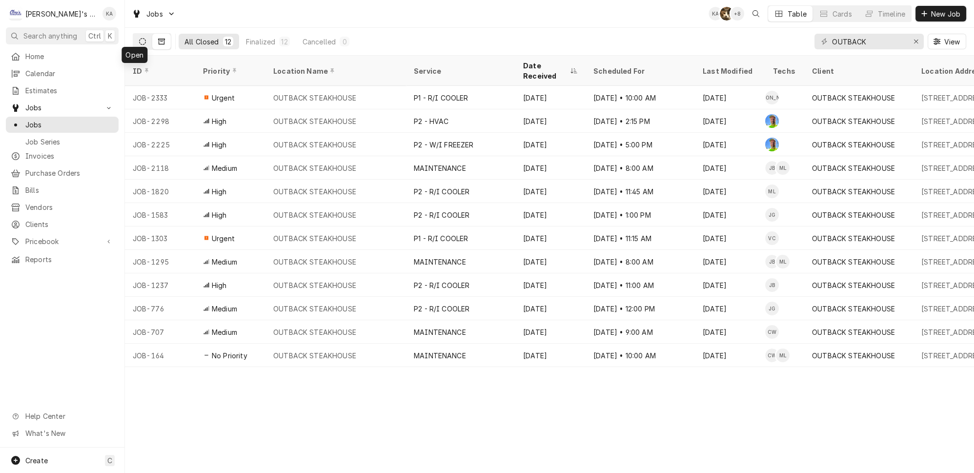
click at [139, 38] on icon "Dynamic Content Wrapper" at bounding box center [142, 41] width 7 height 7
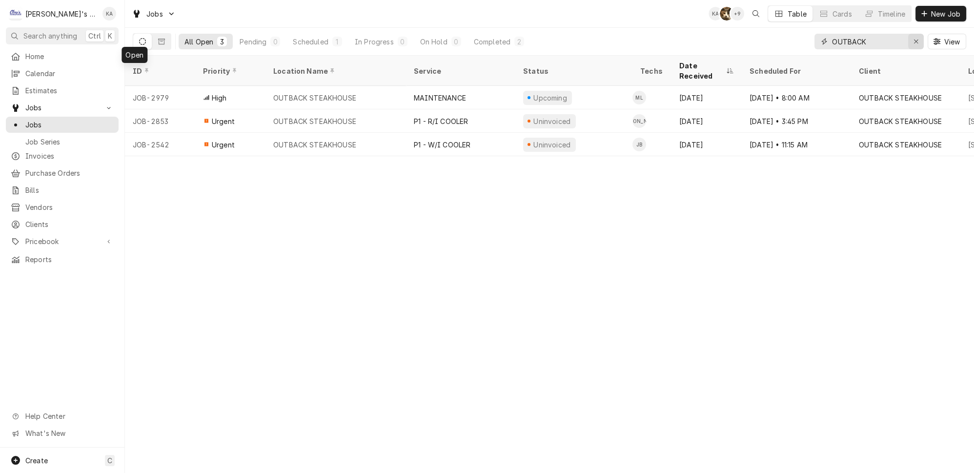
click at [921, 42] on div "Erase input" at bounding box center [917, 42] width 10 height 10
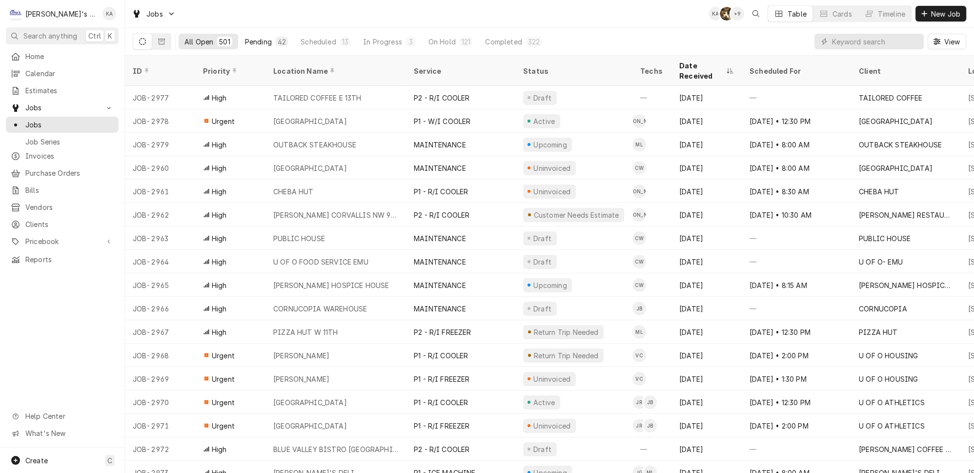
click at [278, 38] on div "42" at bounding box center [282, 42] width 8 height 10
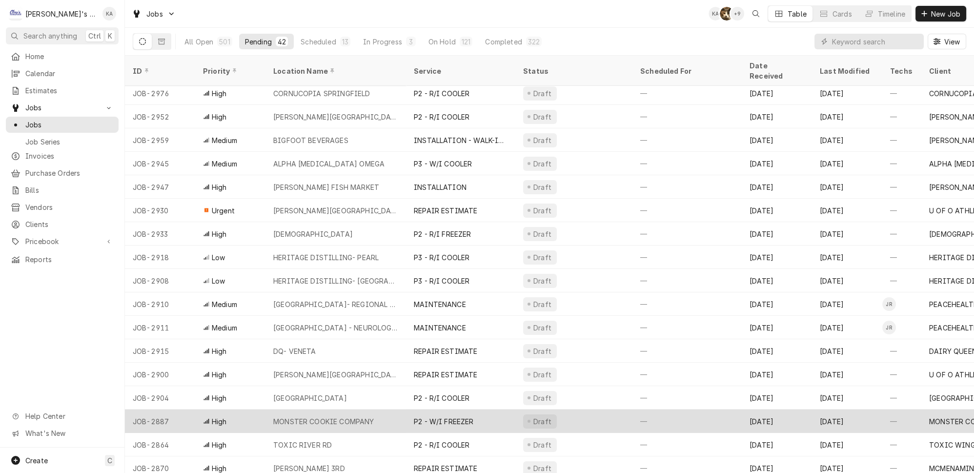
scroll to position [142, 0]
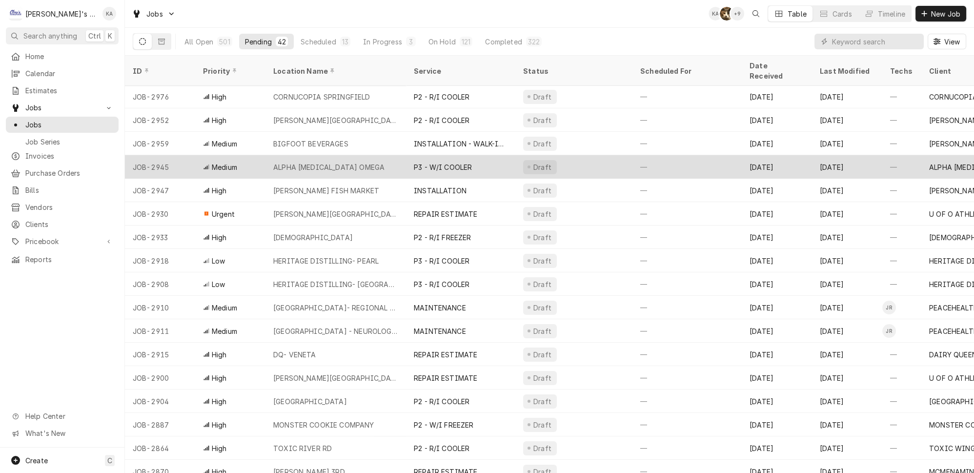
click at [333, 155] on div "ALPHA TAO OMEGA" at bounding box center [336, 166] width 141 height 23
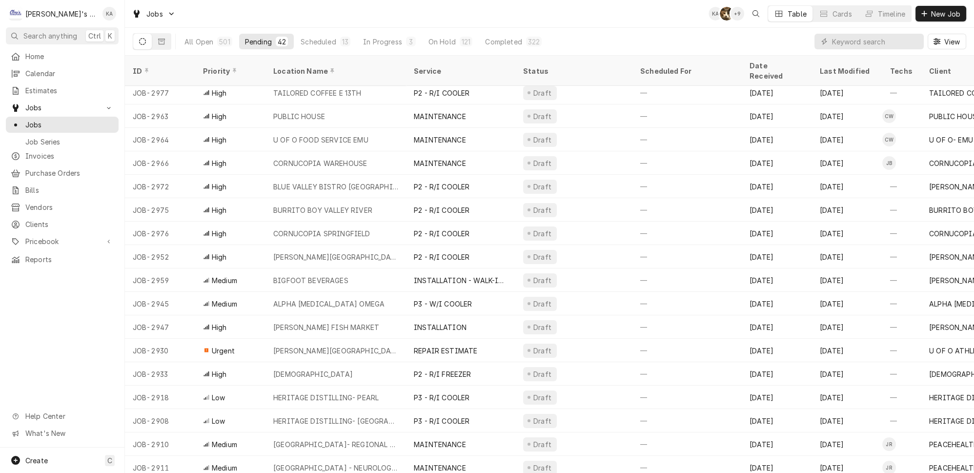
scroll to position [0, 0]
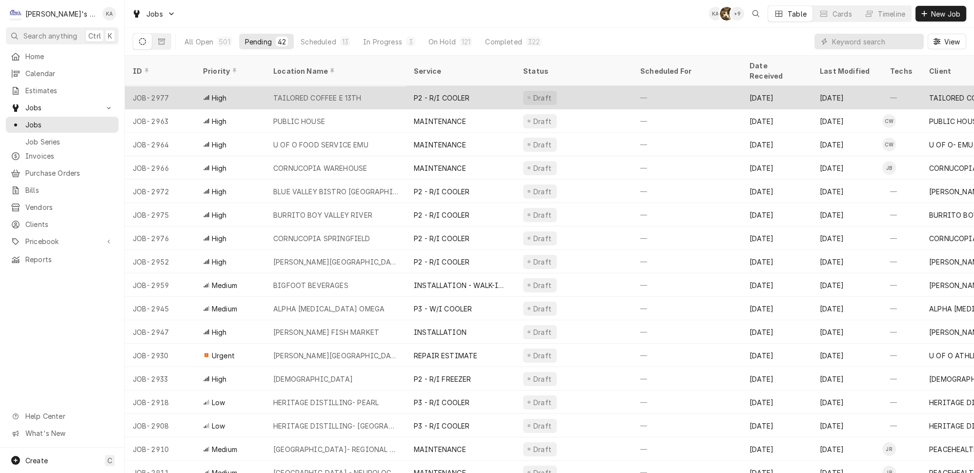
click at [361, 88] on div "TAILORED COFFEE E 13TH" at bounding box center [336, 97] width 141 height 23
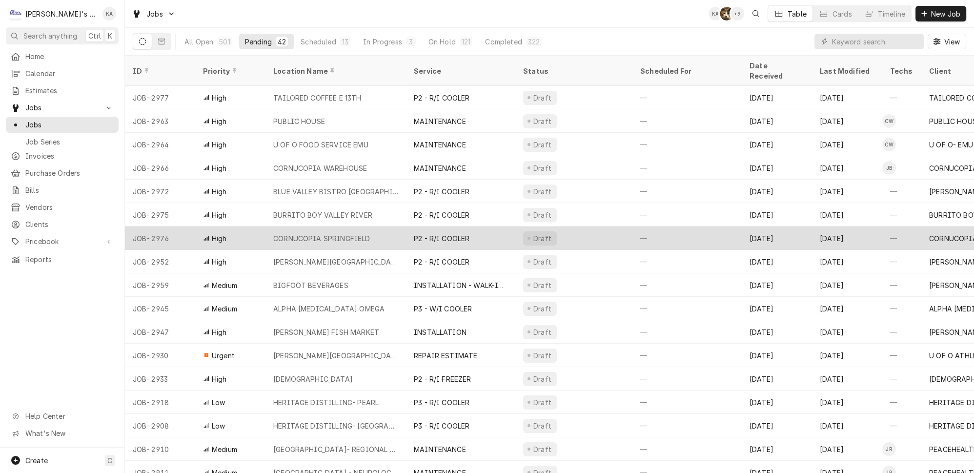
click at [365, 228] on div "CORNUCOPIA SPRINGFIELD" at bounding box center [336, 238] width 141 height 23
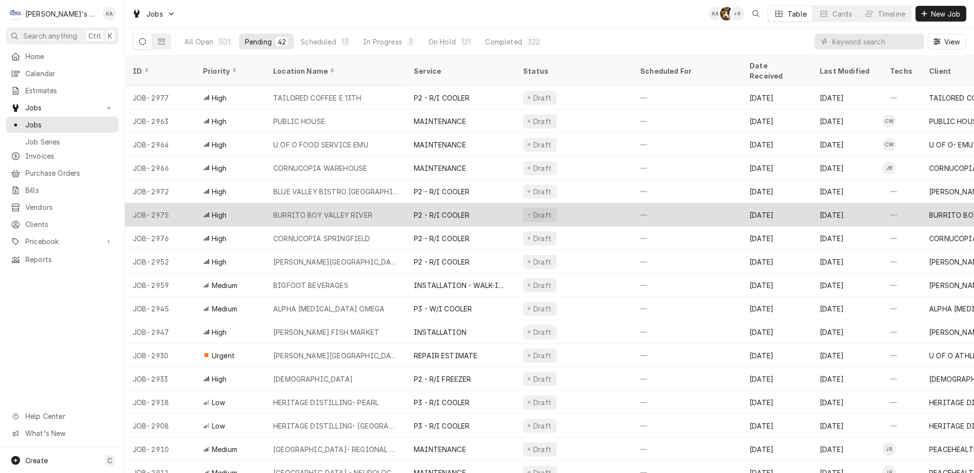
click at [356, 210] on div "BURRITO BOY VALLEY RIVER" at bounding box center [322, 215] width 99 height 10
click at [374, 203] on div "BURRITO BOY VALLEY RIVER" at bounding box center [336, 214] width 141 height 23
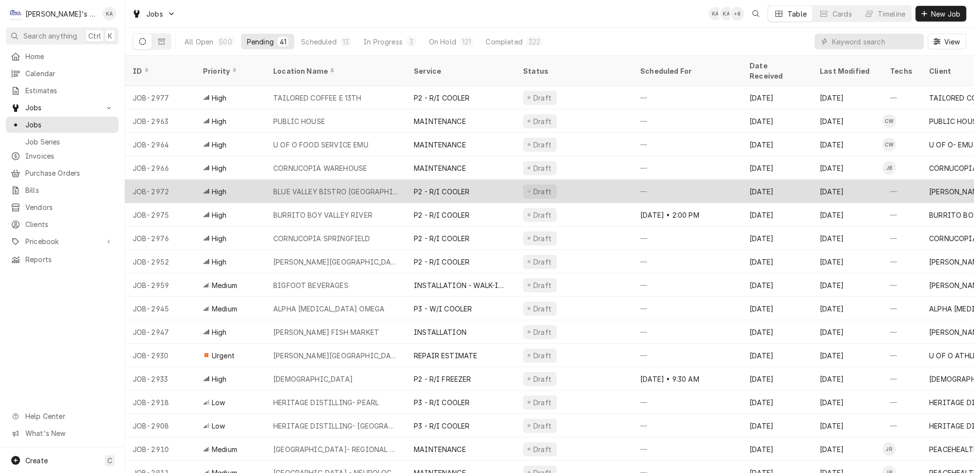
click at [350, 186] on div "BLUE VALLEY BISTRO COBURG" at bounding box center [335, 191] width 125 height 10
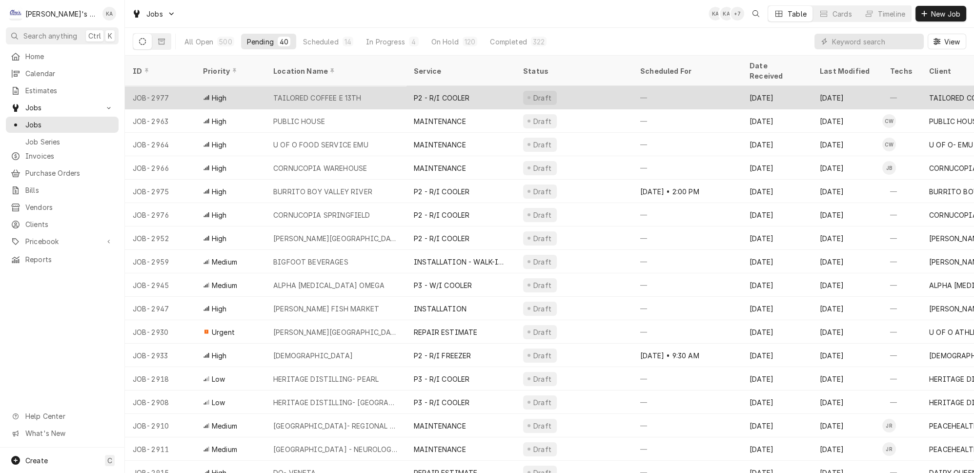
click at [328, 93] on div "TAILORED COFFEE E 13TH" at bounding box center [317, 98] width 88 height 10
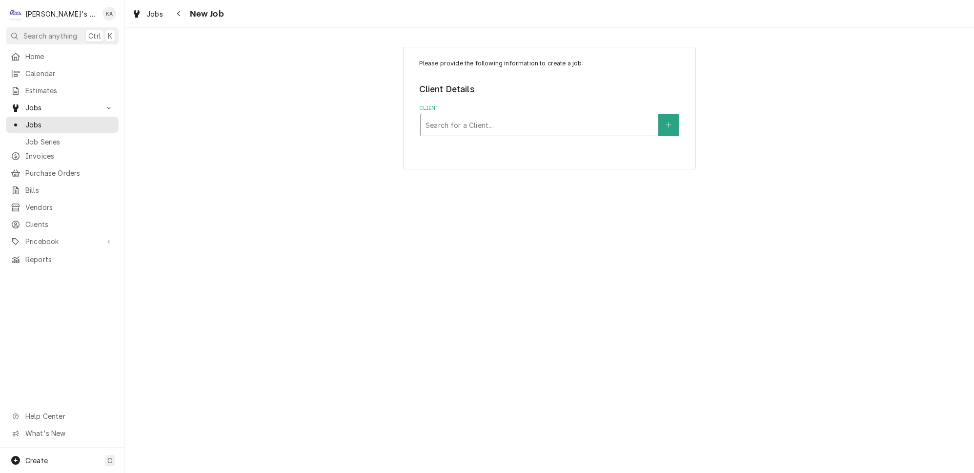
click at [538, 119] on div "Client" at bounding box center [540, 125] width 228 height 18
type input "outba"
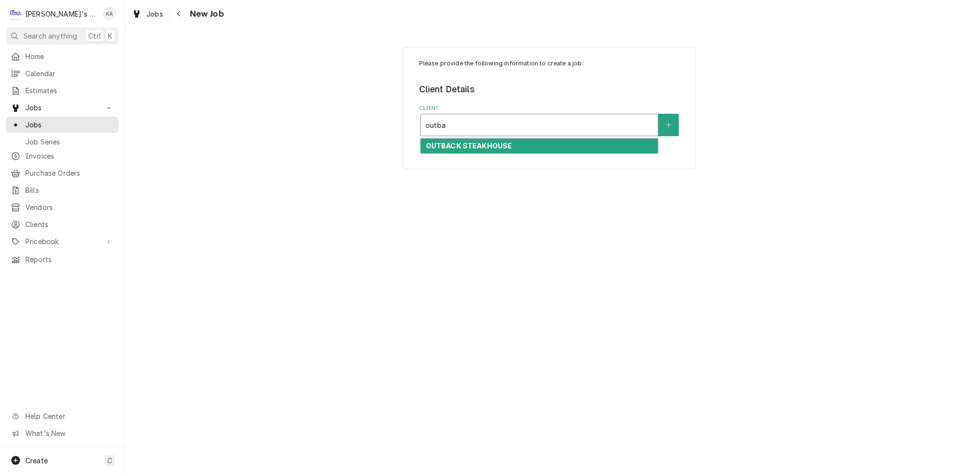
click at [521, 143] on div "OUTBACK STEAKHOUSE" at bounding box center [539, 146] width 237 height 15
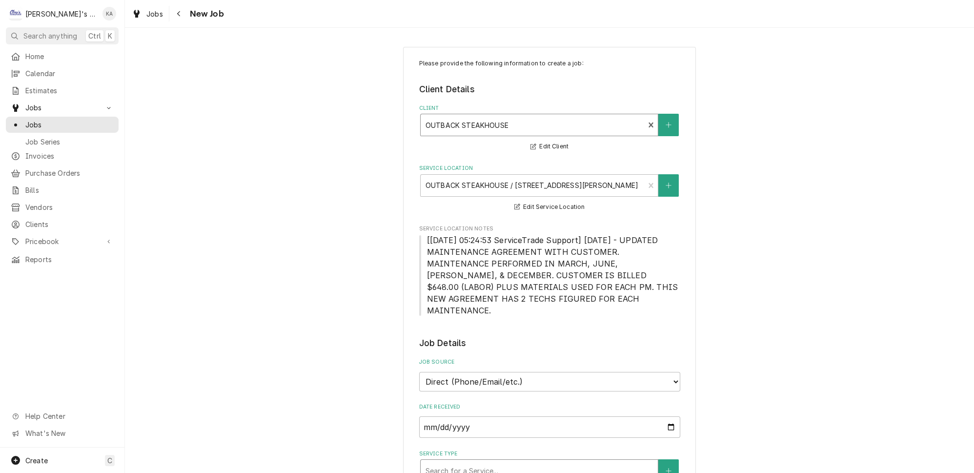
scroll to position [177, 0]
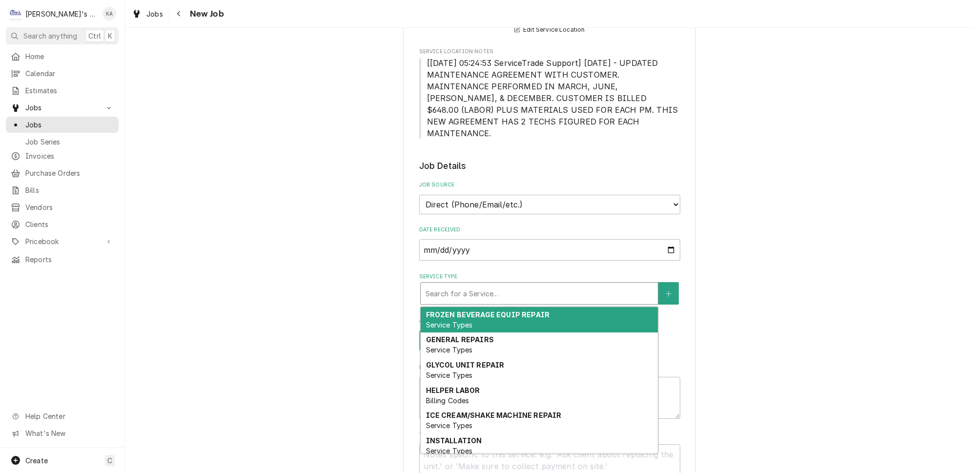
click at [478, 285] on div "Service Type" at bounding box center [540, 294] width 228 height 18
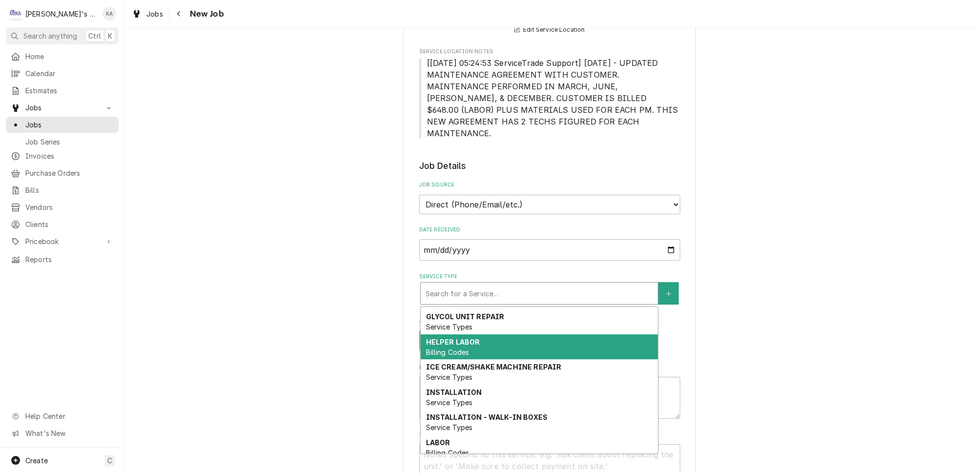
scroll to position [89, 0]
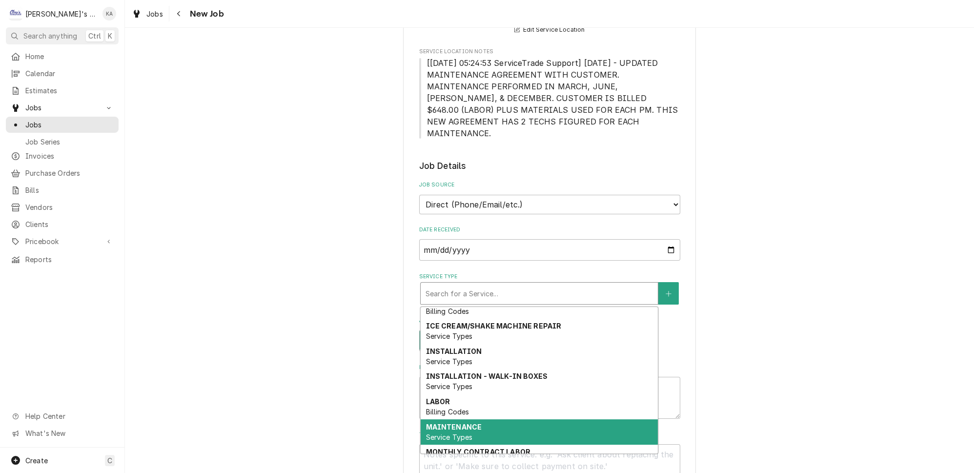
click at [469, 419] on div "MAINTENANCE Service Types" at bounding box center [539, 431] width 237 height 25
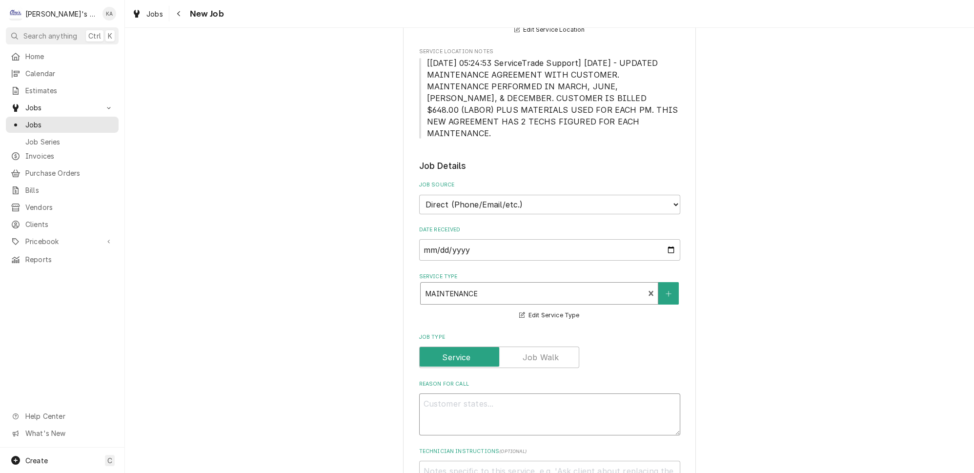
click at [468, 394] on textarea "Reason For Call" at bounding box center [549, 415] width 261 height 42
type textarea "x"
type textarea "p"
type textarea "x"
type textarea "pe"
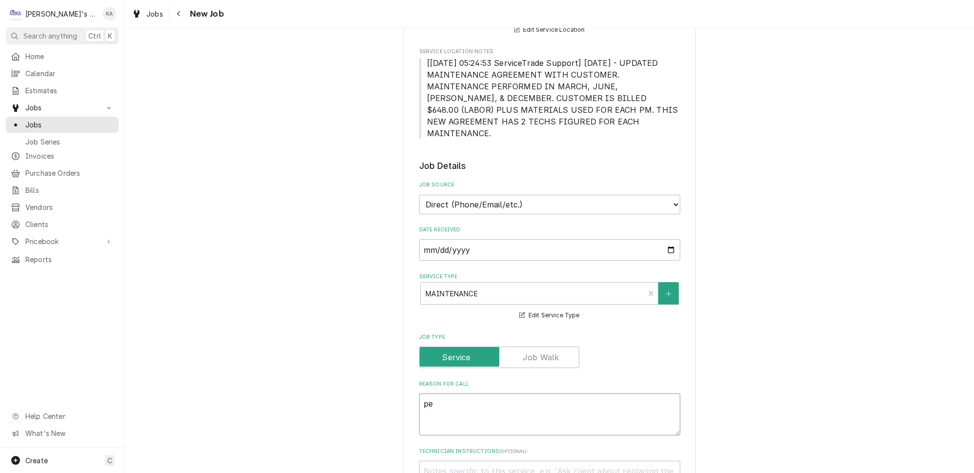
type textarea "x"
type textarea "per"
type textarea "x"
type textarea "perf"
type textarea "x"
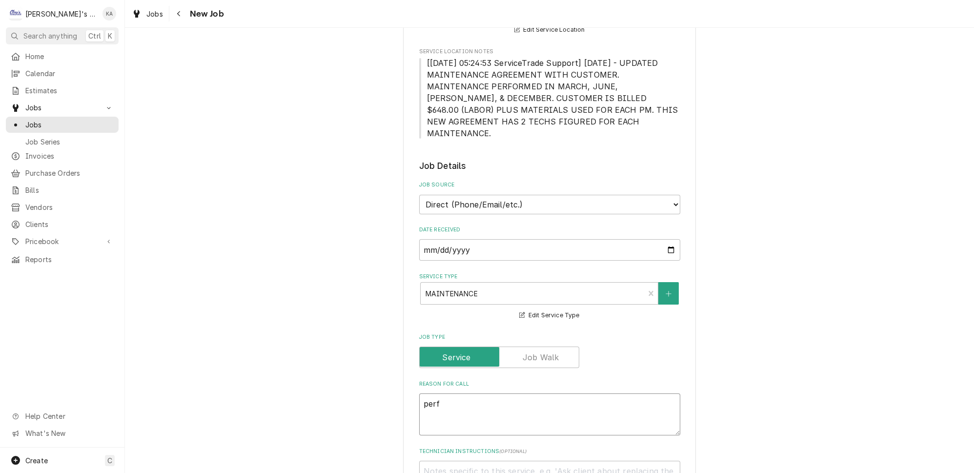
type textarea "perfo"
type textarea "x"
type textarea "perfor"
type textarea "x"
type textarea "perfo"
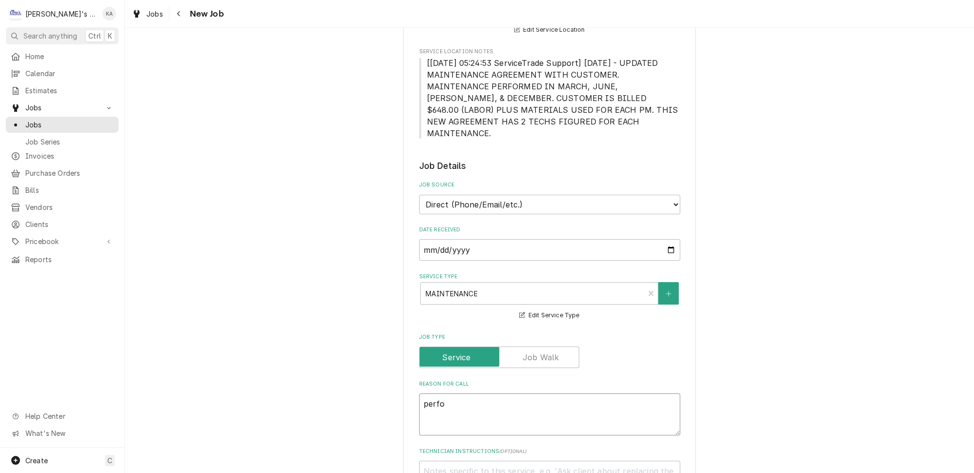
type textarea "x"
type textarea "perf"
type textarea "x"
type textarea "per"
type textarea "x"
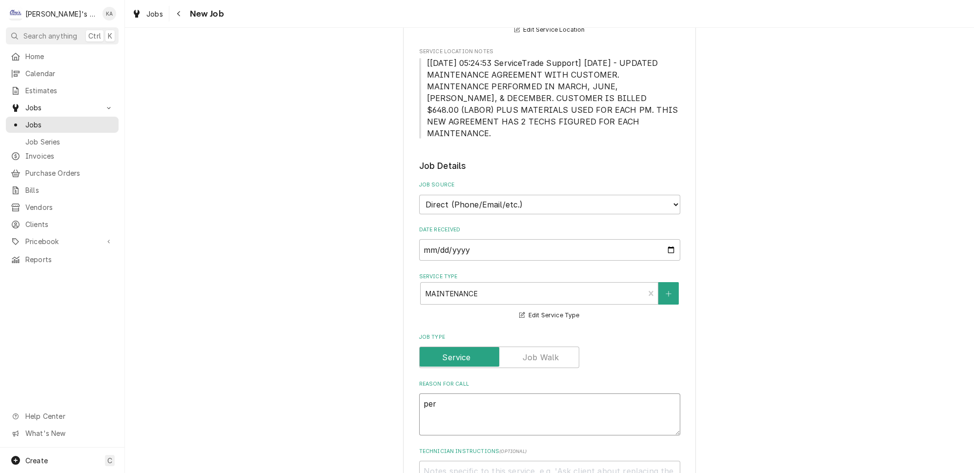
type textarea "pe"
type textarea "x"
type textarea "p"
type textarea "x"
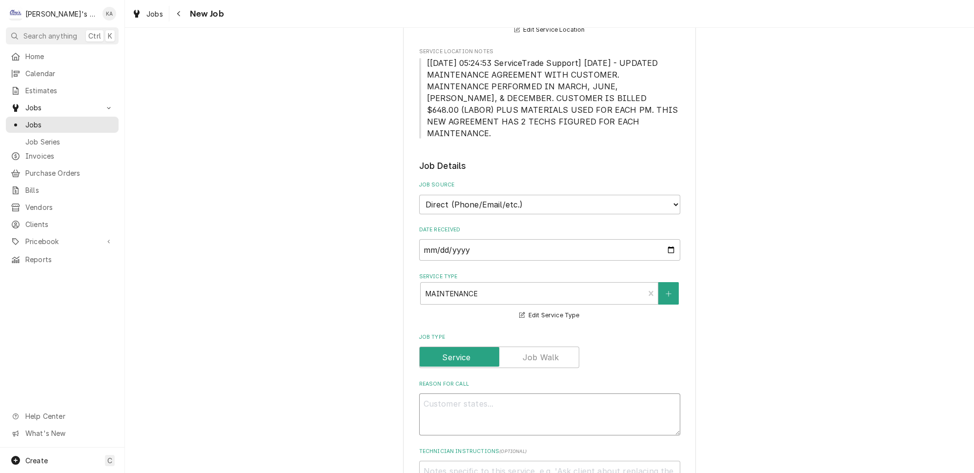
type textarea "P"
type textarea "x"
type textarea "PE"
type textarea "x"
type textarea "PER"
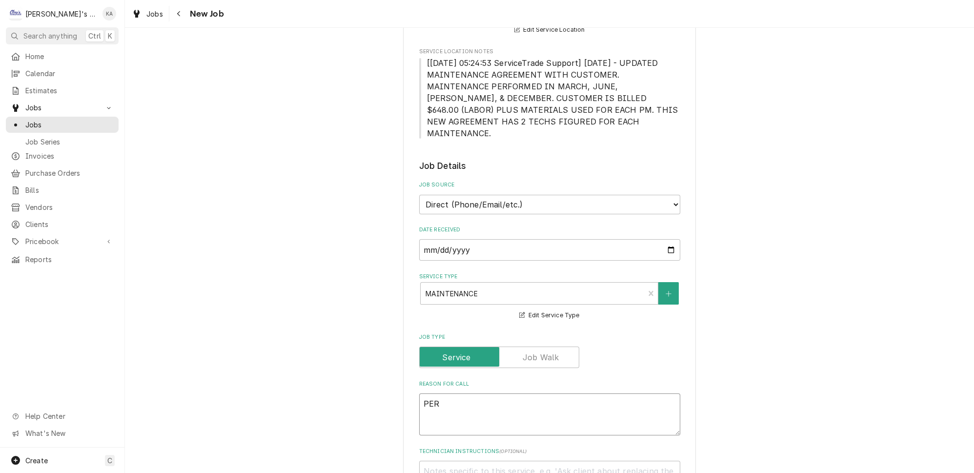
type textarea "x"
type textarea "PERF"
type textarea "x"
type textarea "PERFO"
type textarea "x"
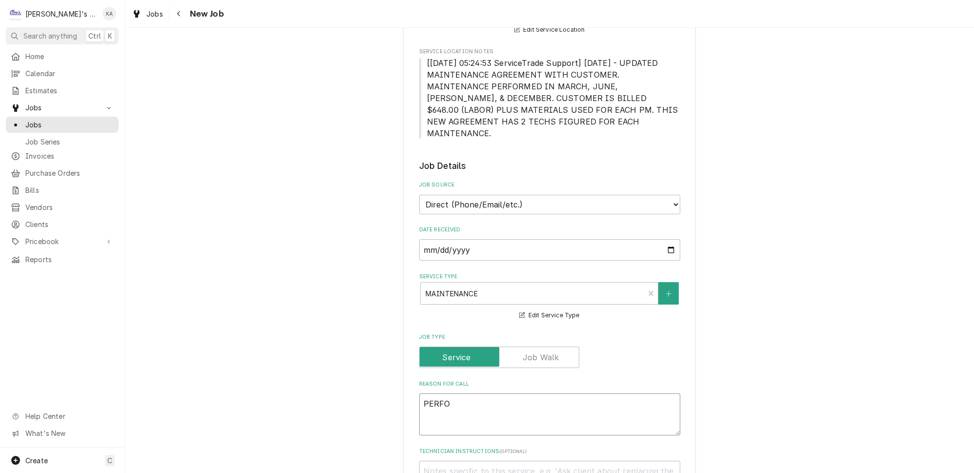
type textarea "PERFOR"
type textarea "x"
type textarea "PERFORM"
type textarea "x"
type textarea "PERFORM"
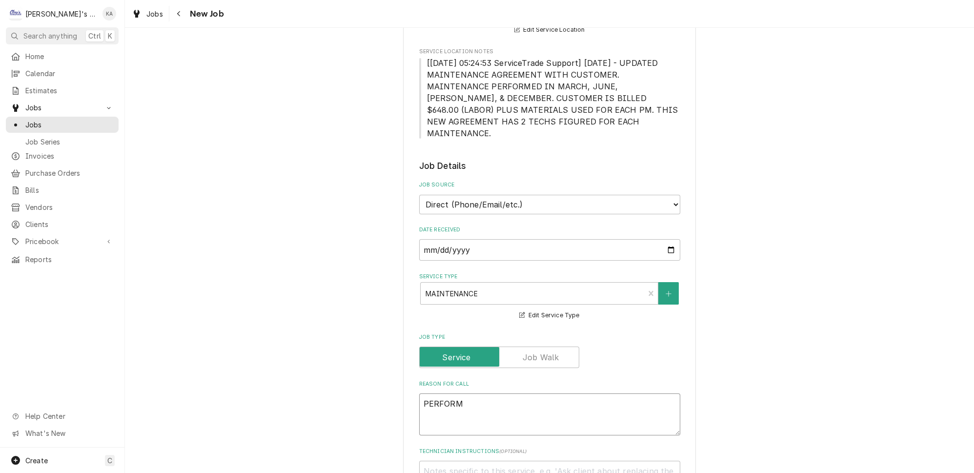
type textarea "x"
type textarea "PERFORM S"
type textarea "x"
type textarea "PERFORM SE"
type textarea "x"
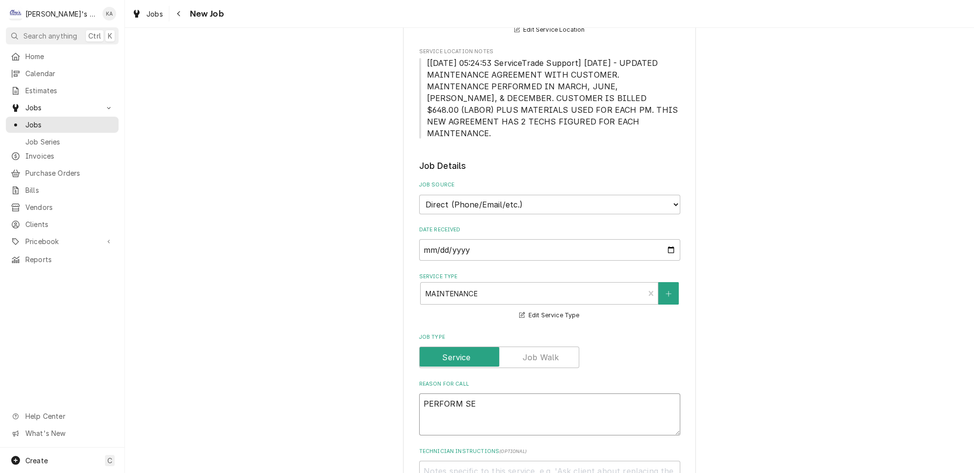
type textarea "PERFORM SEP"
type textarea "x"
type textarea "PERFORM SEPT"
type textarea "x"
type textarea "PERFORM SEPTE"
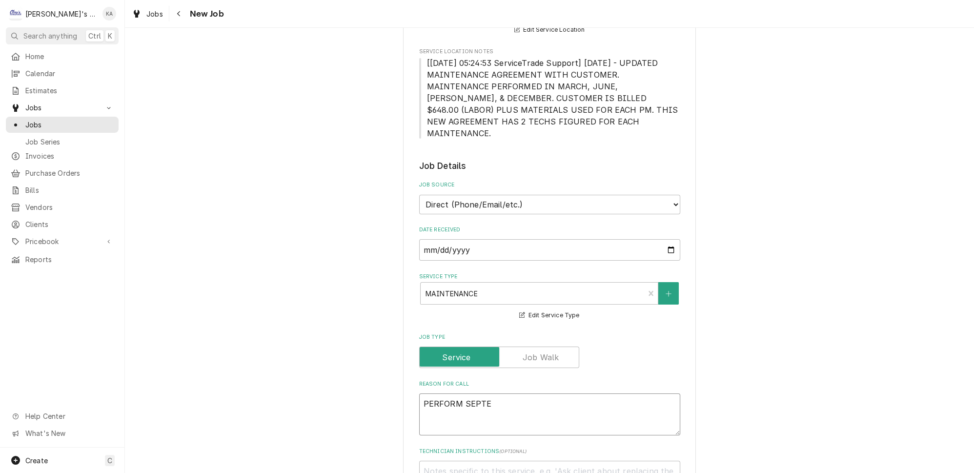
type textarea "x"
type textarea "PERFORM SEPTEM"
type textarea "x"
type textarea "PERFORM SEPTEMB"
type textarea "x"
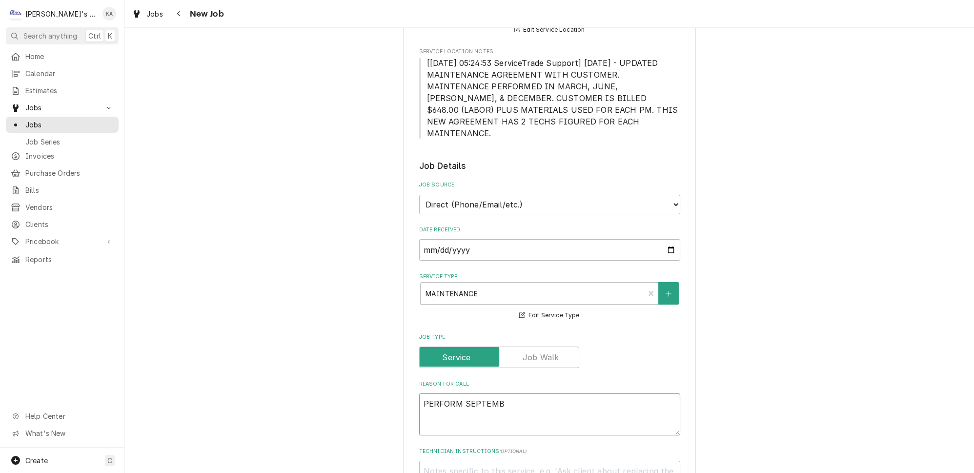
type textarea "PERFORM SEPTEMBE"
type textarea "x"
type textarea "PERFORM SEPTEMBER"
type textarea "x"
type textarea "PERFORM SEPTEMBER"
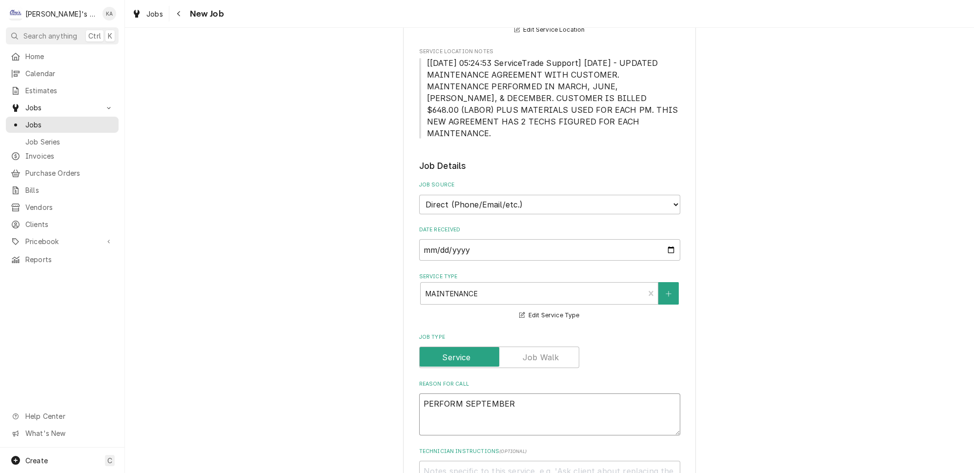
type textarea "x"
type textarea "PERFORM SEPTEMBER M"
type textarea "x"
type textarea "PERFORM SEPTEMBER MA"
type textarea "x"
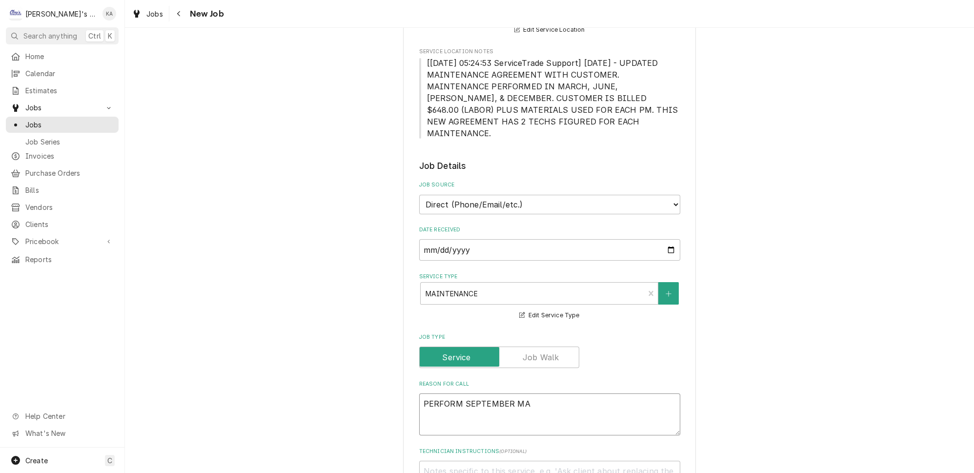
type textarea "PERFORM SEPTEMBER MAI"
type textarea "x"
type textarea "PERFORM SEPTEMBER MAIN"
type textarea "x"
type textarea "PERFORM SEPTEMBER MAINT"
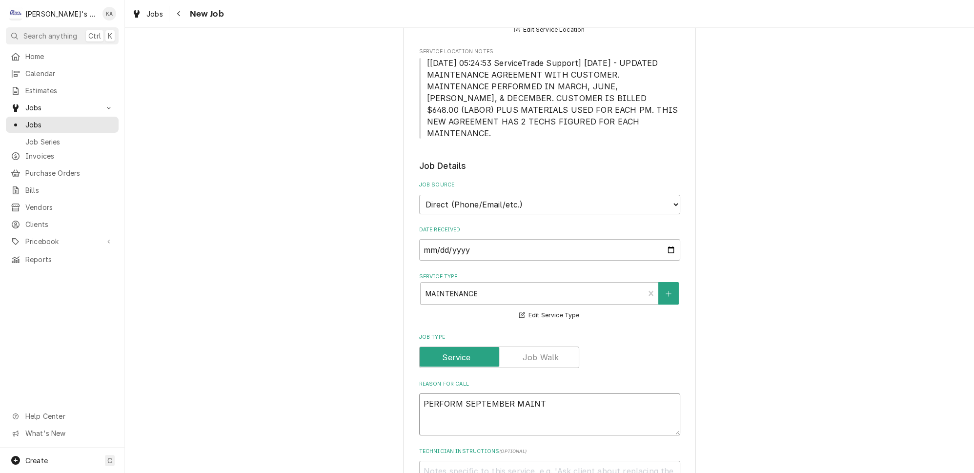
type textarea "x"
type textarea "PERFORM SEPTEMBER MAINTE"
type textarea "x"
type textarea "PERFORM SEPTEMBER MAINTEN"
type textarea "x"
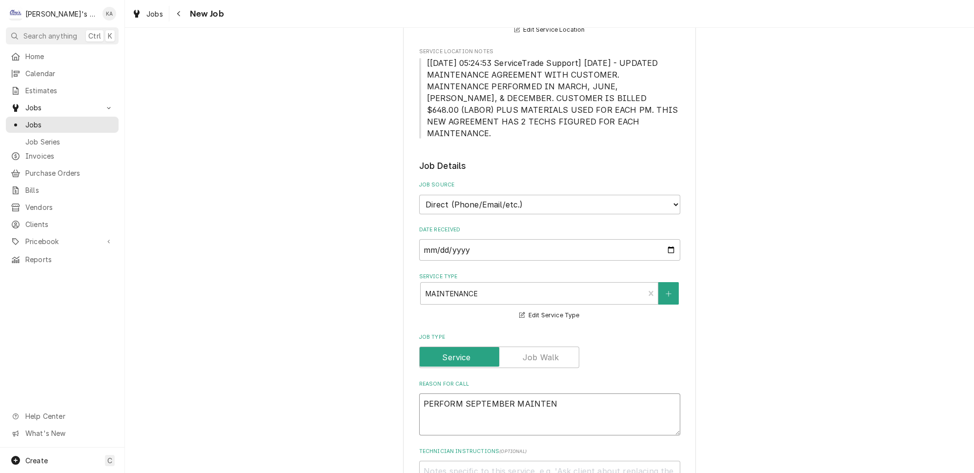
type textarea "PERFORM SEPTEMBER MAINTENA"
type textarea "x"
type textarea "PERFORM SEPTEMBER MAINTENAN"
type textarea "x"
type textarea "PERFORM SEPTEMBER MAINTENANC"
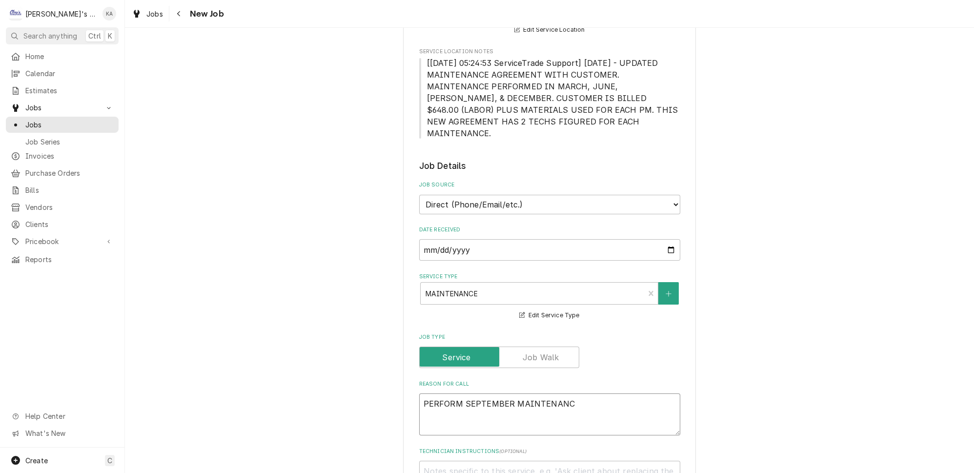
type textarea "x"
type textarea "PERFORM SEPTEMBER MAINTENANCE"
type textarea "x"
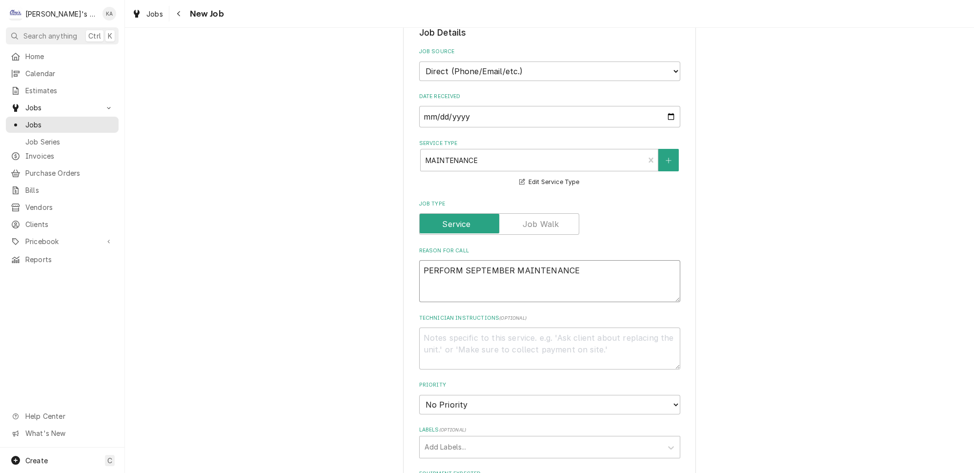
type textarea "PERFORM SEPTEMBER MAINTENANCE"
click at [467, 395] on select "No Priority Urgent High Medium Low" at bounding box center [549, 405] width 261 height 20
click at [468, 395] on select "No Priority Urgent High Medium Low" at bounding box center [549, 405] width 261 height 20
select select "2"
click at [419, 395] on select "No Priority Urgent High Medium Low" at bounding box center [549, 405] width 261 height 20
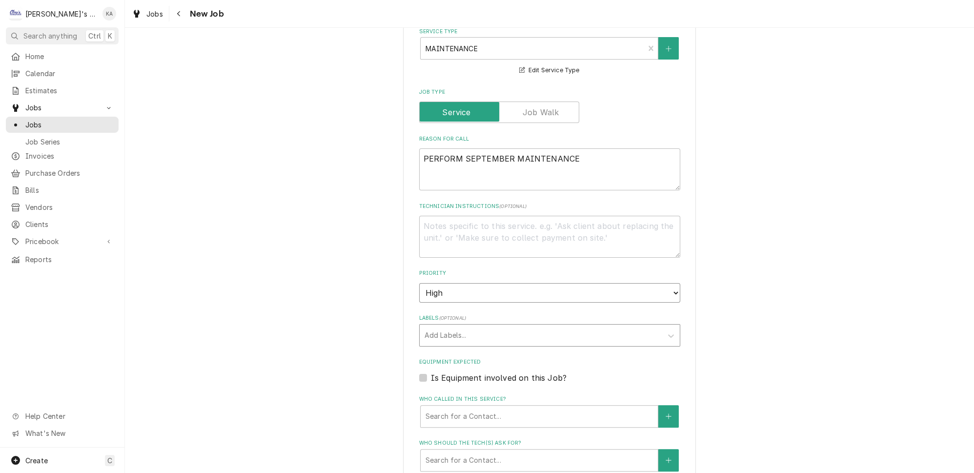
type textarea "x"
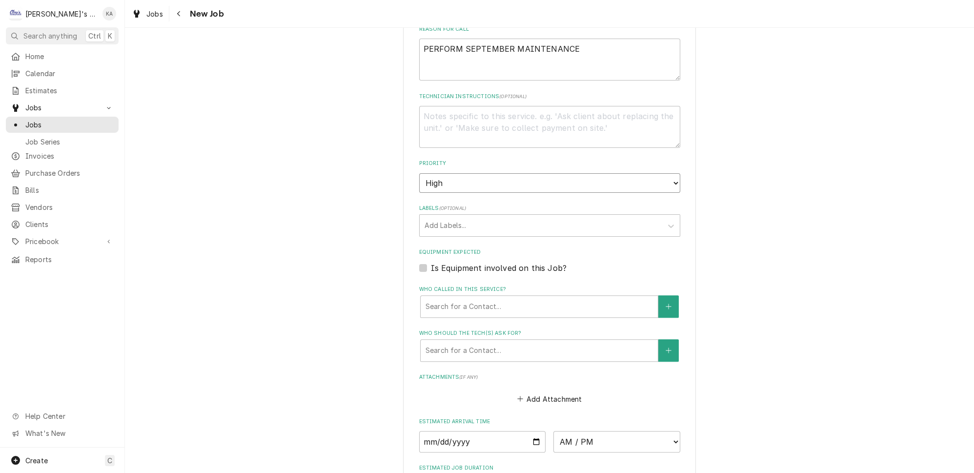
scroll to position [577, 0]
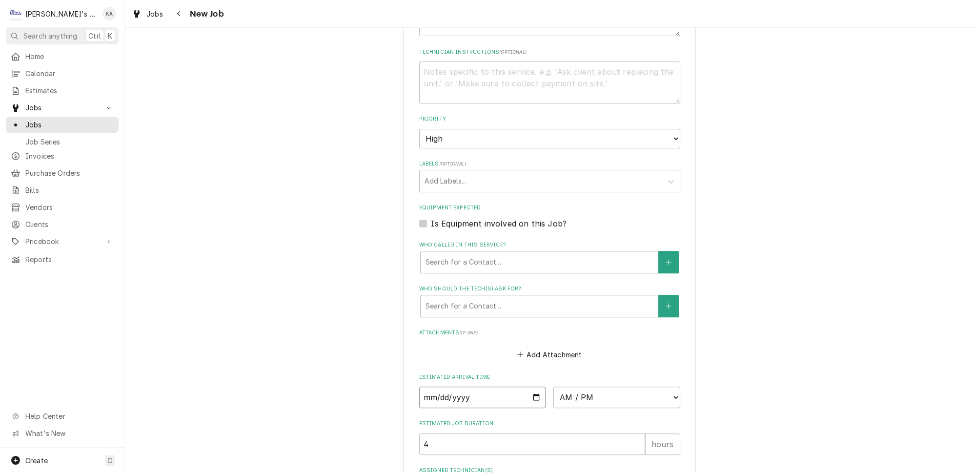
drag, startPoint x: 531, startPoint y: 372, endPoint x: 523, endPoint y: 380, distance: 11.8
click at [531, 387] on input "Date" at bounding box center [482, 397] width 127 height 21
type input "2025-09-19"
type textarea "x"
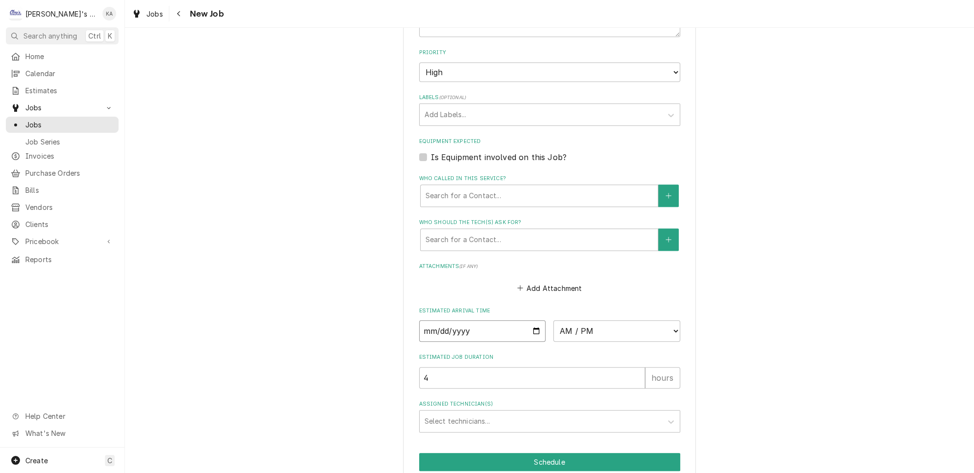
scroll to position [656, 0]
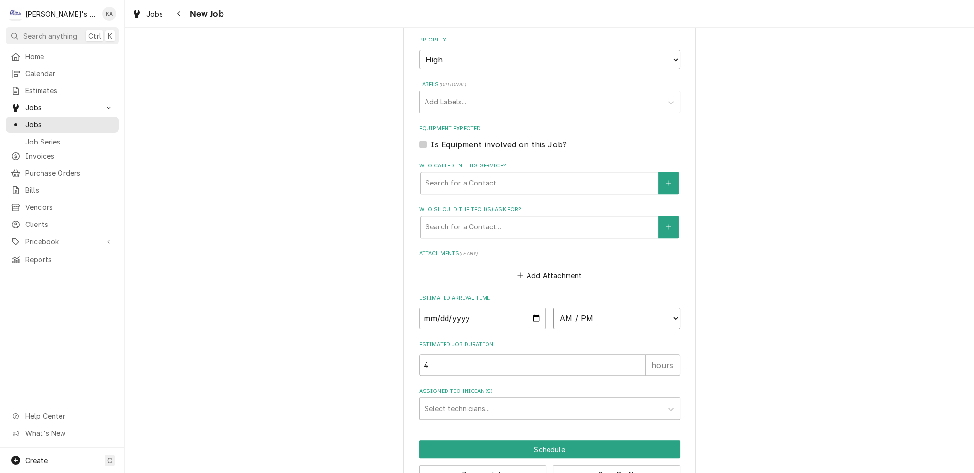
click at [561, 308] on select "AM / PM 6:00 AM 6:15 AM 6:30 AM 6:45 AM 7:00 AM 7:15 AM 7:30 AM 7:45 AM 8:00 AM…" at bounding box center [617, 318] width 127 height 21
select select "08:00:00"
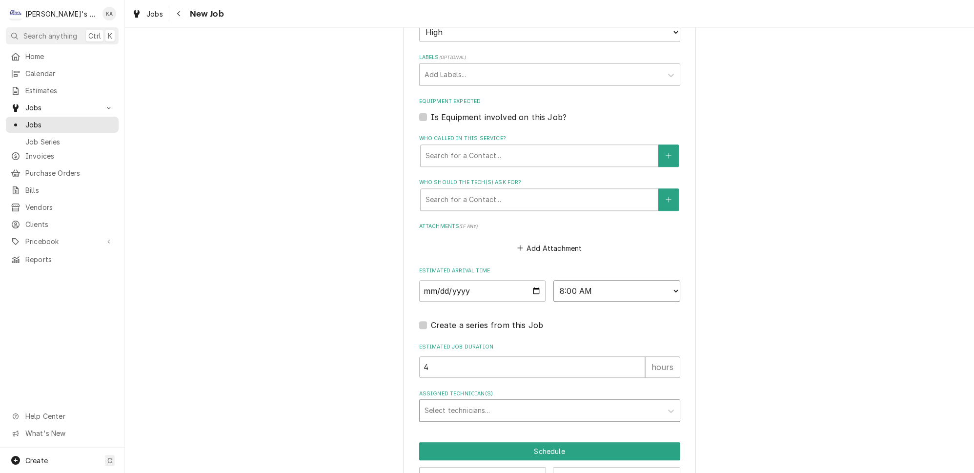
scroll to position [684, 0]
click at [471, 401] on div "Assigned Technician(s)" at bounding box center [541, 410] width 233 height 18
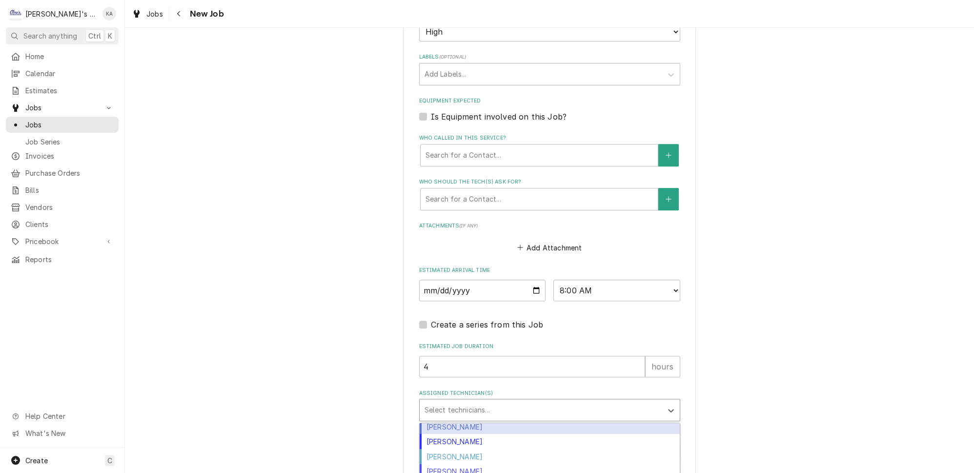
scroll to position [63, 0]
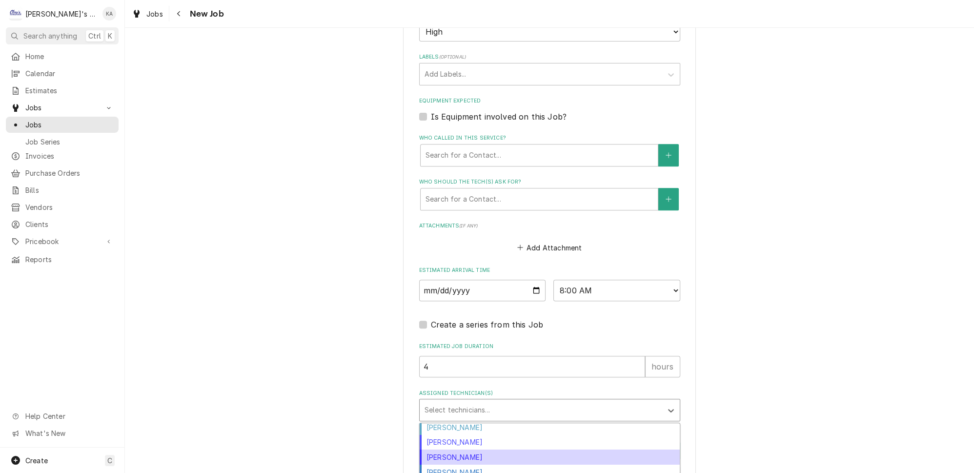
click at [471, 450] on div "Mikah Levitt-Freimuth" at bounding box center [550, 457] width 260 height 15
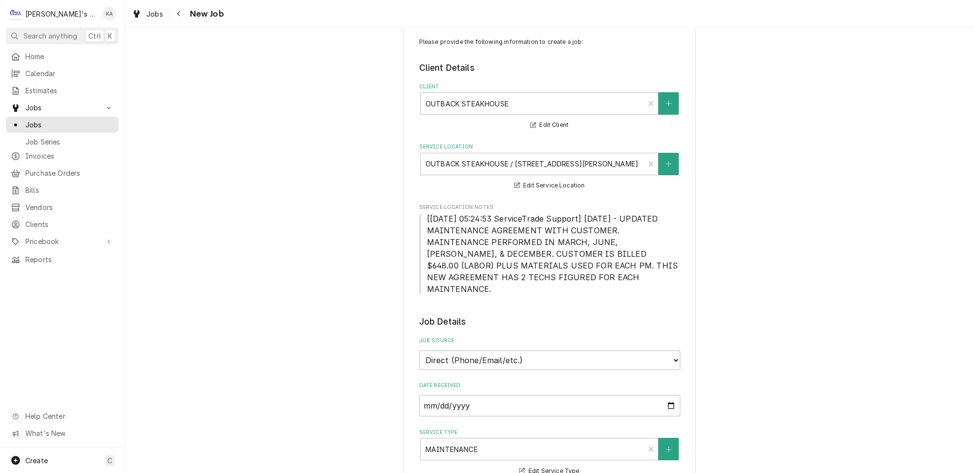
scroll to position [0, 0]
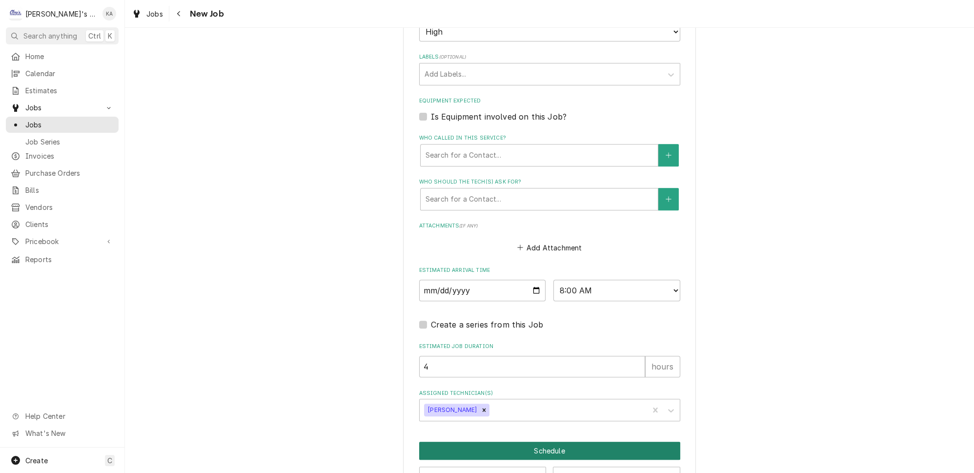
click at [544, 442] on button "Schedule" at bounding box center [549, 451] width 261 height 18
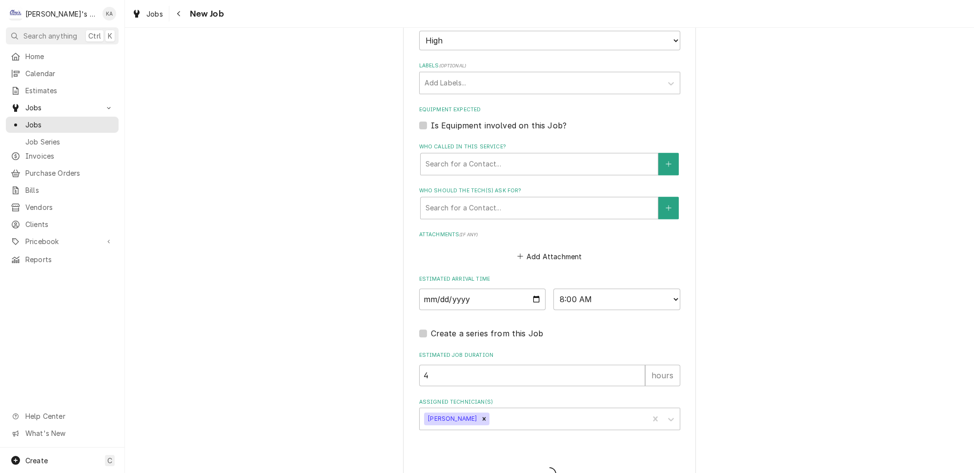
type textarea "x"
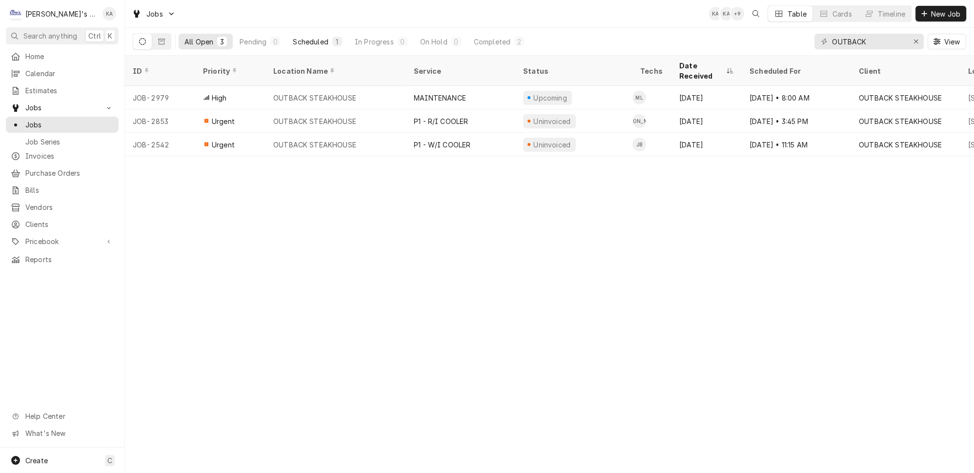
click at [287, 44] on button "Scheduled 1" at bounding box center [317, 42] width 61 height 16
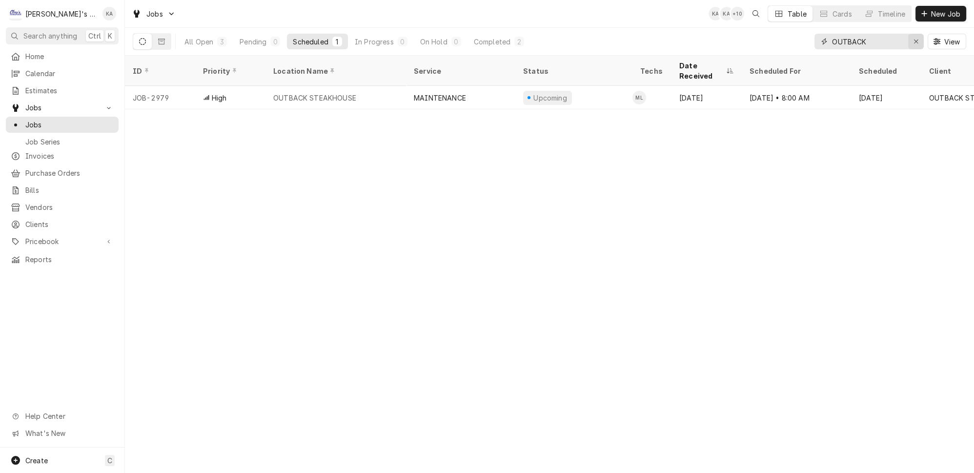
click at [918, 43] on button "Erase input" at bounding box center [917, 42] width 16 height 16
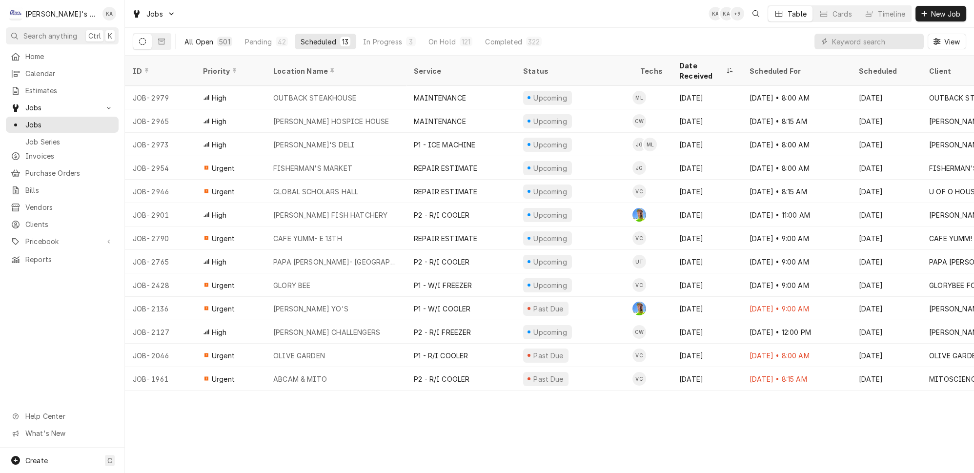
click at [219, 40] on div "501" at bounding box center [224, 42] width 11 height 10
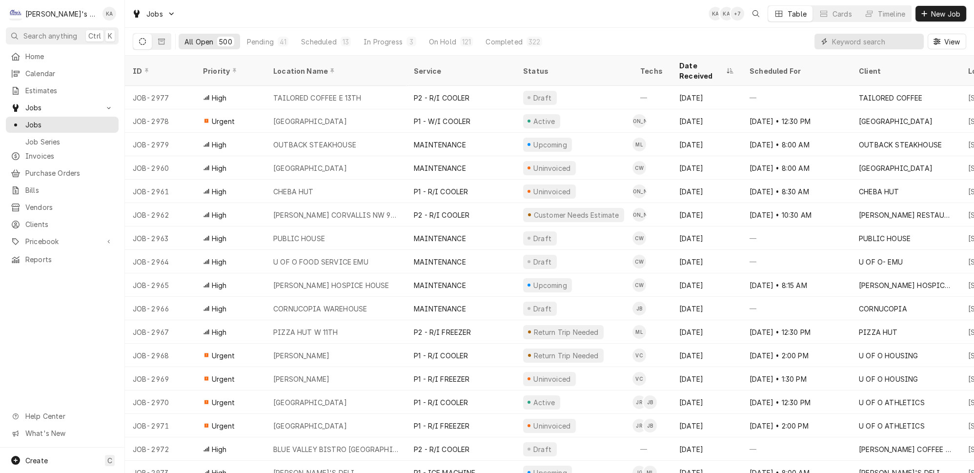
click at [855, 35] on input "Dynamic Content Wrapper" at bounding box center [875, 42] width 87 height 16
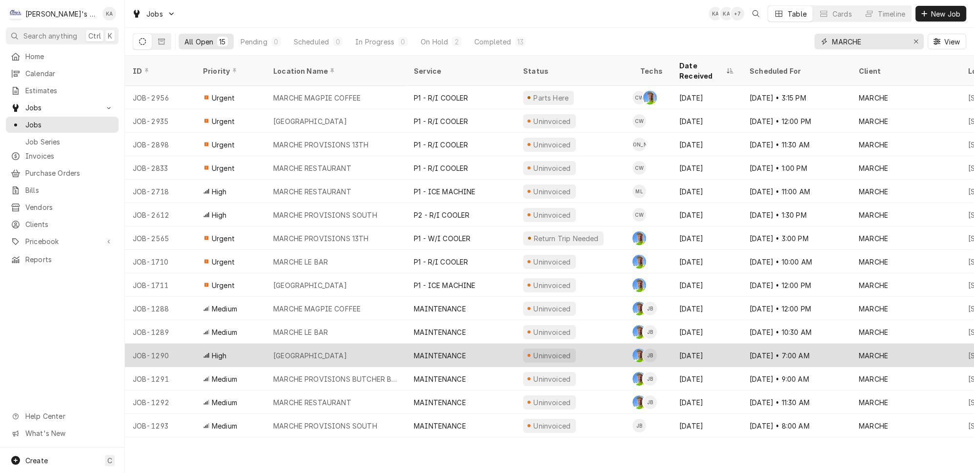
type input "MARCHE"
click at [414, 351] on div "MAINTENANCE" at bounding box center [440, 356] width 52 height 10
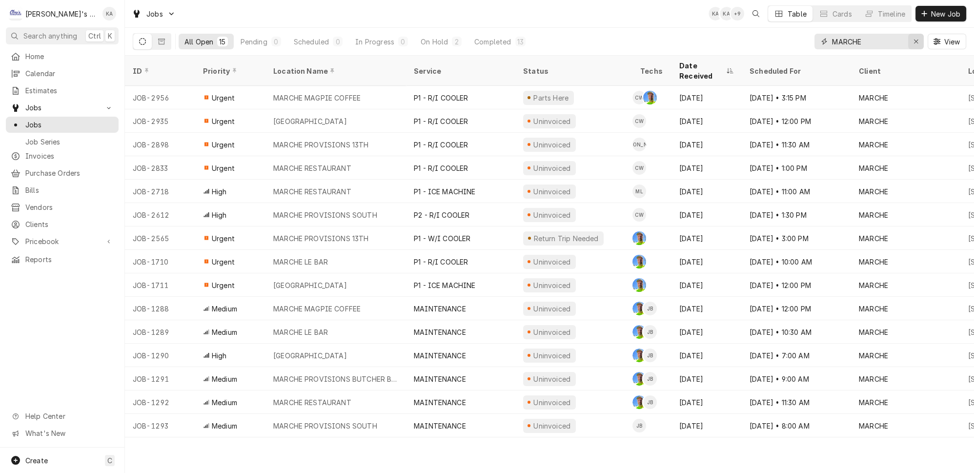
click at [915, 34] on button "Erase input" at bounding box center [917, 42] width 16 height 16
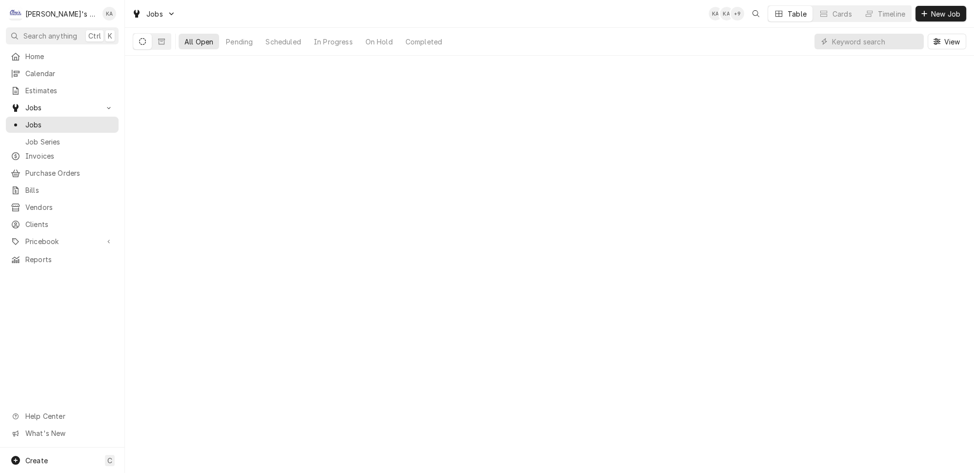
click at [777, 31] on div "All Open Pending Scheduled In Progress On Hold Completed View" at bounding box center [550, 41] width 834 height 27
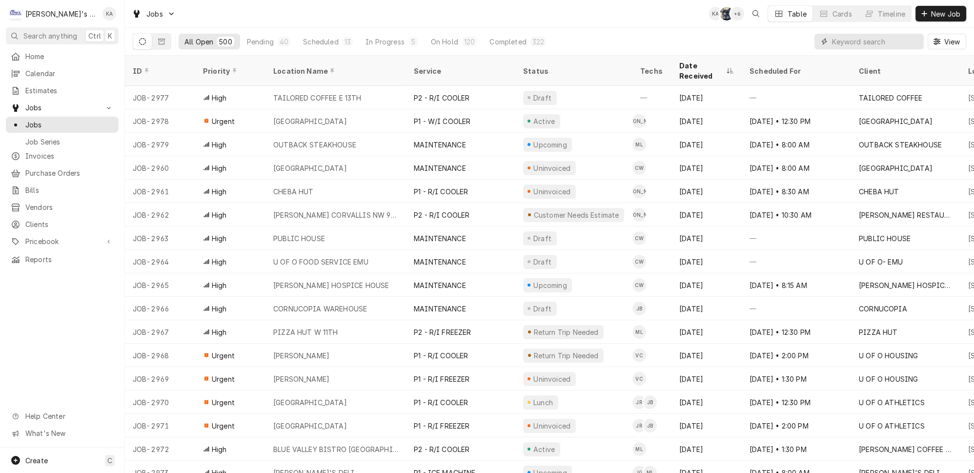
click at [888, 39] on input "Dynamic Content Wrapper" at bounding box center [875, 42] width 87 height 16
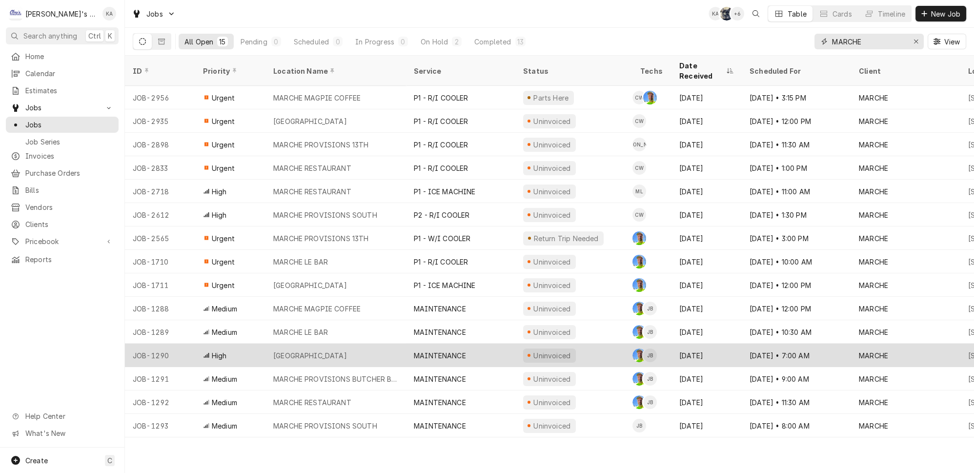
type input "MARCHE"
click at [398, 345] on div "MARCHE PROVISIONS MARKET HALL" at bounding box center [336, 355] width 141 height 23
click at [387, 345] on div "MARCHE PROVISIONS MARKET HALL" at bounding box center [336, 355] width 141 height 23
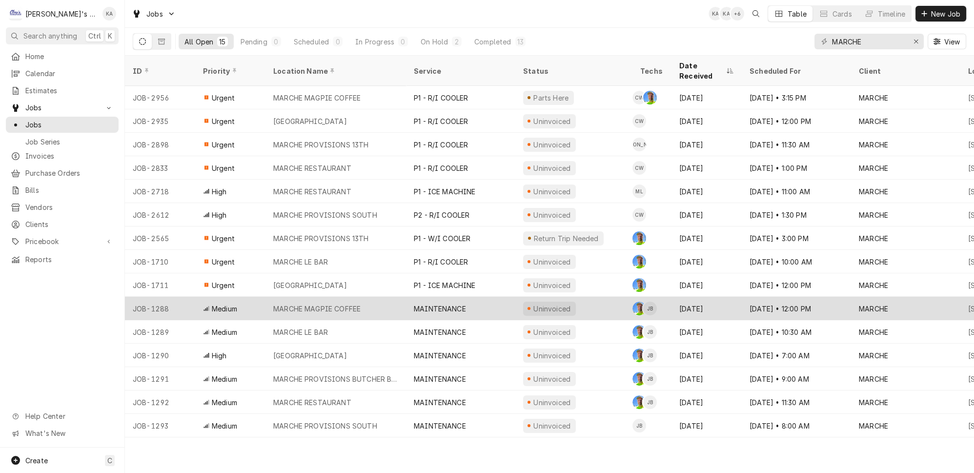
click at [373, 297] on div "MARCHE MAGPIE COFFEE" at bounding box center [336, 308] width 141 height 23
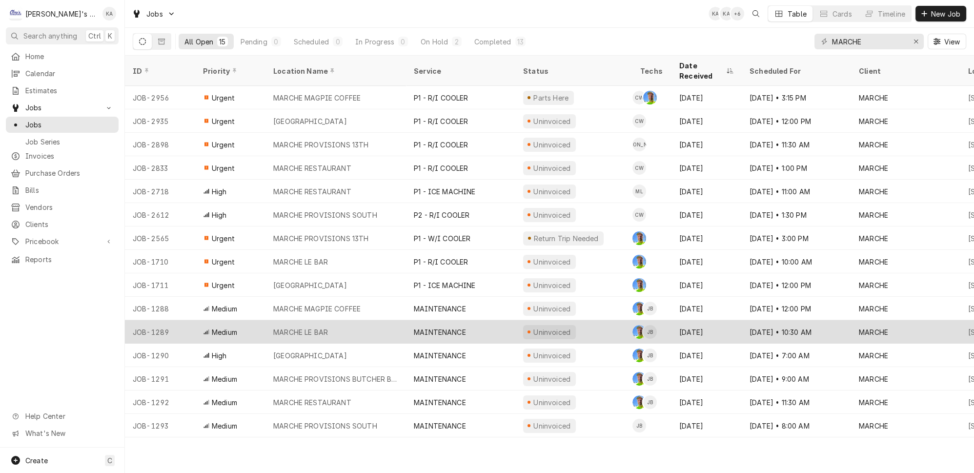
click at [378, 320] on div "MARCHE LE BAR" at bounding box center [336, 331] width 141 height 23
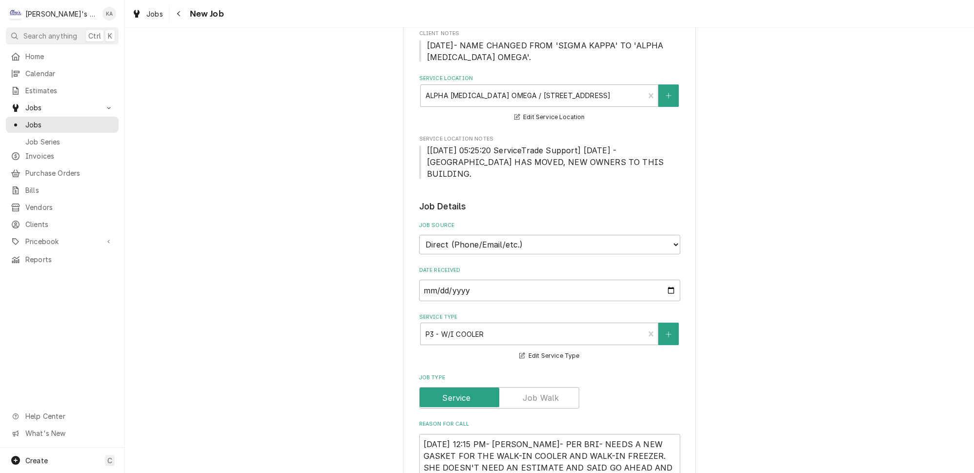
type textarea "x"
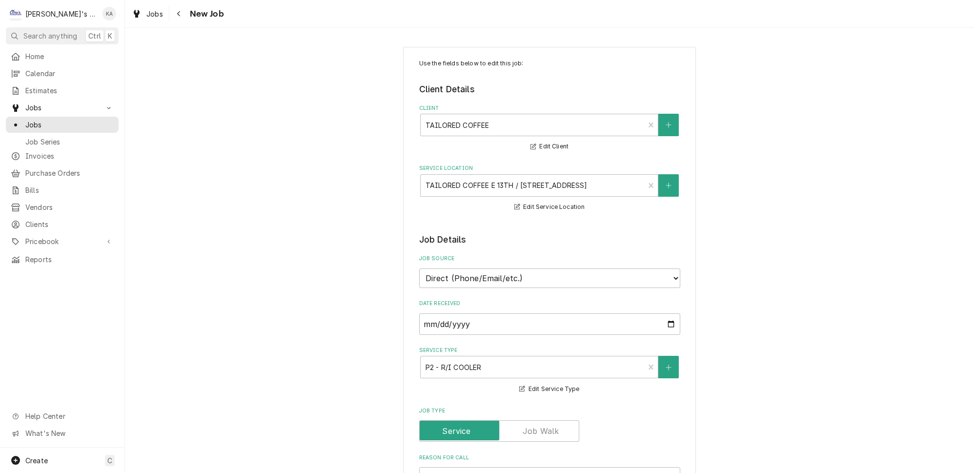
type textarea "x"
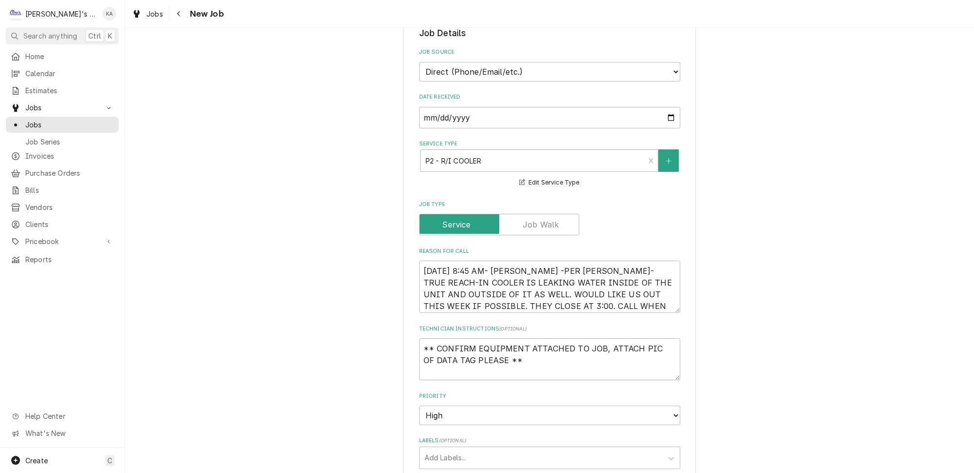
scroll to position [222, 0]
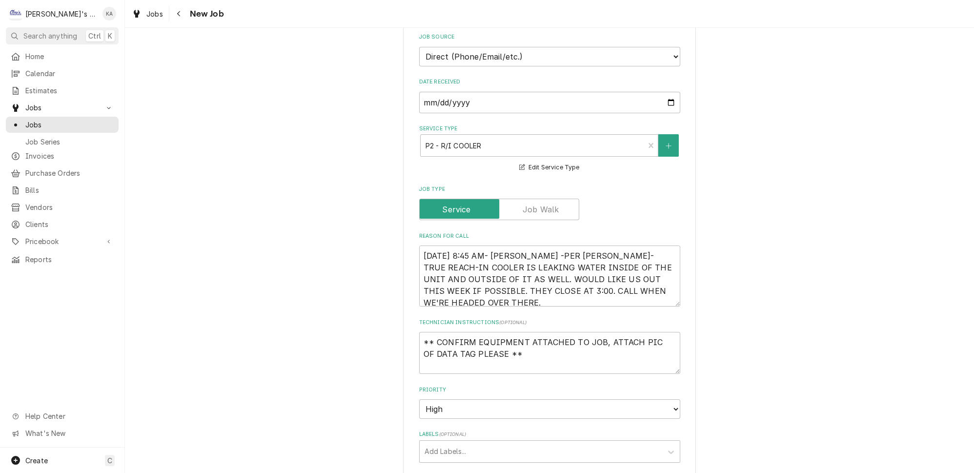
drag, startPoint x: 663, startPoint y: 287, endPoint x: 664, endPoint y: 295, distance: 8.8
click at [664, 295] on textarea "[DATE] 8:45 AM- [PERSON_NAME] -PER [PERSON_NAME]- TRUE REACH-IN COOLER IS LEAKI…" at bounding box center [549, 276] width 261 height 61
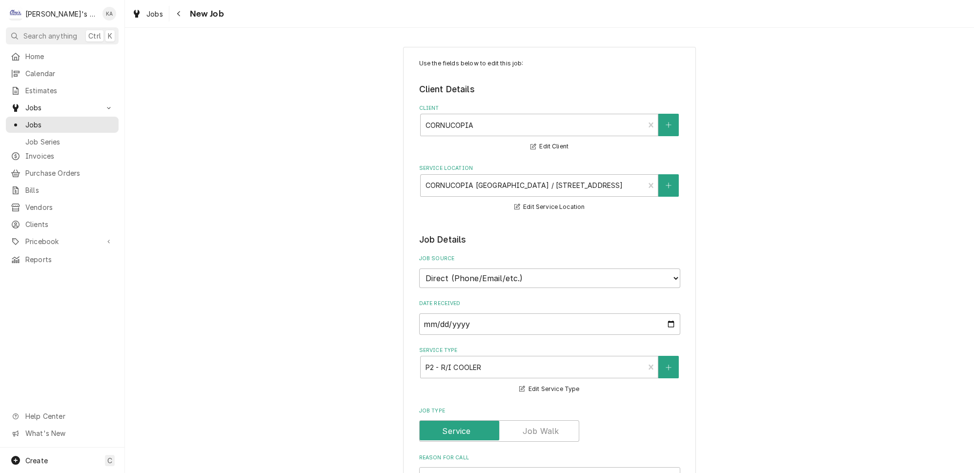
type textarea "x"
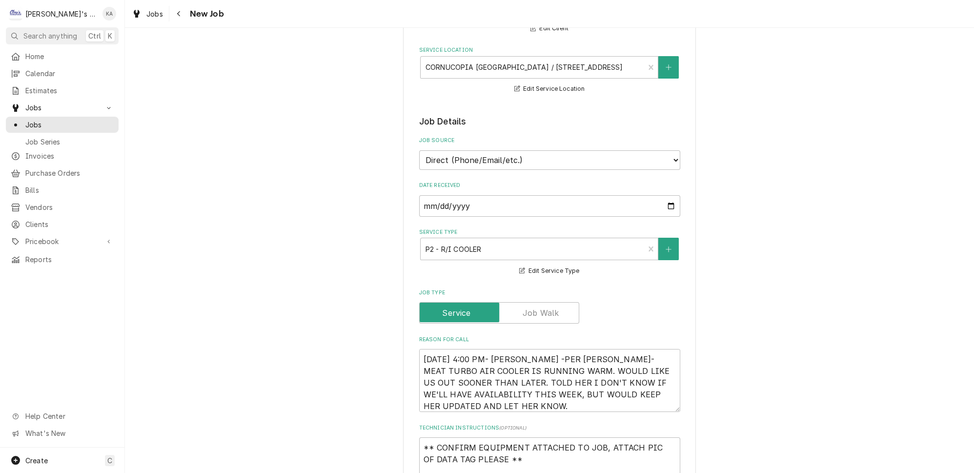
scroll to position [222, 0]
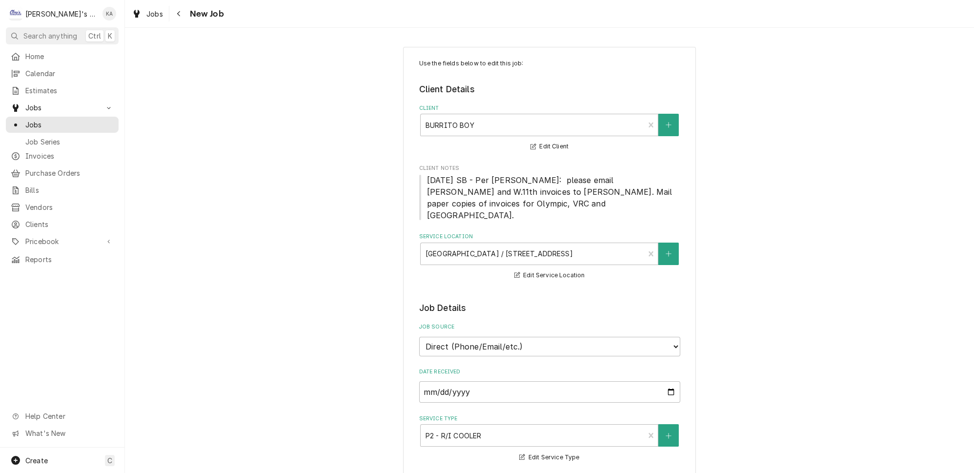
type textarea "x"
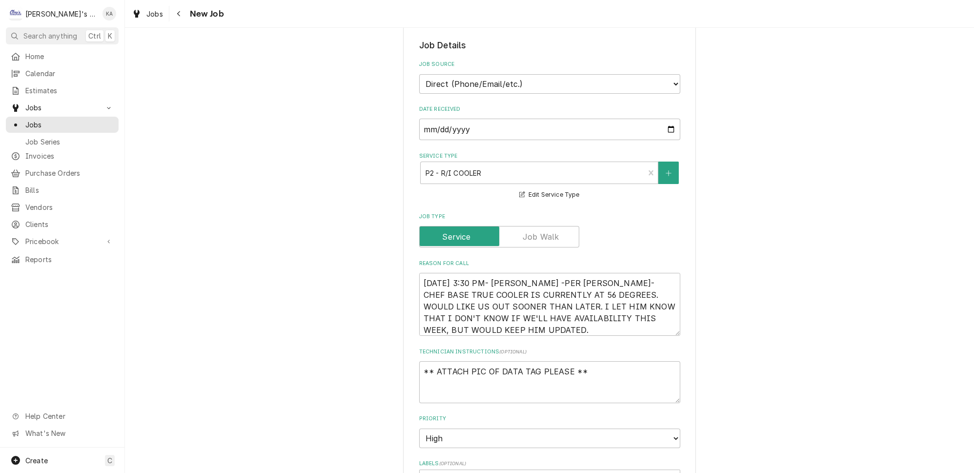
scroll to position [266, 0]
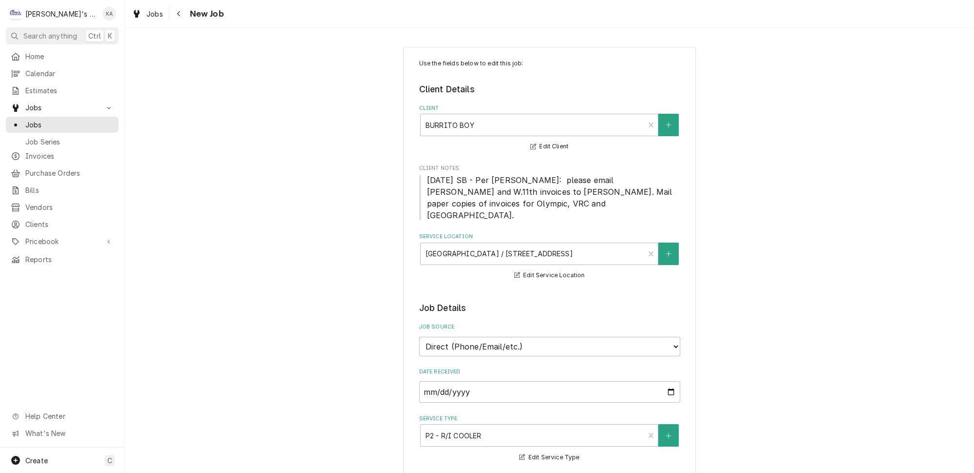
type textarea "x"
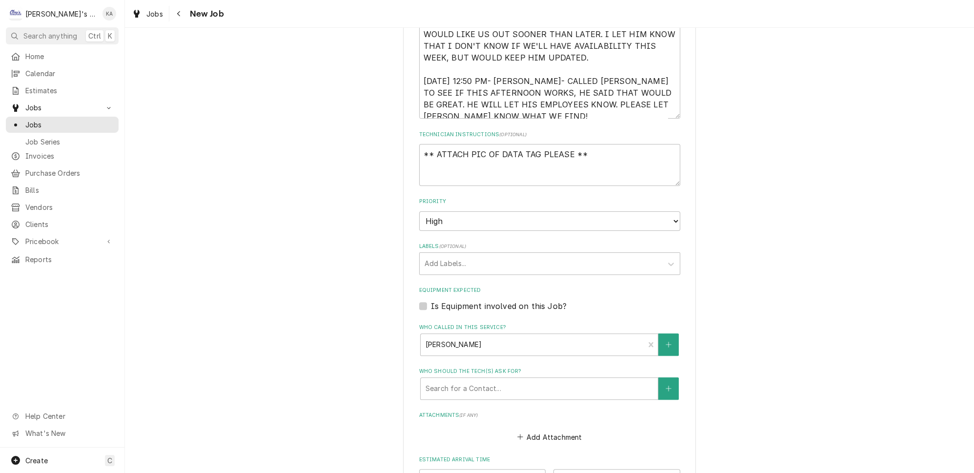
scroll to position [484, 0]
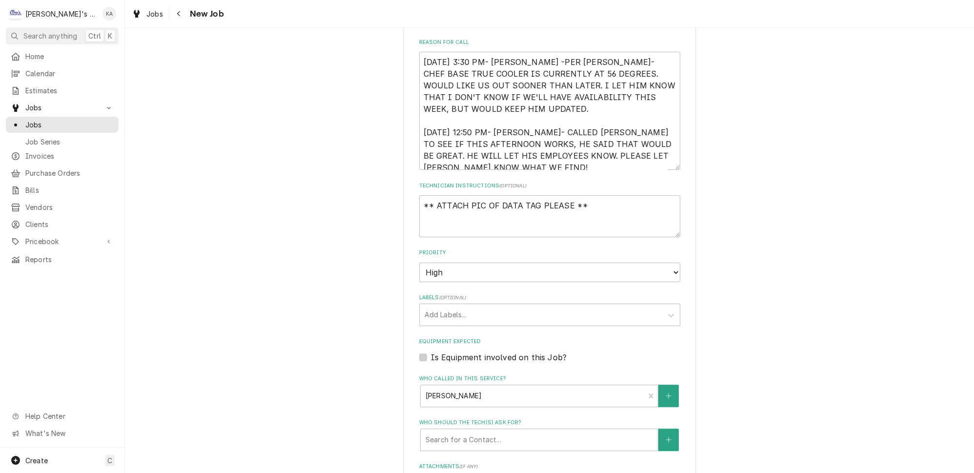
click at [496, 352] on label "Is Equipment involved on this Job?" at bounding box center [499, 358] width 136 height 12
click at [496, 352] on input "Equipment Expected" at bounding box center [561, 362] width 261 height 21
checkbox input "true"
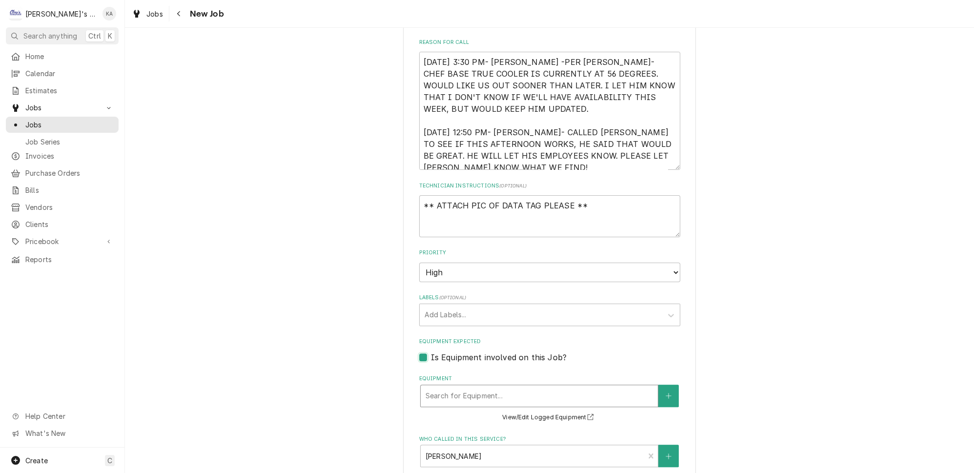
type textarea "x"
click at [523, 412] on button "View/Edit Logged Equipment" at bounding box center [550, 418] width 98 height 12
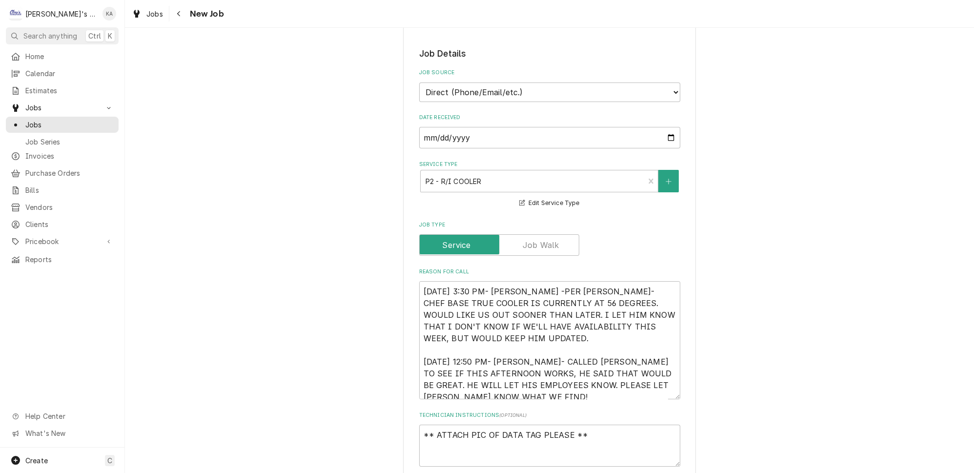
scroll to position [266, 0]
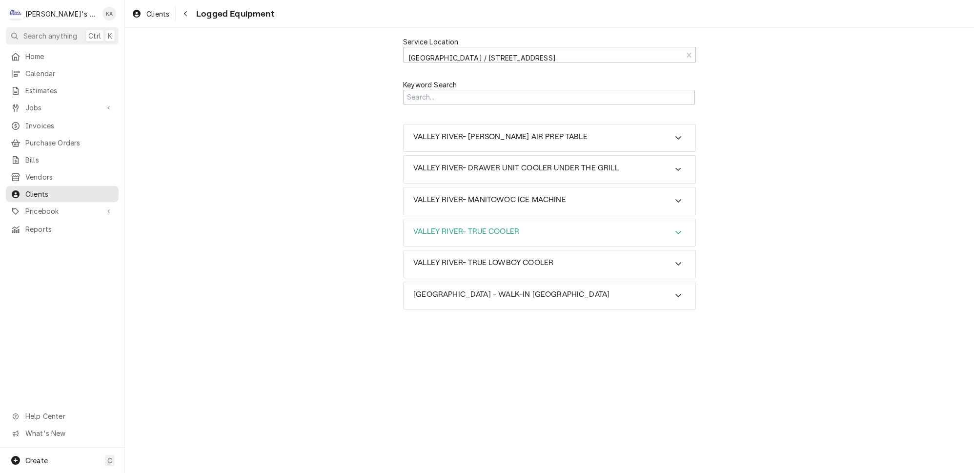
click at [518, 219] on div "VALLEY RIVER- TRUE COOLER" at bounding box center [550, 232] width 292 height 27
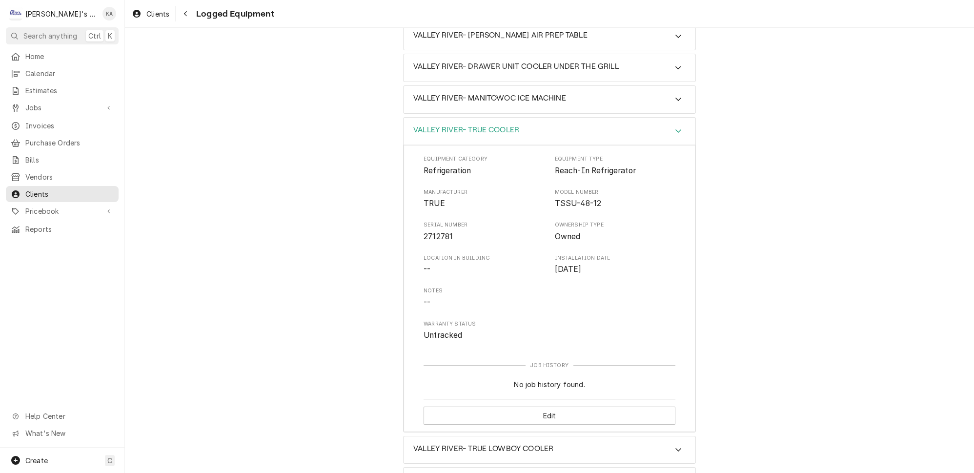
scroll to position [108, 0]
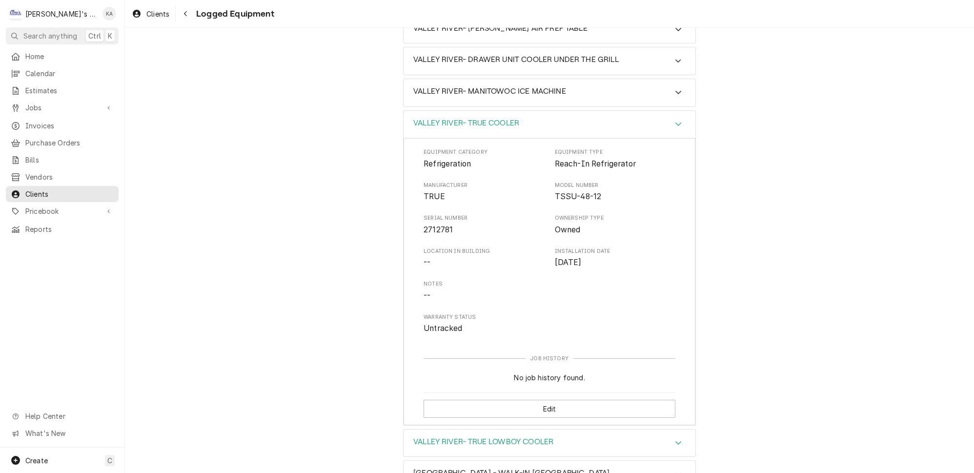
click at [518, 437] on h3 "VALLEY RIVER- TRUE LOWBOY COOLER" at bounding box center [484, 441] width 140 height 9
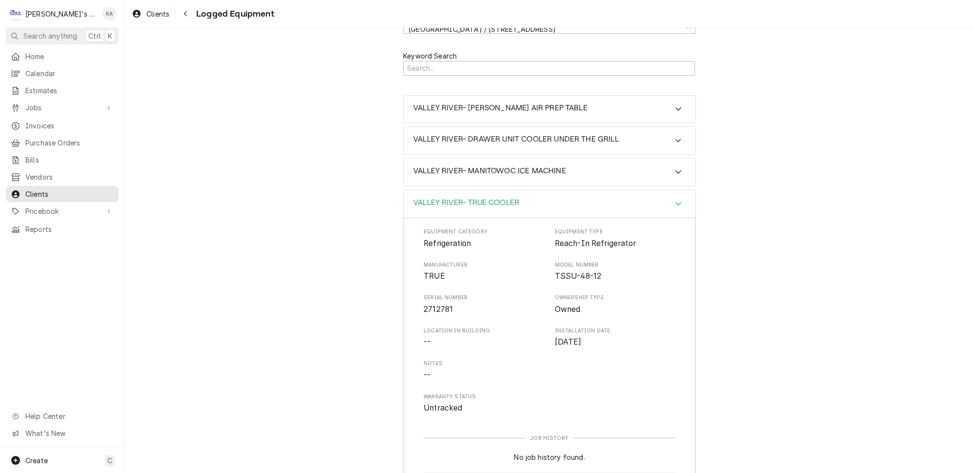
scroll to position [0, 0]
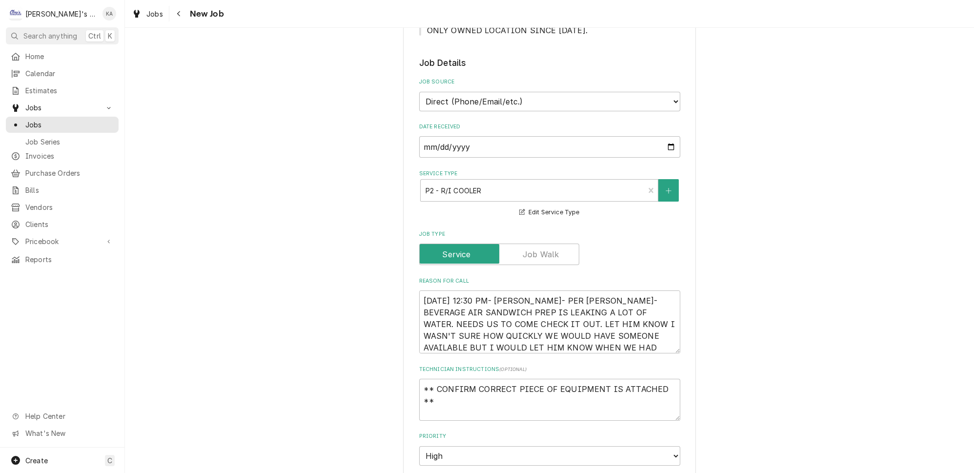
scroll to position [222, 0]
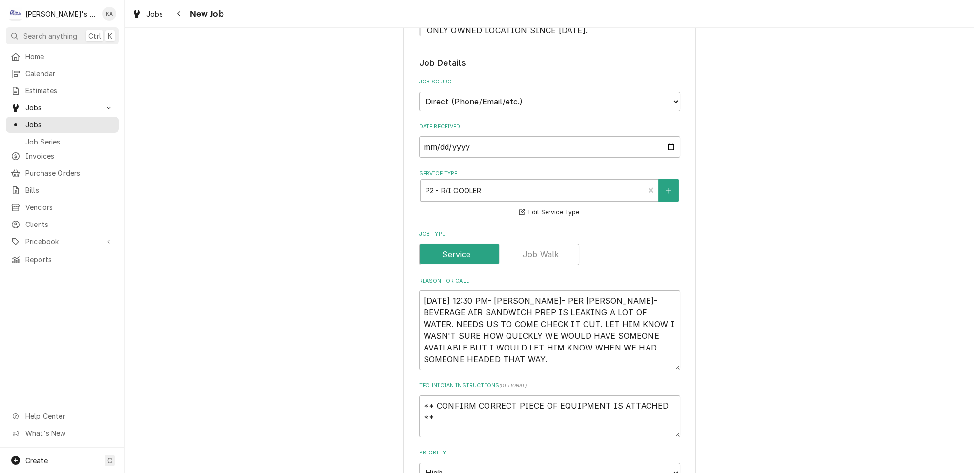
drag, startPoint x: 661, startPoint y: 342, endPoint x: 662, endPoint y: 359, distance: 16.6
click at [662, 359] on textarea "[DATE] 12:30 PM- [PERSON_NAME]- PER [PERSON_NAME]- BEVERAGE AIR SANDWICH PREP I…" at bounding box center [549, 330] width 261 height 80
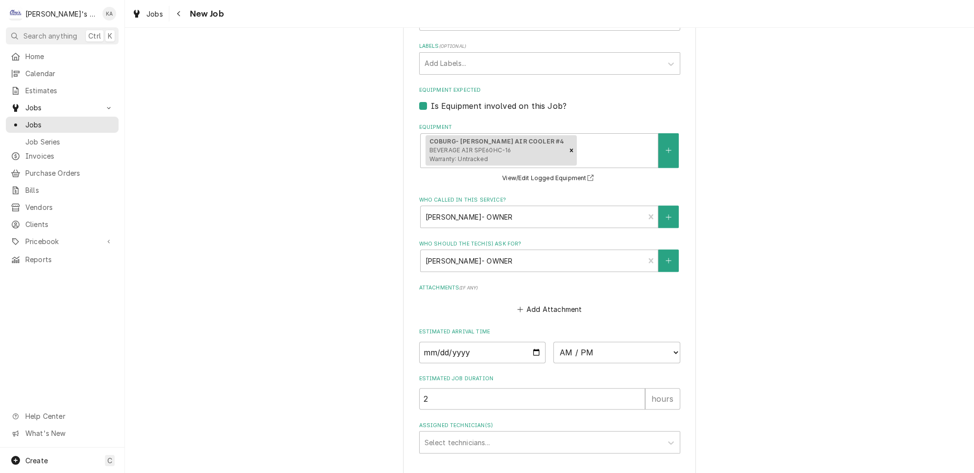
scroll to position [748, 0]
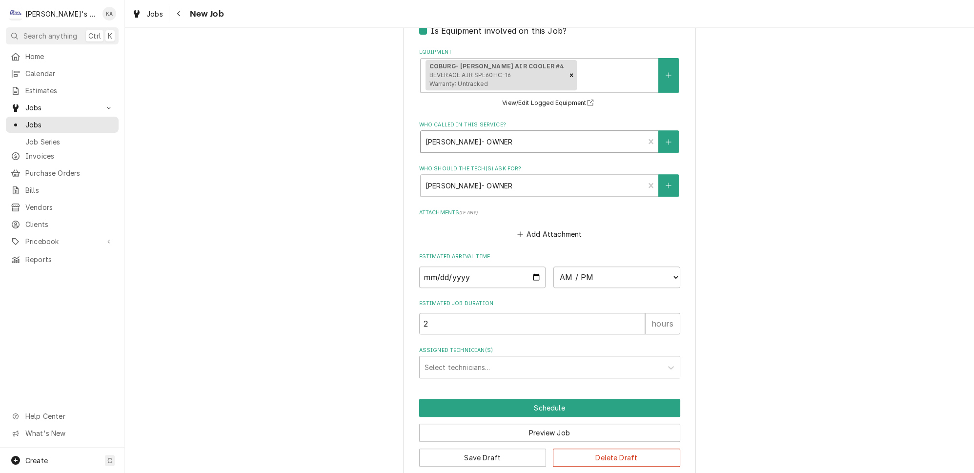
click at [508, 133] on div "Who called in this service?" at bounding box center [533, 142] width 214 height 18
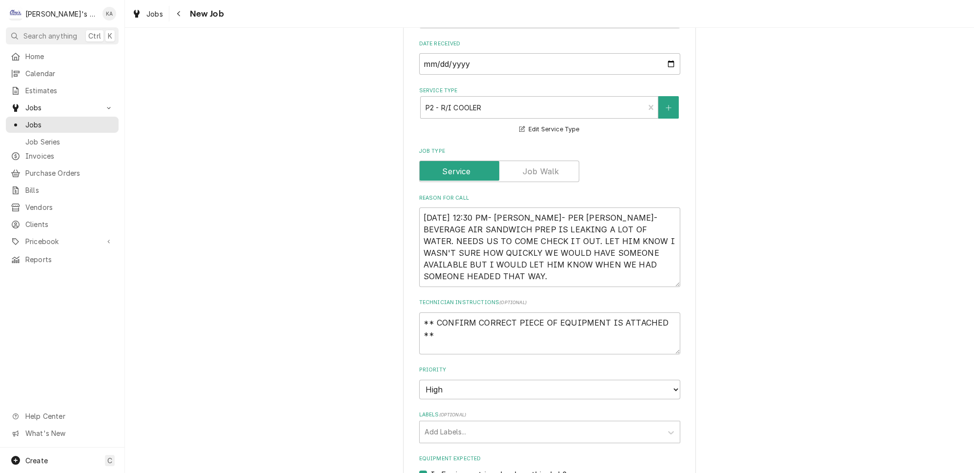
scroll to position [127, 0]
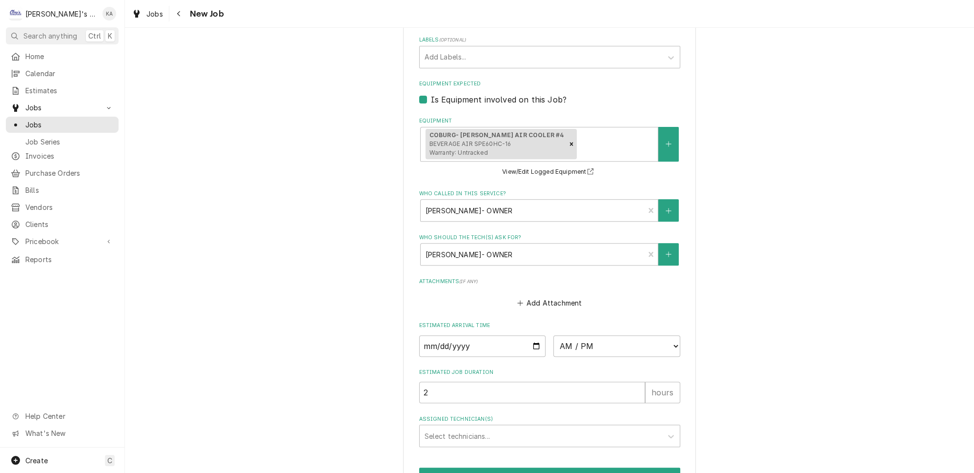
scroll to position [748, 0]
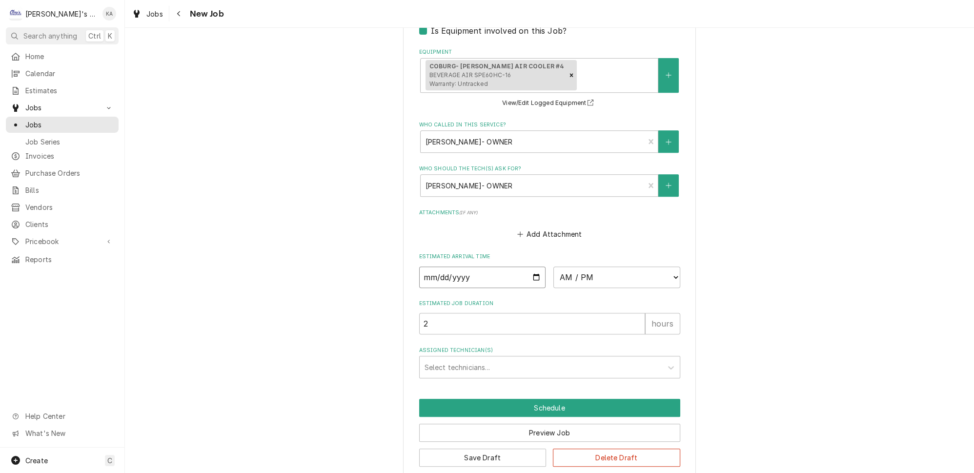
click at [530, 273] on input "Date" at bounding box center [482, 277] width 127 height 21
type textarea "x"
type input "[DATE]"
type textarea "x"
click at [581, 268] on select "AM / PM 6:00 AM 6:15 AM 6:30 AM 6:45 AM 7:00 AM 7:15 AM 7:30 AM 7:45 AM 8:00 AM…" at bounding box center [617, 277] width 127 height 21
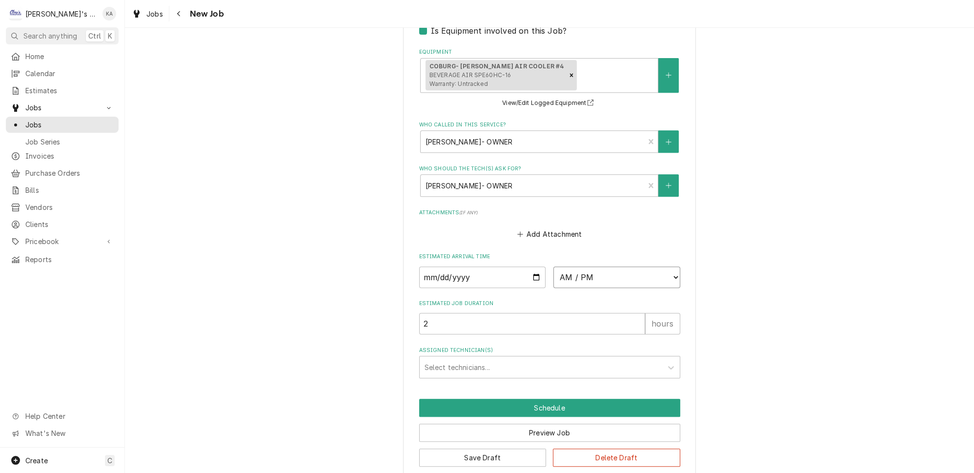
select select "13:30:00"
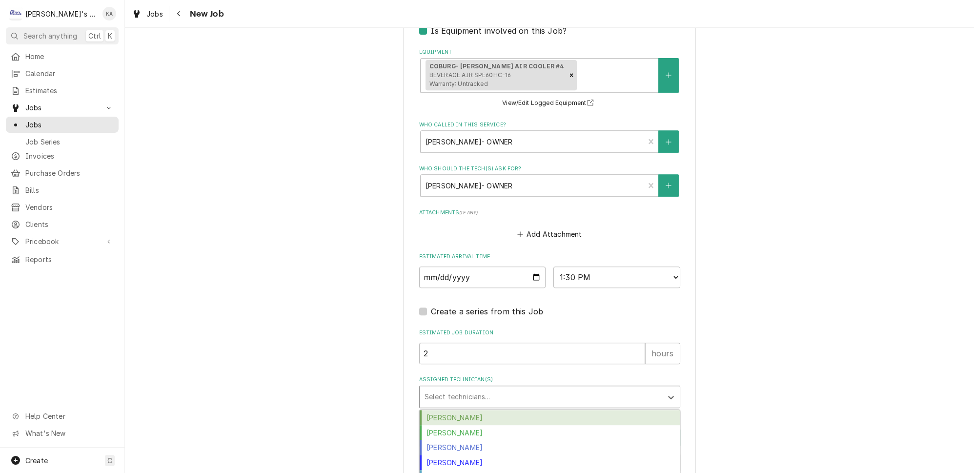
click at [469, 388] on div "Assigned Technician(s)" at bounding box center [541, 397] width 233 height 18
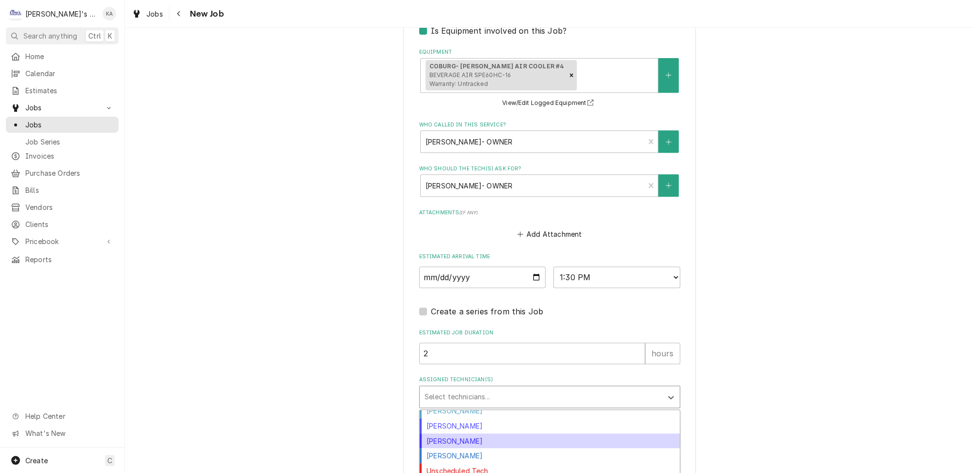
scroll to position [68, 0]
click at [460, 432] on div "[PERSON_NAME]" at bounding box center [550, 439] width 260 height 15
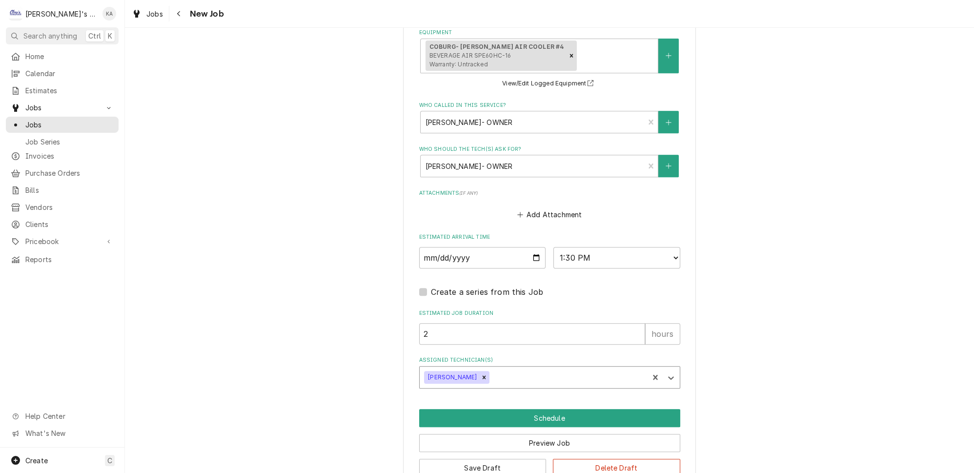
scroll to position [776, 0]
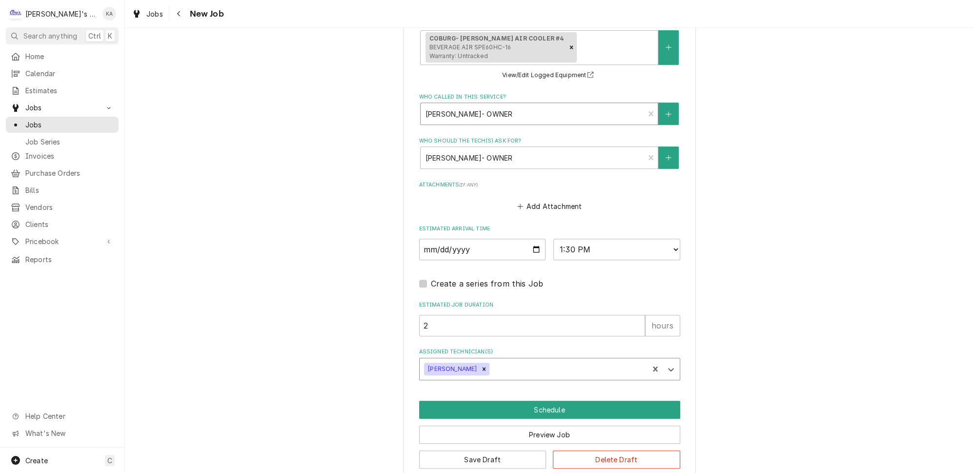
click at [531, 114] on div "Who called in this service?" at bounding box center [533, 114] width 214 height 18
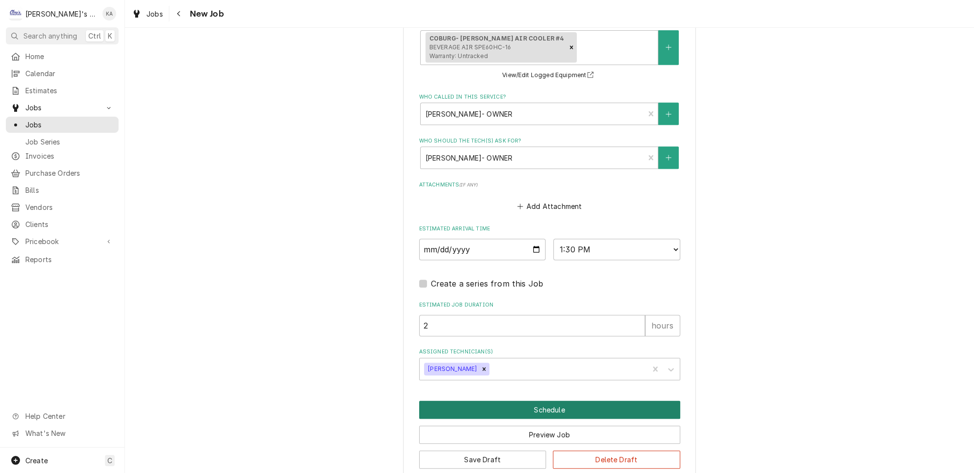
click at [532, 404] on button "Schedule" at bounding box center [549, 410] width 261 height 18
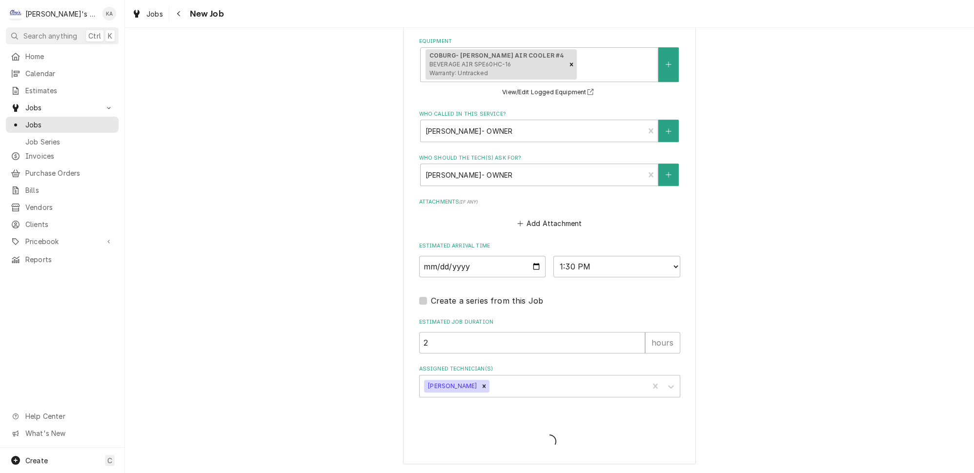
scroll to position [744, 0]
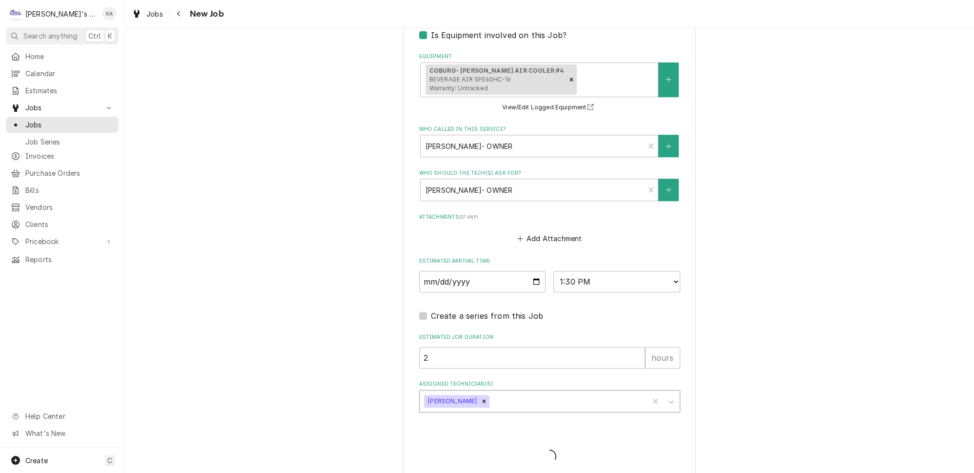
type textarea "x"
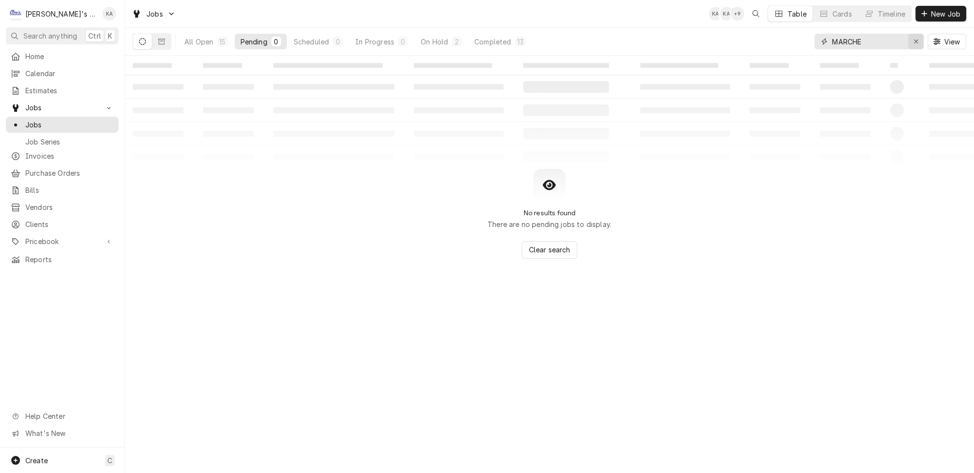
click at [919, 38] on icon "Erase input" at bounding box center [916, 41] width 5 height 7
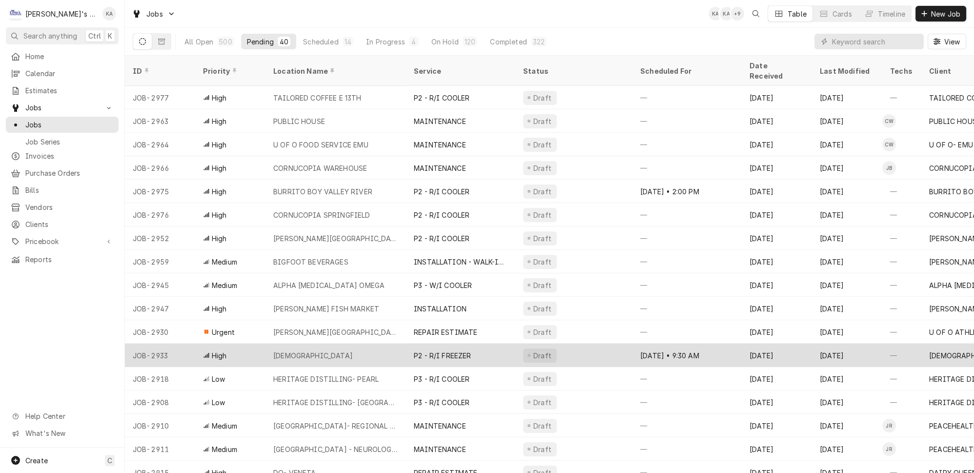
click at [353, 351] on div "NORTHWOOD CHRISTIAN CHURCH" at bounding box center [313, 356] width 80 height 10
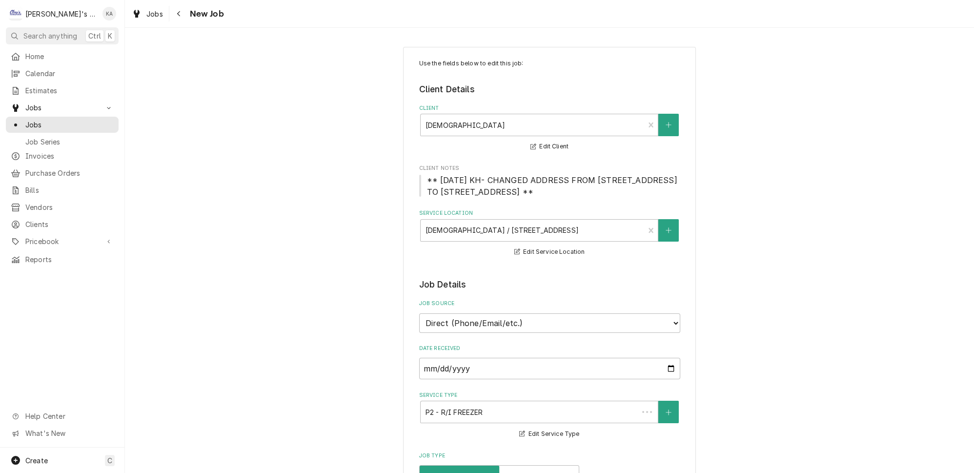
type textarea "x"
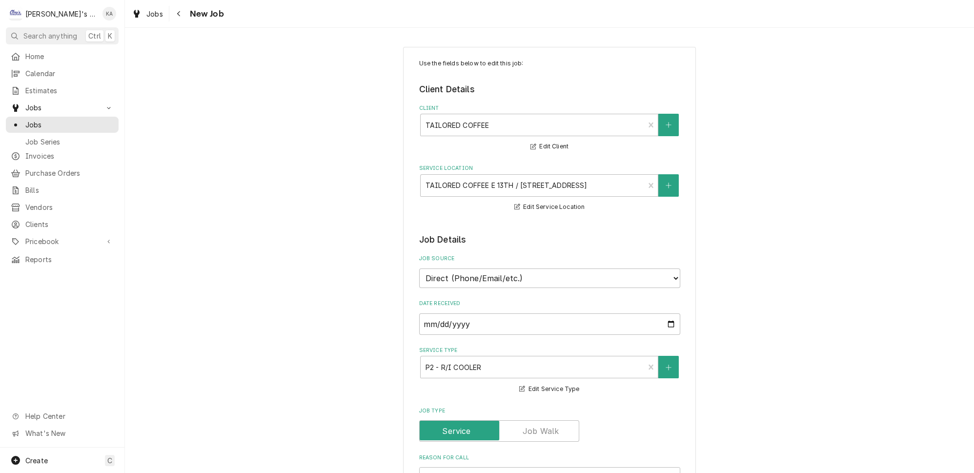
type textarea "x"
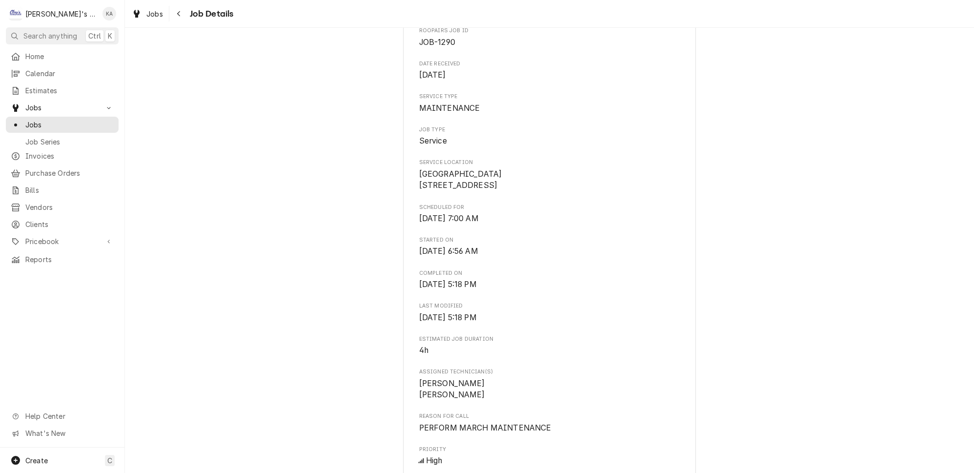
scroll to position [399, 0]
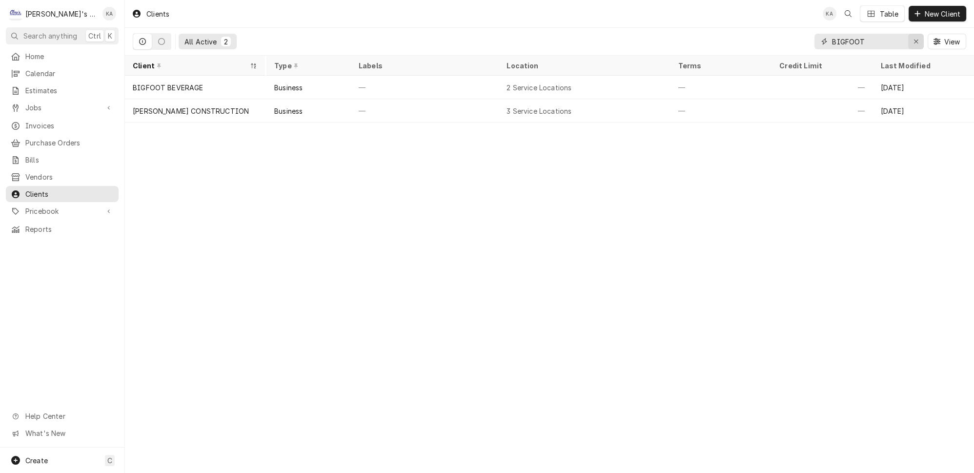
click at [921, 41] on div "Erase input" at bounding box center [917, 42] width 10 height 10
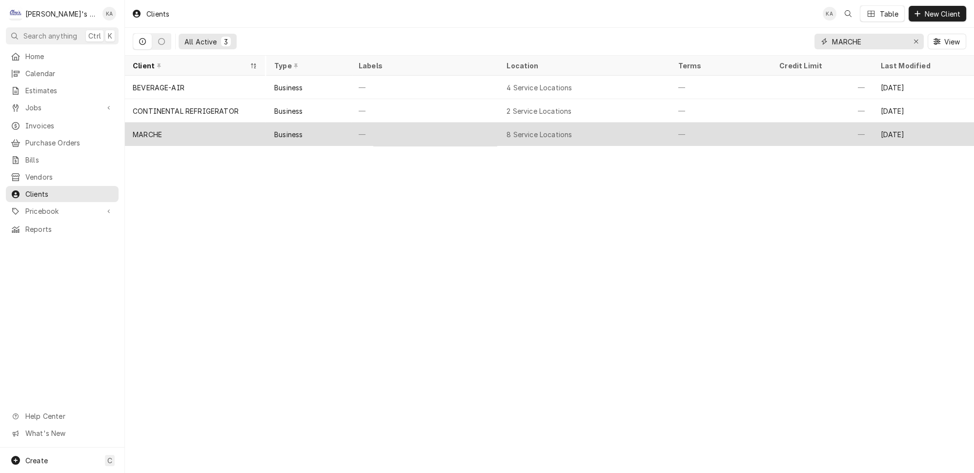
type input "MARCHE"
click at [394, 132] on div "—" at bounding box center [425, 134] width 148 height 23
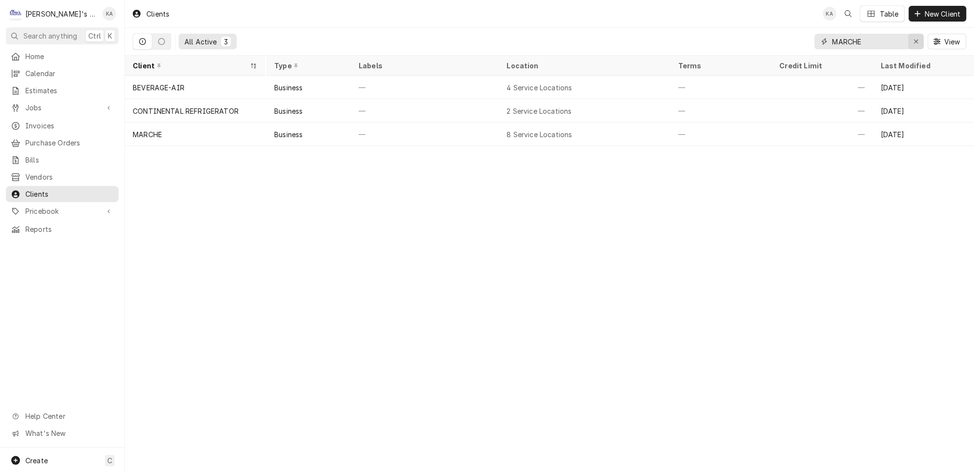
click at [918, 42] on div "Erase input" at bounding box center [917, 42] width 10 height 10
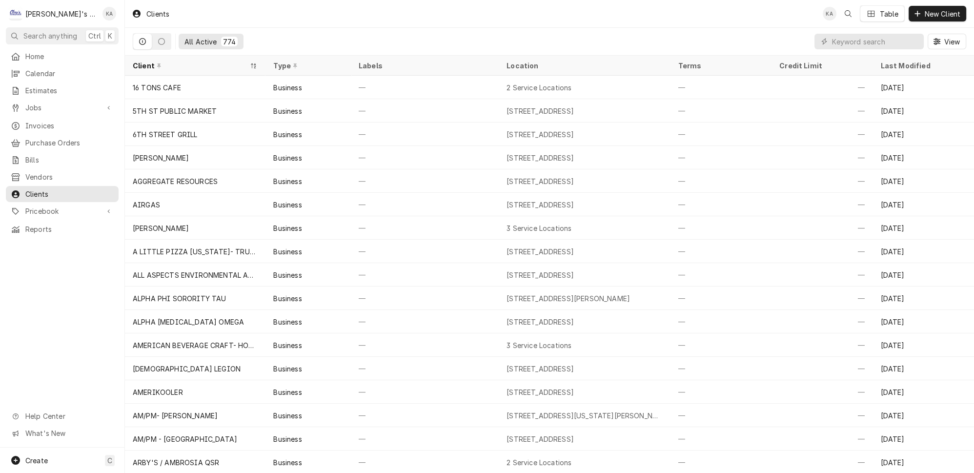
click at [784, 42] on div "All Active 774 View" at bounding box center [550, 41] width 834 height 27
click at [845, 36] on input "Dynamic Content Wrapper" at bounding box center [875, 42] width 87 height 16
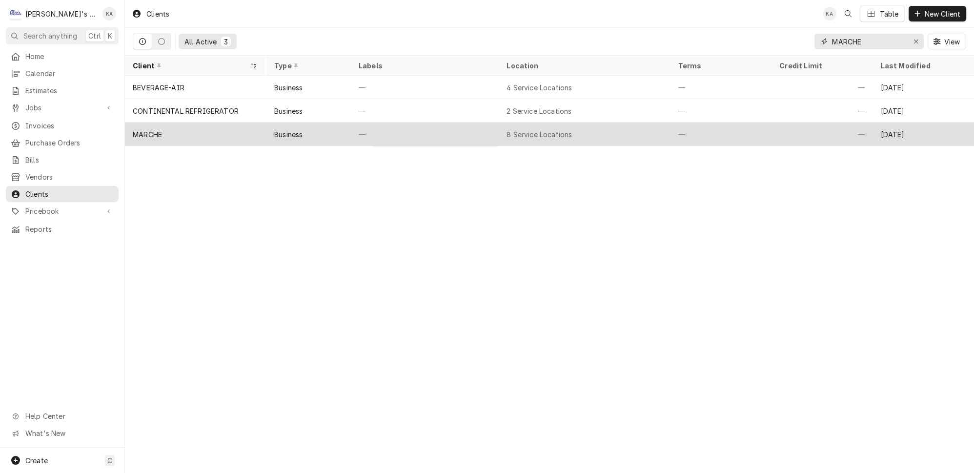
type input "MARCHE"
click at [448, 129] on div "—" at bounding box center [425, 134] width 148 height 23
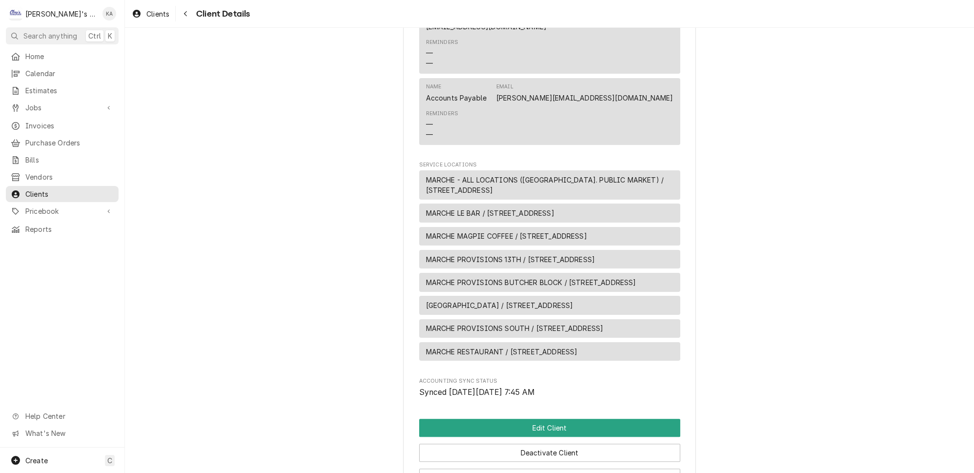
scroll to position [532, 0]
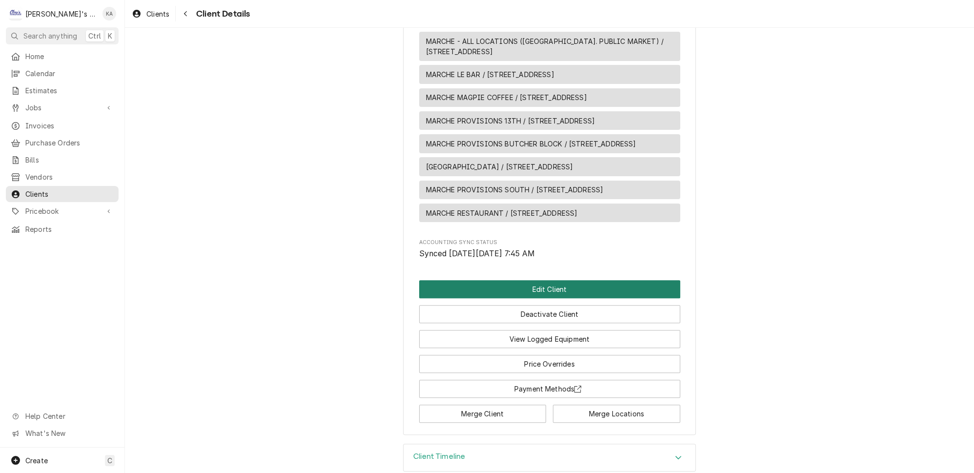
click at [577, 298] on button "Edit Client" at bounding box center [549, 289] width 261 height 18
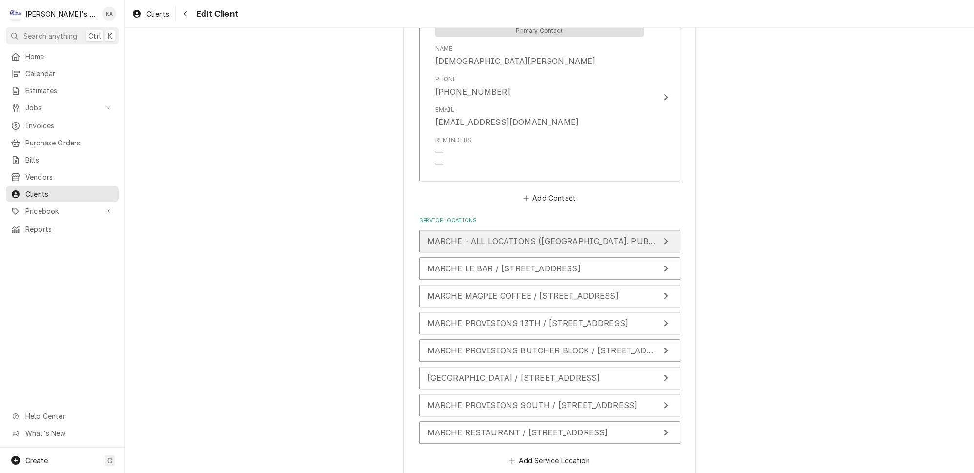
scroll to position [862, 0]
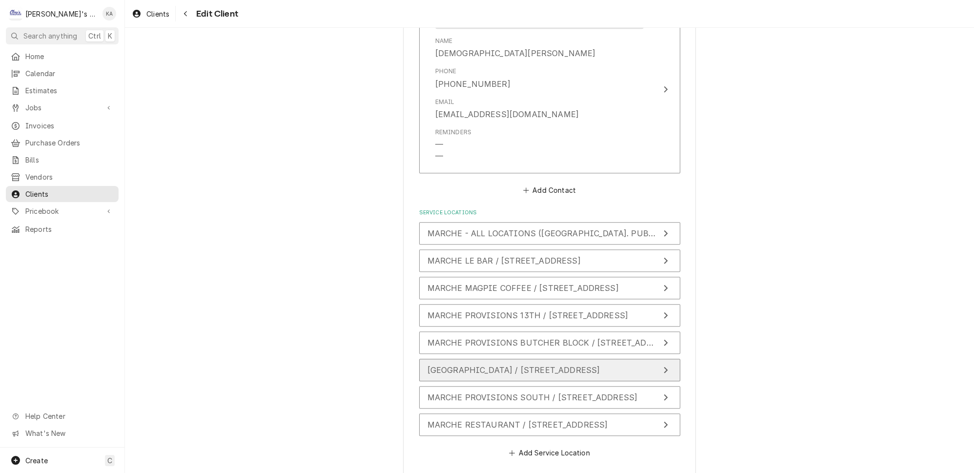
click at [537, 365] on span "[GEOGRAPHIC_DATA] / [STREET_ADDRESS]" at bounding box center [514, 370] width 173 height 10
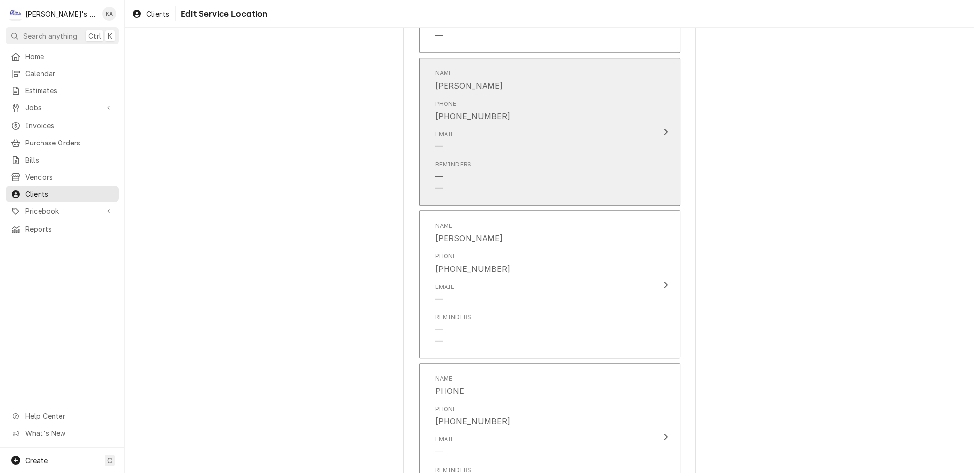
scroll to position [1917, 0]
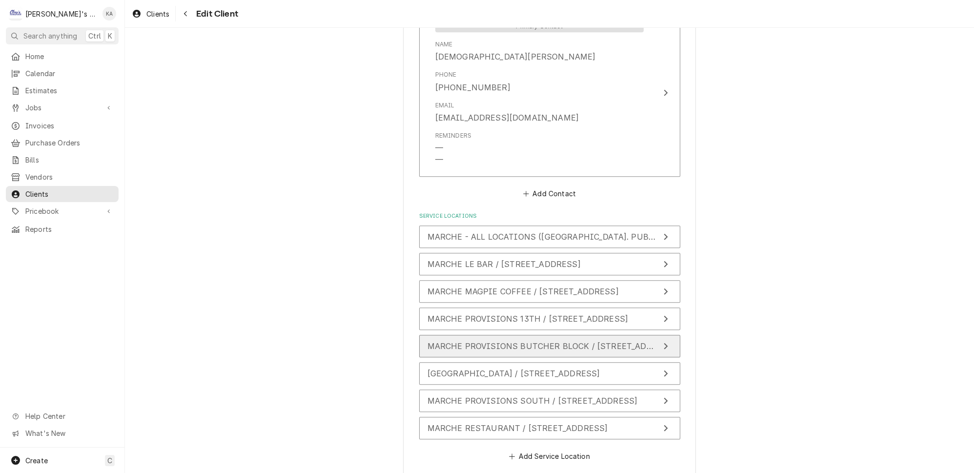
scroll to position [862, 0]
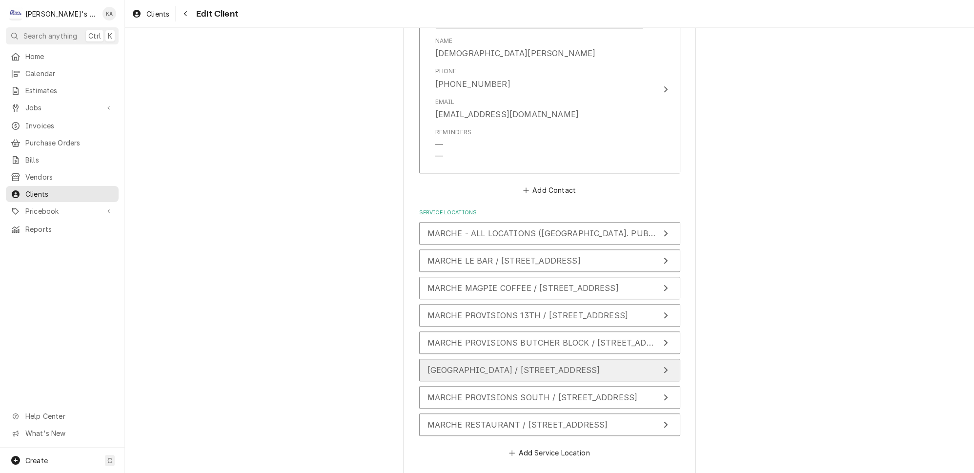
click at [540, 365] on span "[GEOGRAPHIC_DATA] / [STREET_ADDRESS]" at bounding box center [514, 370] width 173 height 10
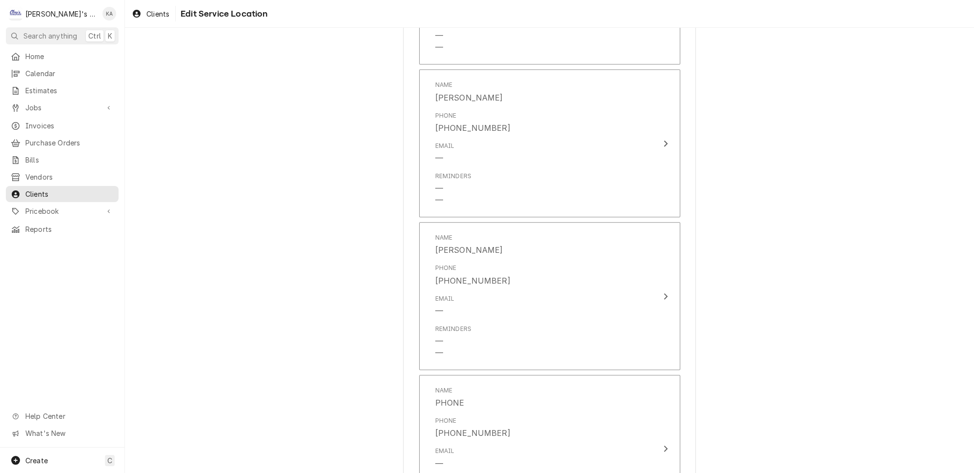
scroll to position [1908, 0]
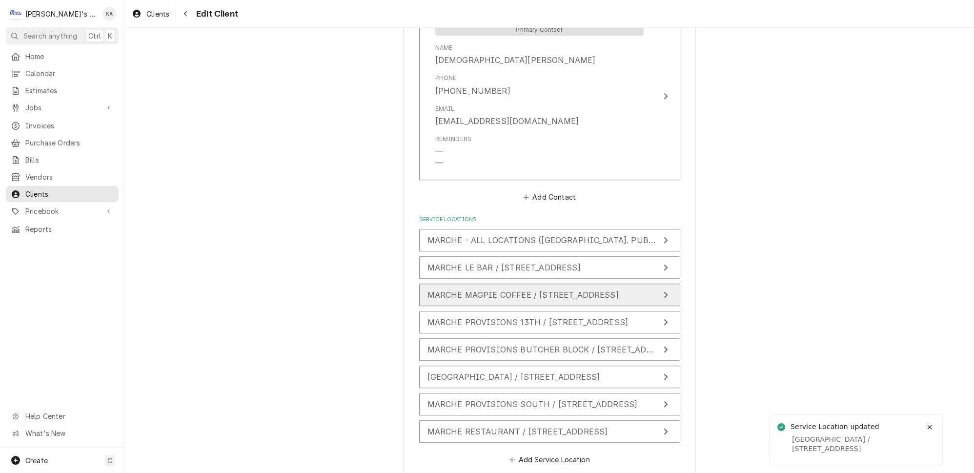
scroll to position [856, 0]
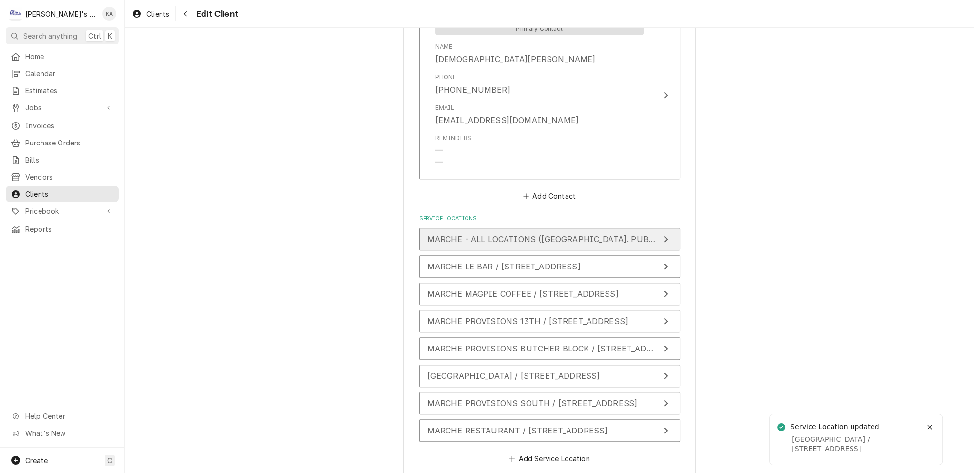
click at [505, 234] on span "MARCHE - ALL LOCATIONS ([GEOGRAPHIC_DATA]. PUBLIC MARKET) / [STREET_ADDRESS]" at bounding box center [609, 239] width 362 height 10
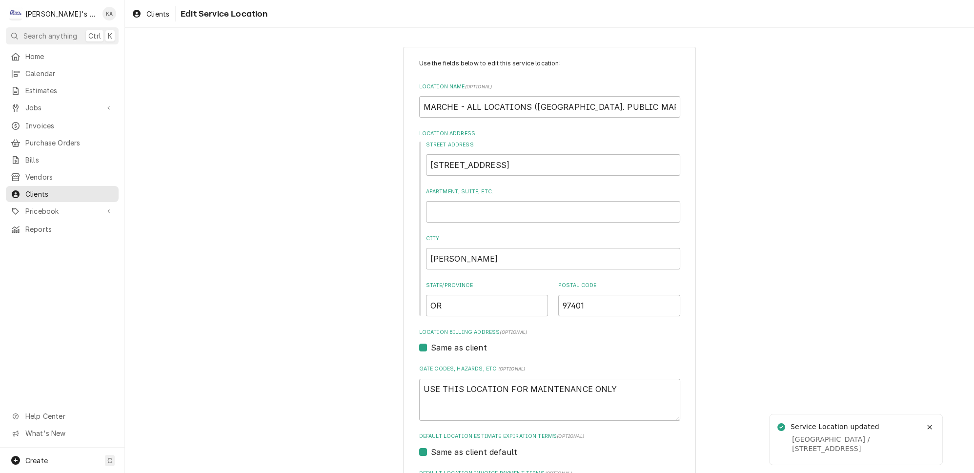
scroll to position [116, 0]
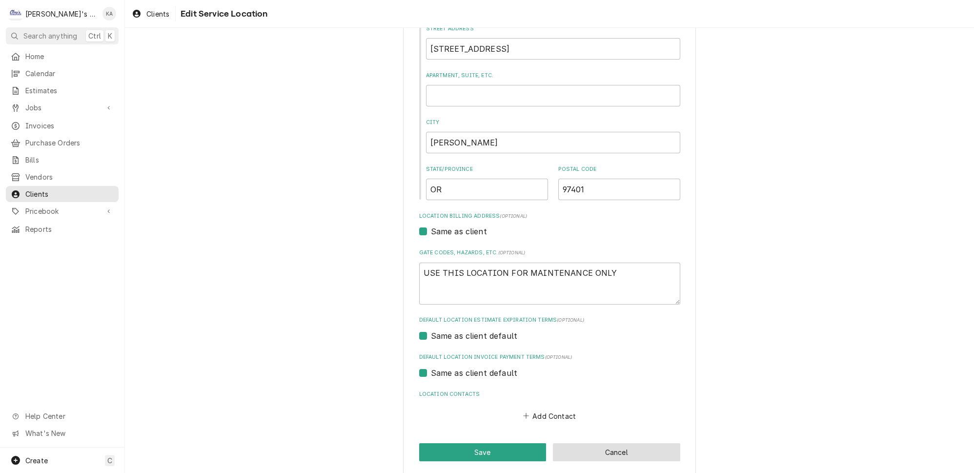
click at [576, 445] on button "Cancel" at bounding box center [616, 452] width 127 height 18
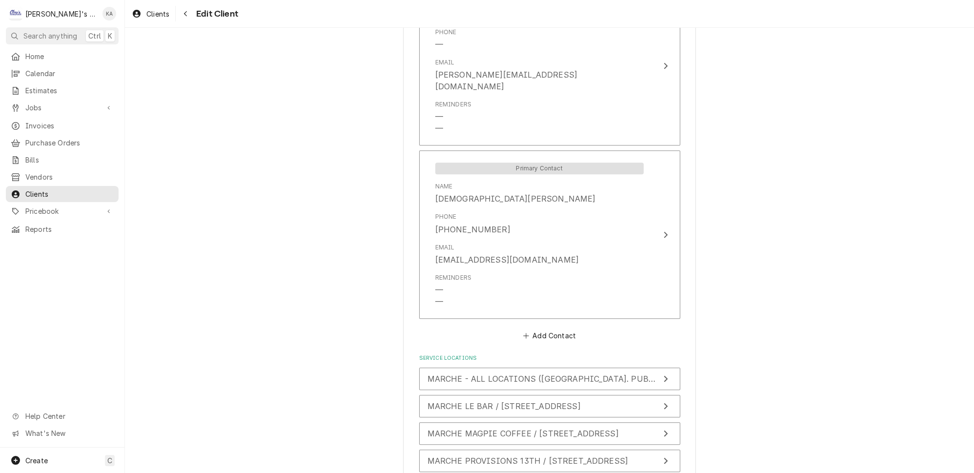
scroll to position [856, 0]
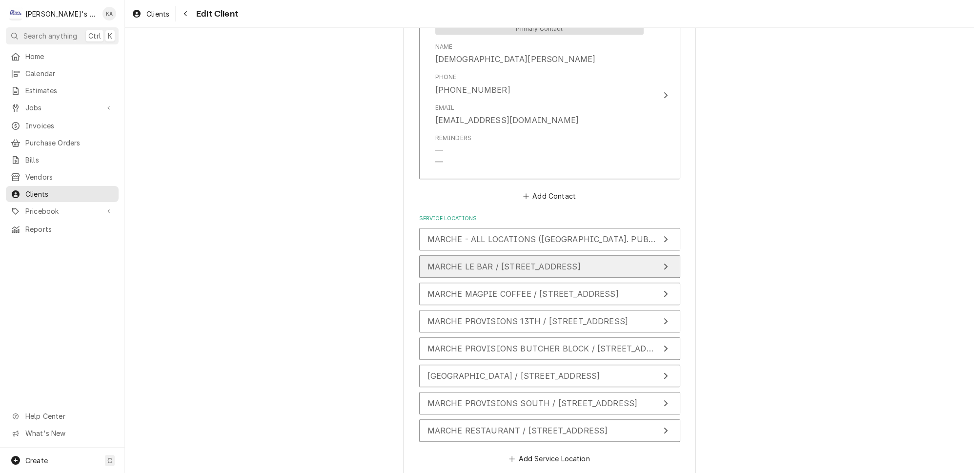
click at [498, 262] on span "MARCHE LE BAR / [STREET_ADDRESS]" at bounding box center [504, 267] width 153 height 10
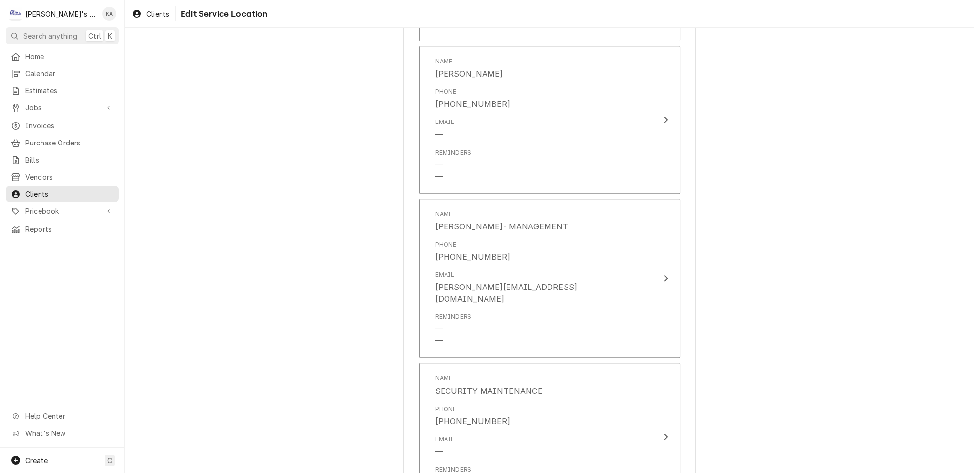
scroll to position [1620, 0]
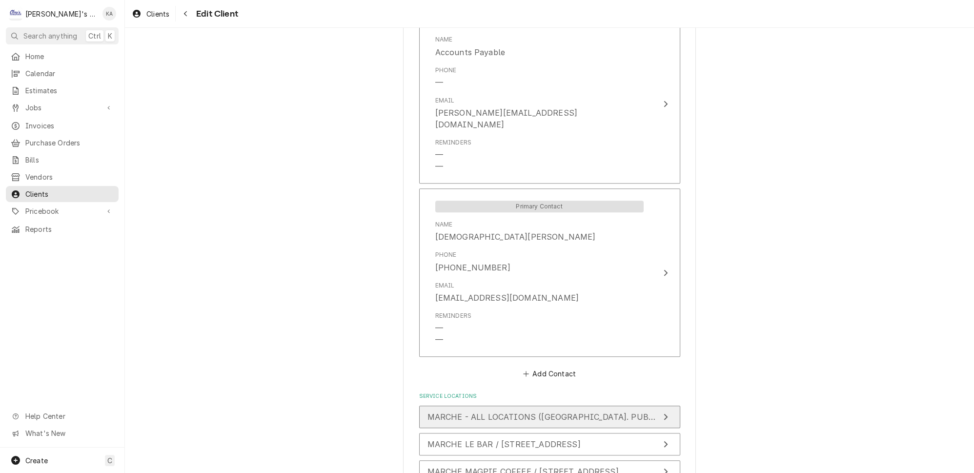
scroll to position [767, 0]
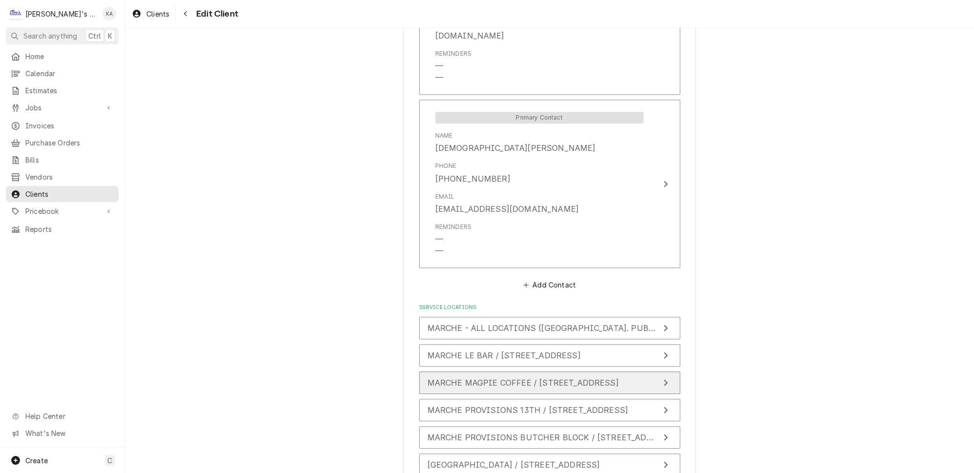
click at [536, 378] on span "MARCHE MAGPIE COFFEE / [STREET_ADDRESS]" at bounding box center [523, 383] width 191 height 10
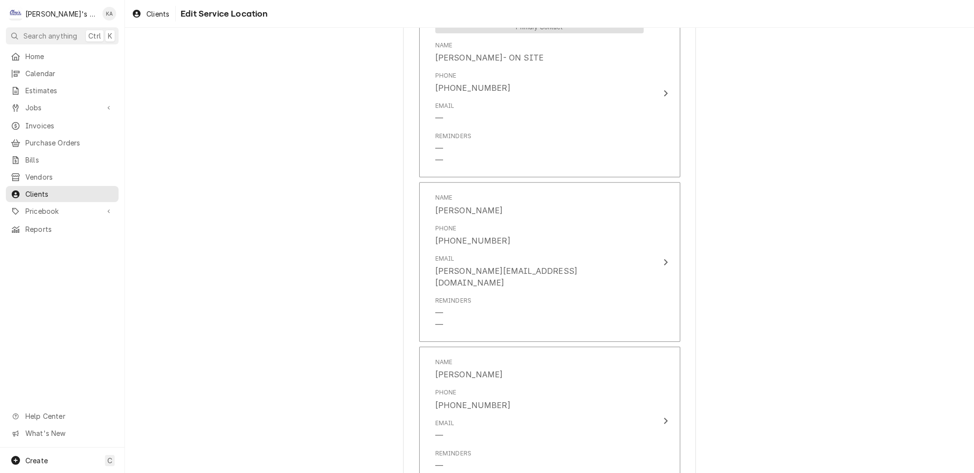
scroll to position [1175, 0]
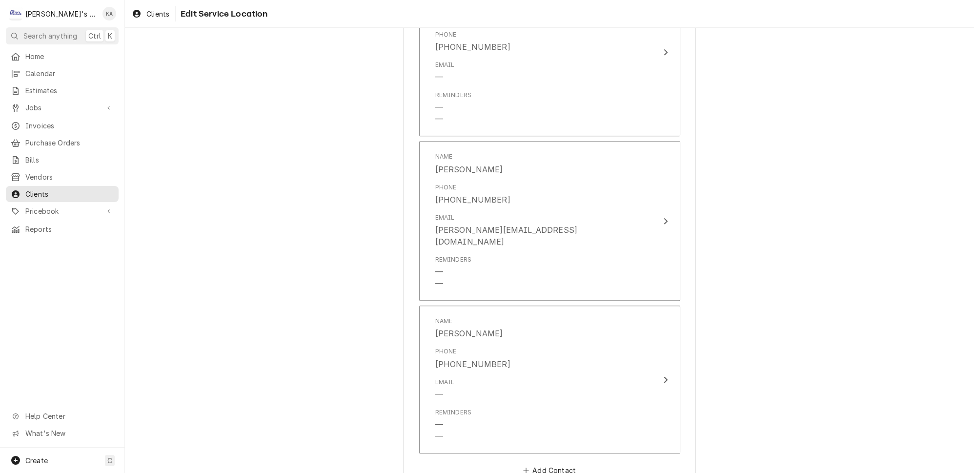
type textarea "x"
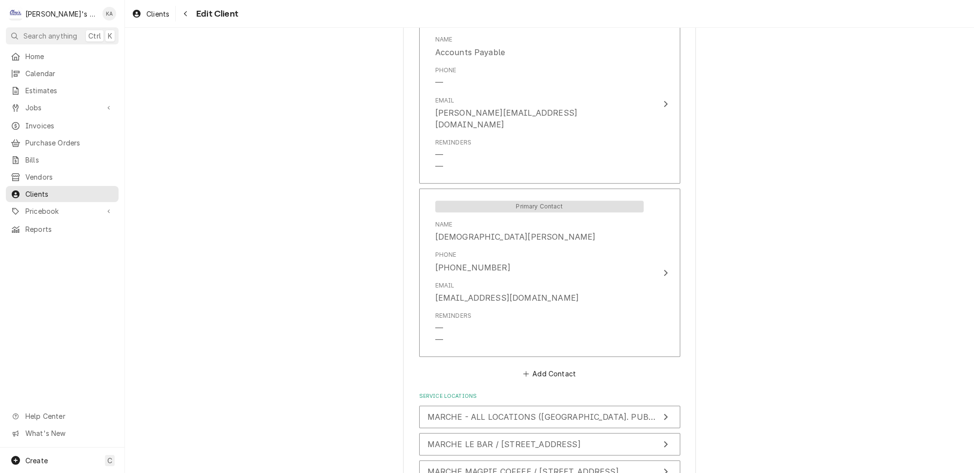
scroll to position [862, 0]
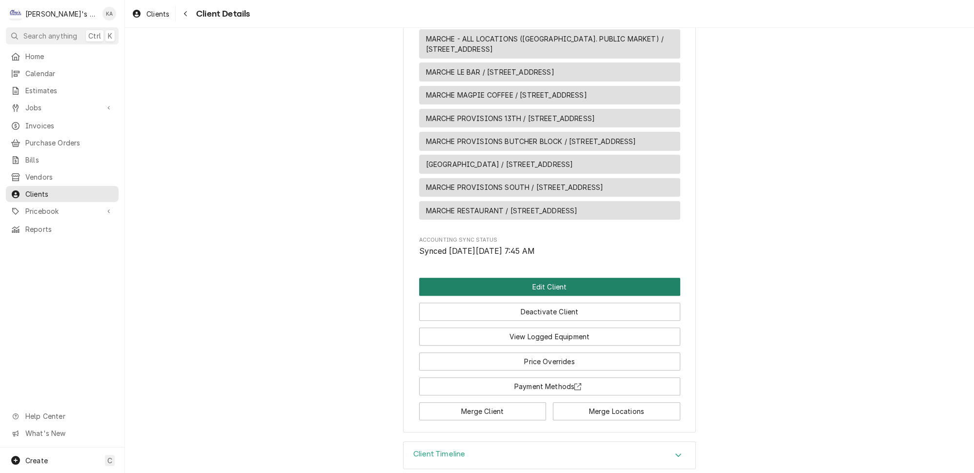
scroll to position [555, 0]
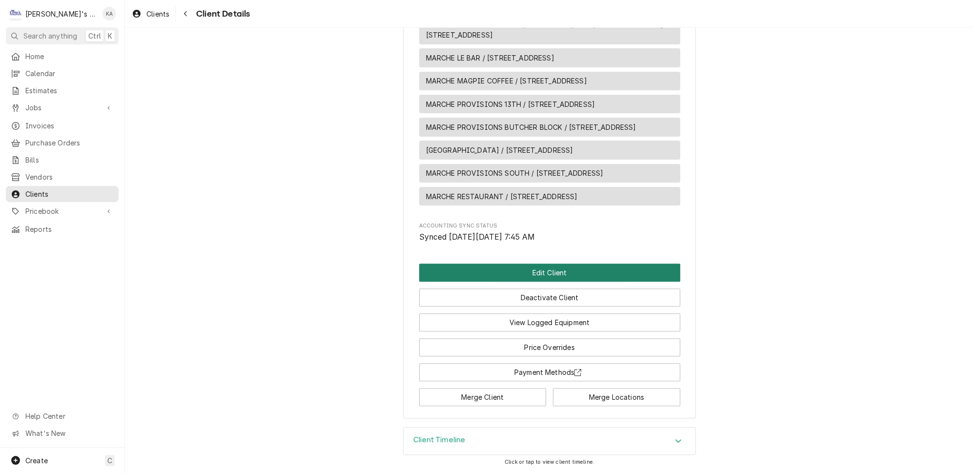
click at [551, 280] on button "Edit Client" at bounding box center [549, 273] width 261 height 18
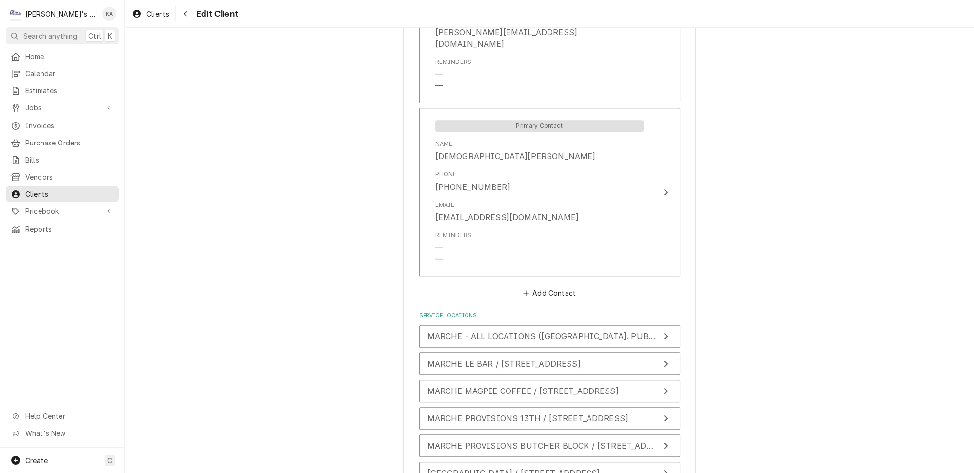
scroll to position [862, 0]
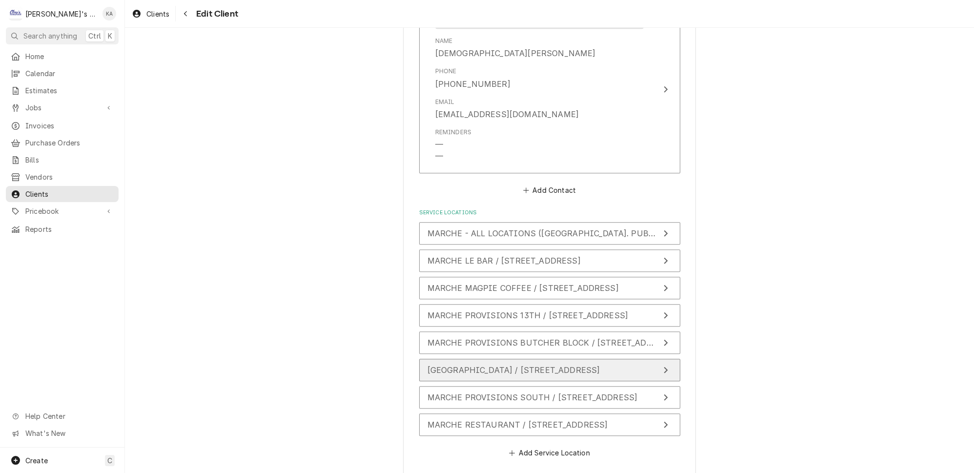
click at [551, 365] on span "[GEOGRAPHIC_DATA] / [STREET_ADDRESS]" at bounding box center [514, 370] width 173 height 10
type textarea "x"
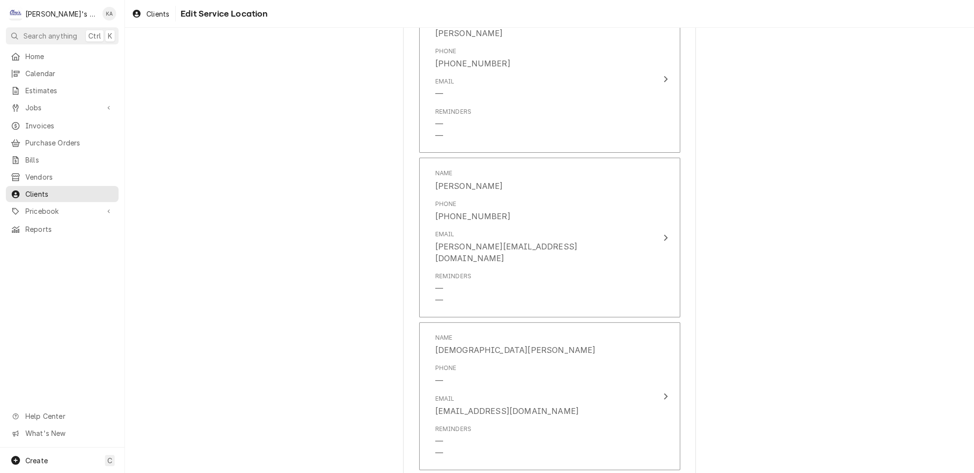
scroll to position [532, 0]
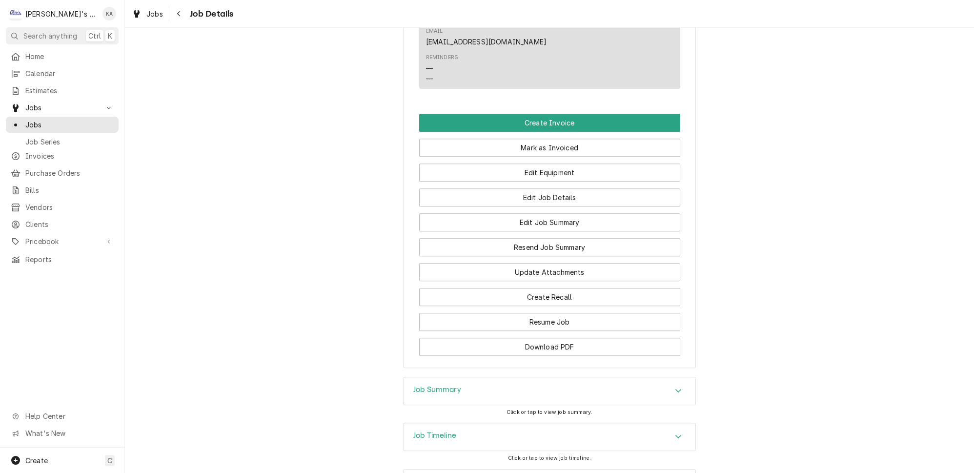
scroll to position [732, 0]
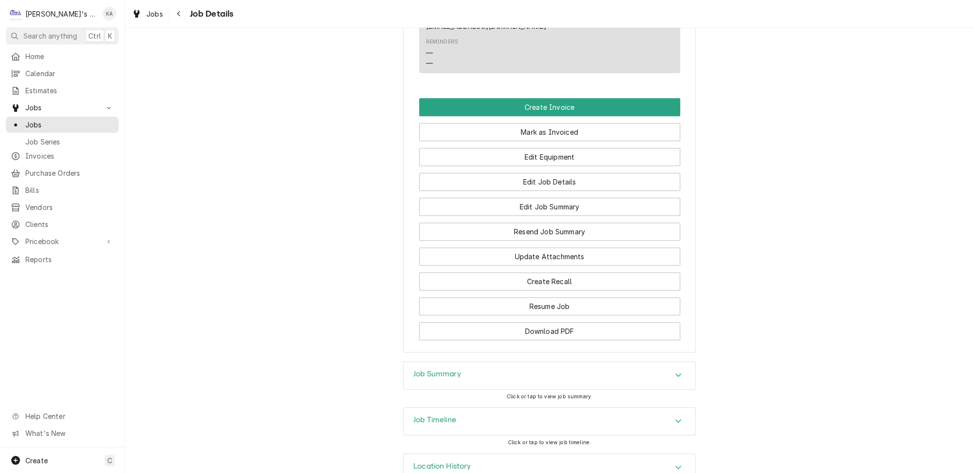
click at [444, 370] on h3 "Job Summary" at bounding box center [438, 374] width 48 height 9
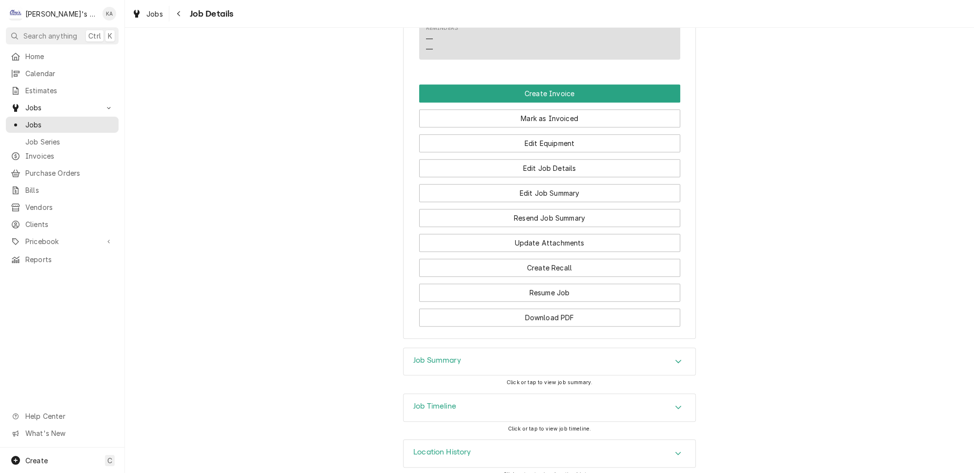
scroll to position [779, 0]
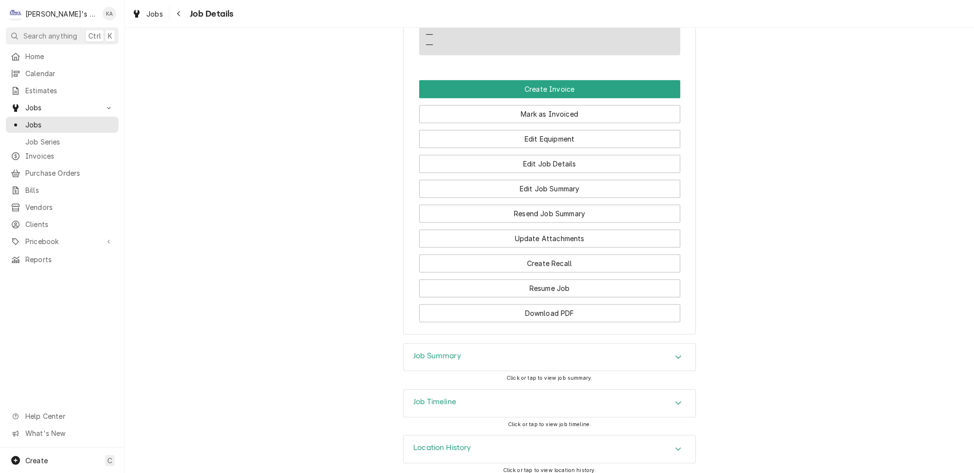
click at [470, 344] on div "Job Summary" at bounding box center [550, 357] width 292 height 27
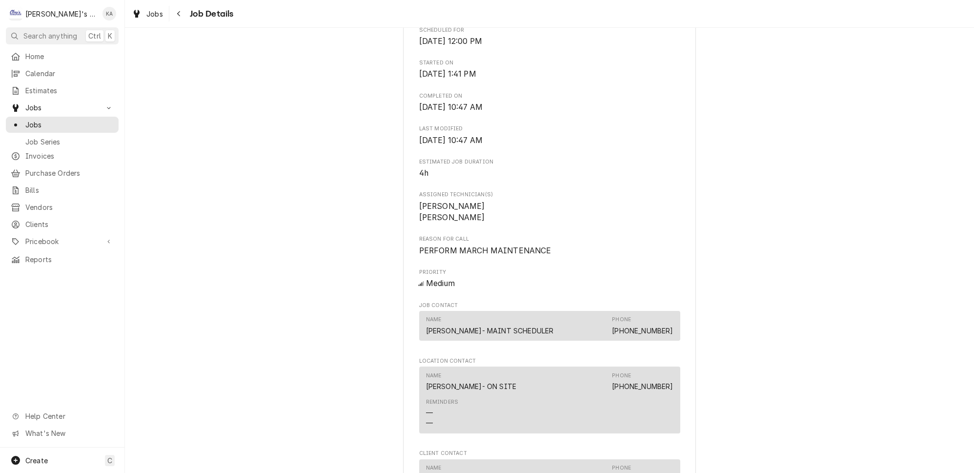
scroll to position [247, 0]
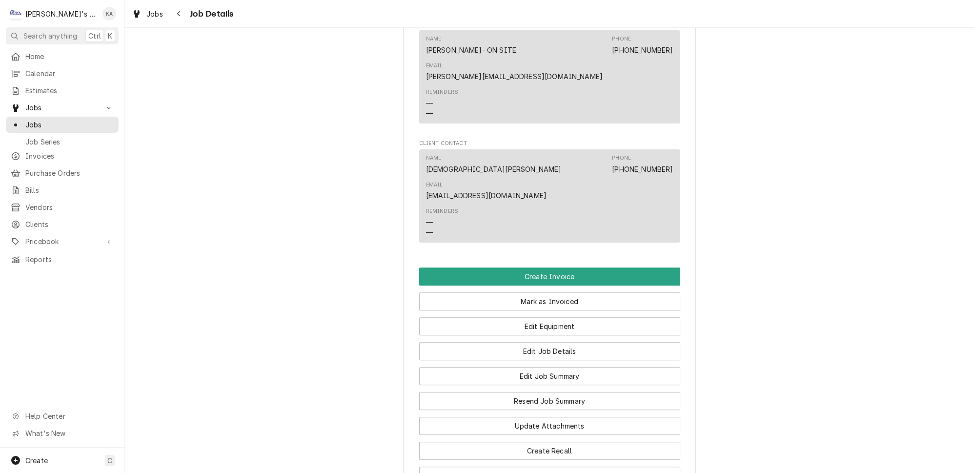
scroll to position [577, 0]
